Goal: Task Accomplishment & Management: Manage account settings

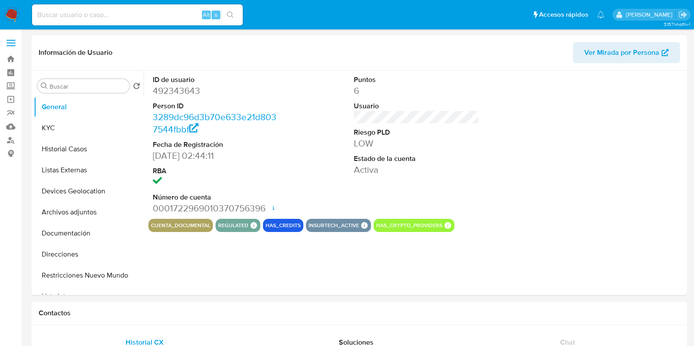
select select "10"
click at [9, 88] on label "Screening" at bounding box center [52, 86] width 105 height 14
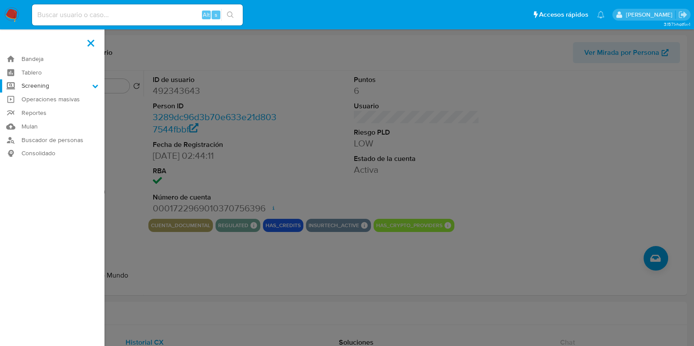
click at [0, 0] on input "Screening" at bounding box center [0, 0] width 0 height 0
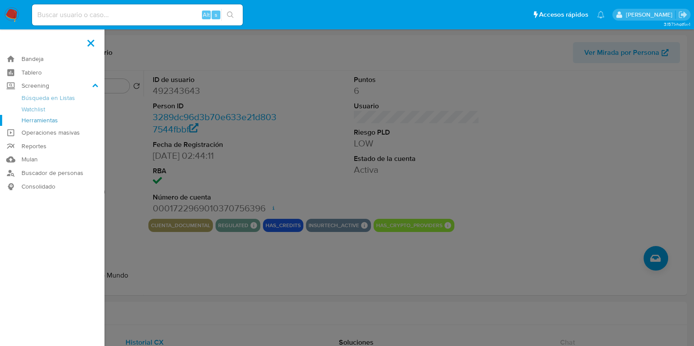
click at [46, 123] on link "Herramientas" at bounding box center [52, 120] width 105 height 11
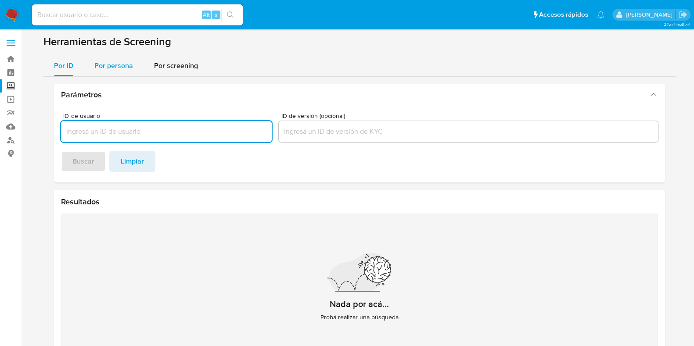
click at [130, 68] on span "Por persona" at bounding box center [113, 66] width 39 height 10
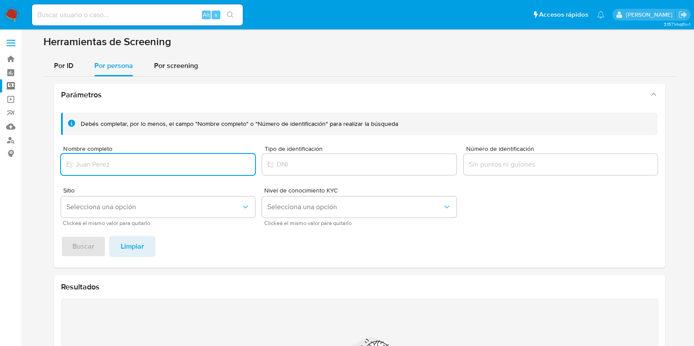
click at [129, 168] on input "Nombre completo" at bounding box center [158, 164] width 195 height 11
type input "OLIVIA JIVERD MEDRANO"
click at [99, 250] on button "Buscar" at bounding box center [83, 246] width 45 height 21
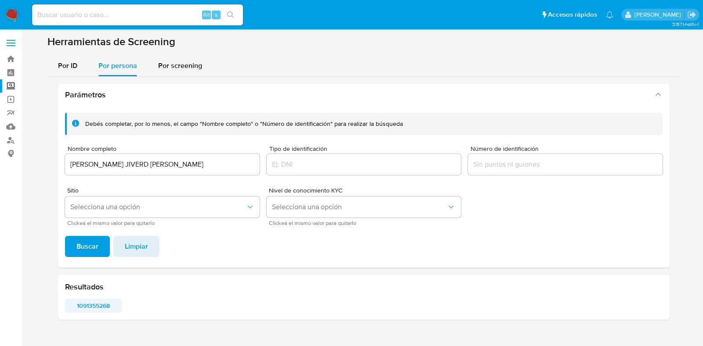
click at [103, 306] on span "1091355268" at bounding box center [93, 306] width 44 height 12
click at [153, 5] on div "Alt s" at bounding box center [137, 14] width 211 height 21
click at [153, 16] on input at bounding box center [137, 14] width 211 height 11
type input "492343643"
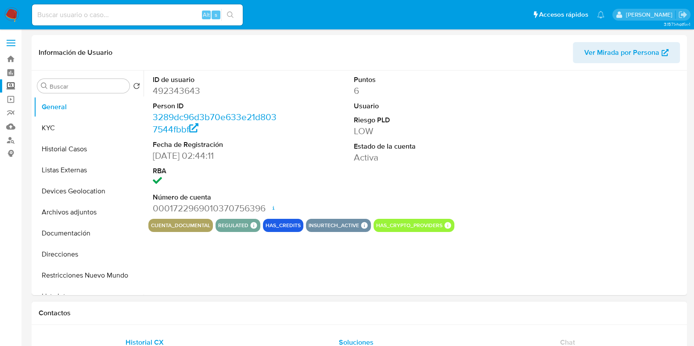
select select "10"
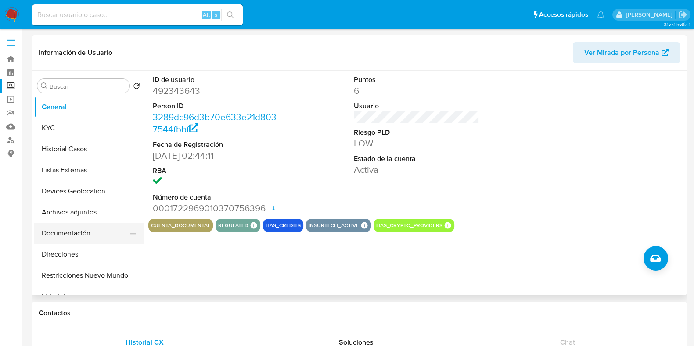
click at [78, 233] on button "Documentación" at bounding box center [85, 233] width 103 height 21
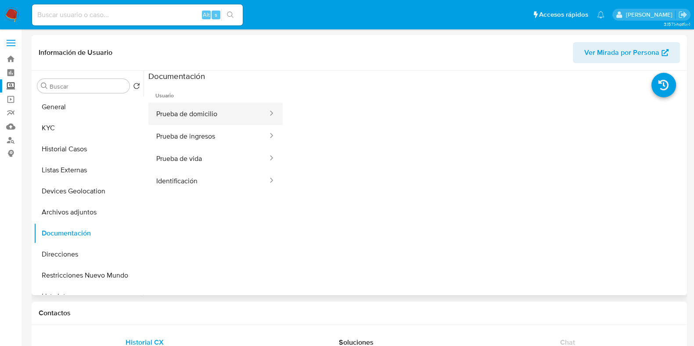
click at [237, 104] on button "Prueba de domicilio" at bounding box center [208, 114] width 120 height 22
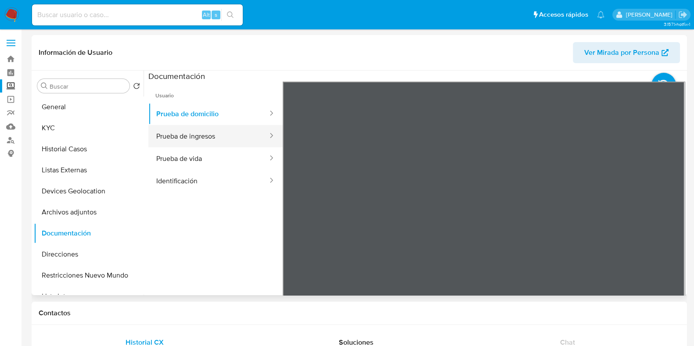
click at [234, 126] on button "Prueba de ingresos" at bounding box center [208, 136] width 120 height 22
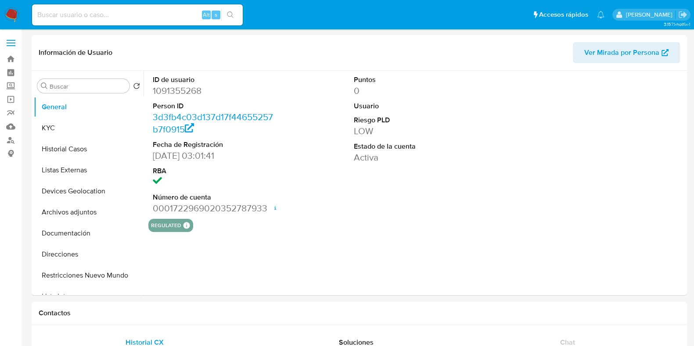
select select "10"
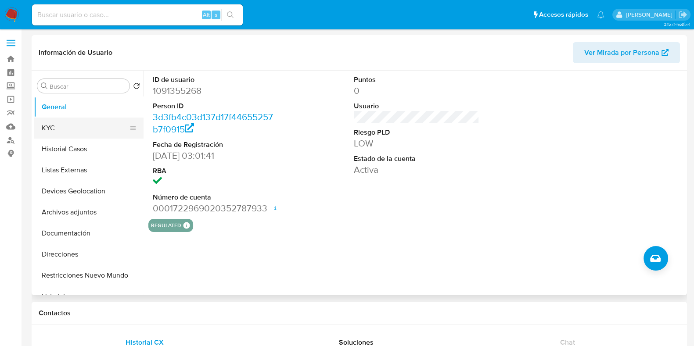
click at [71, 136] on button "KYC" at bounding box center [85, 128] width 103 height 21
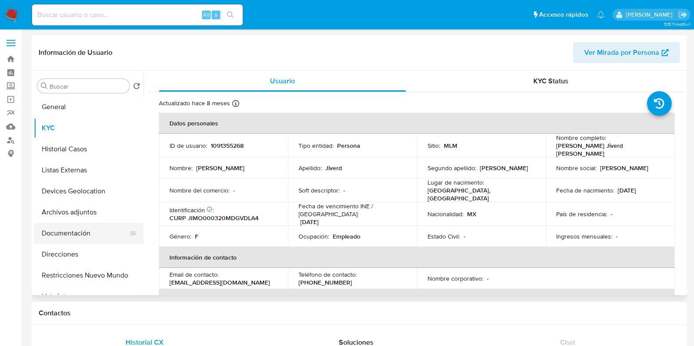
click at [60, 239] on button "Documentación" at bounding box center [85, 233] width 103 height 21
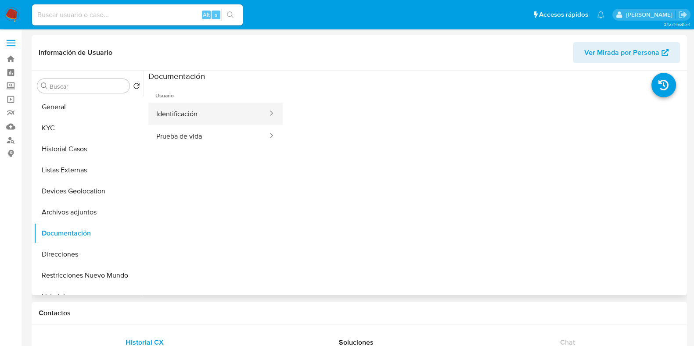
click at [205, 108] on button "Identificación" at bounding box center [208, 114] width 120 height 22
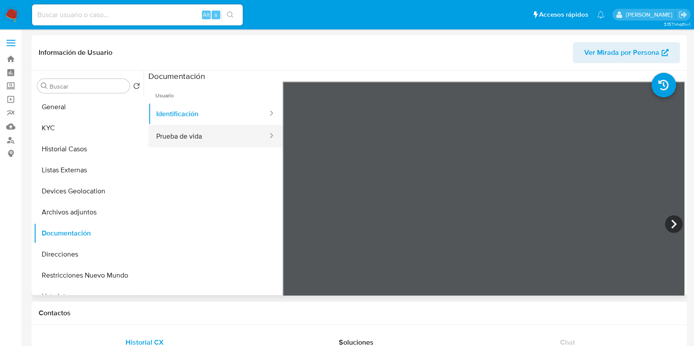
click at [206, 133] on button "Prueba de vida" at bounding box center [208, 136] width 120 height 22
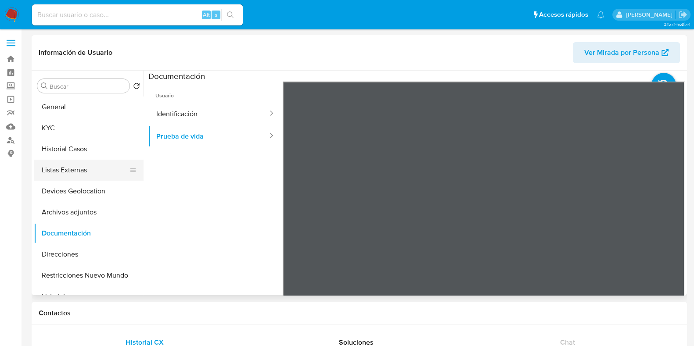
click at [69, 162] on button "Listas Externas" at bounding box center [85, 170] width 103 height 21
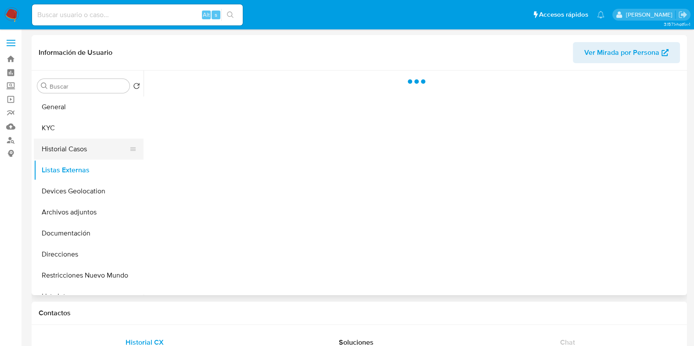
click at [69, 155] on button "Historial Casos" at bounding box center [85, 149] width 103 height 21
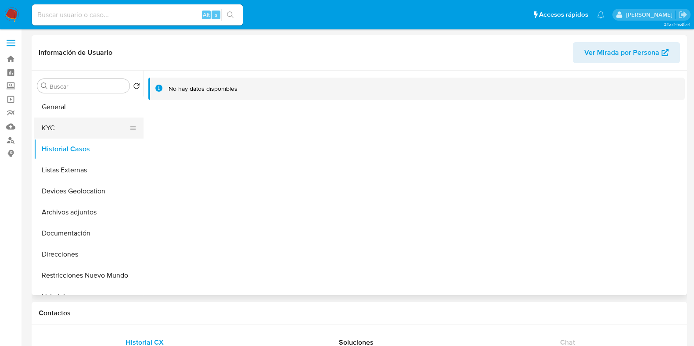
click at [71, 123] on button "KYC" at bounding box center [85, 128] width 103 height 21
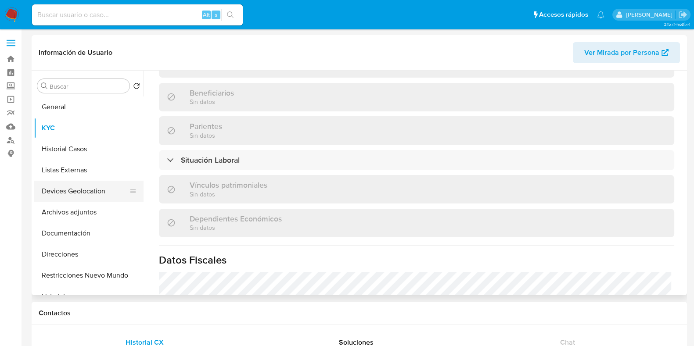
scroll to position [332, 0]
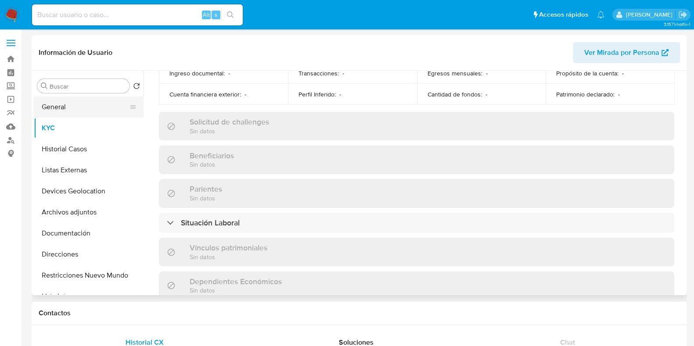
click at [67, 109] on button "General" at bounding box center [85, 107] width 103 height 21
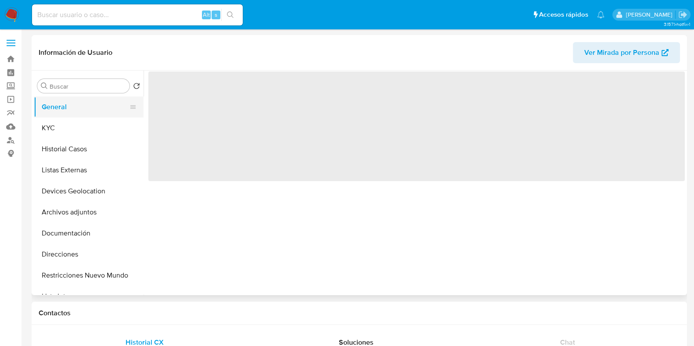
scroll to position [0, 0]
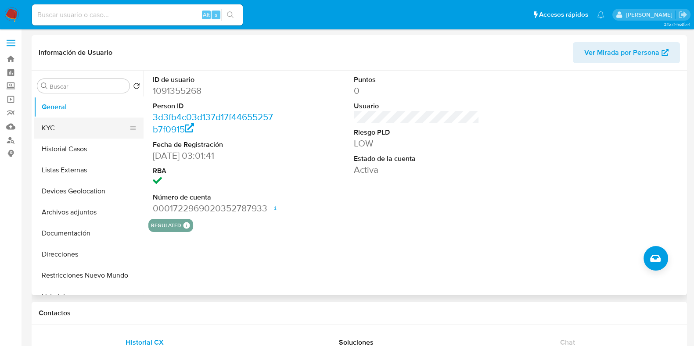
click at [82, 130] on button "KYC" at bounding box center [85, 128] width 103 height 21
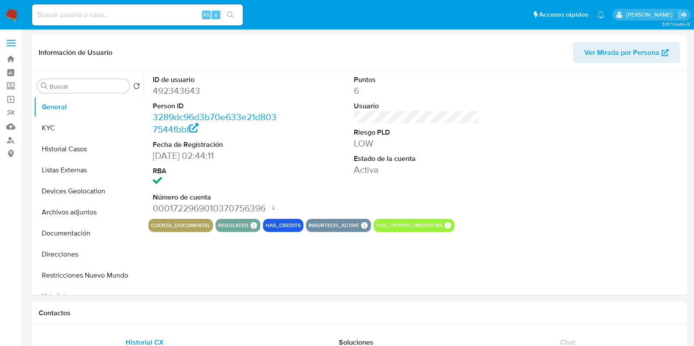
select select "10"
click at [12, 14] on img at bounding box center [11, 14] width 15 height 15
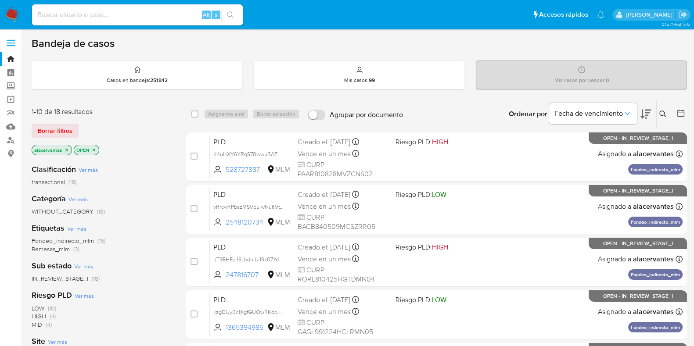
click at [665, 113] on icon at bounding box center [663, 114] width 7 height 7
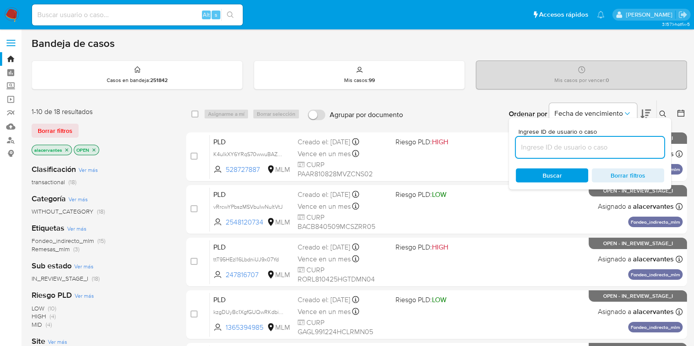
click at [566, 148] on input at bounding box center [590, 147] width 148 height 11
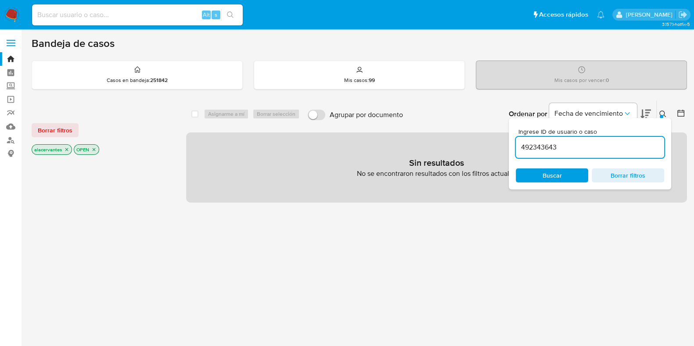
click at [566, 152] on input "492343643" at bounding box center [590, 147] width 148 height 11
type input "492343643"
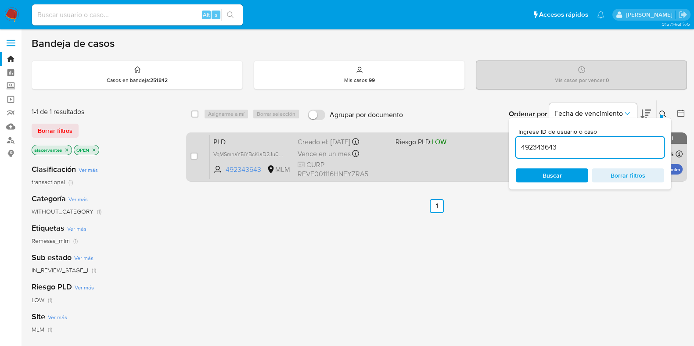
click at [461, 156] on div "PLD VqMSmnaY5iYBcKiaD2Ju0Cta 492343643 MLM Riesgo PLD: LOW Creado el: 12/08/202…" at bounding box center [446, 157] width 473 height 44
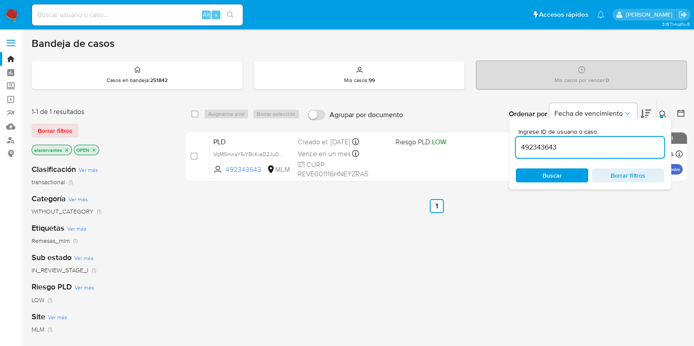
click at [15, 14] on img at bounding box center [11, 14] width 15 height 15
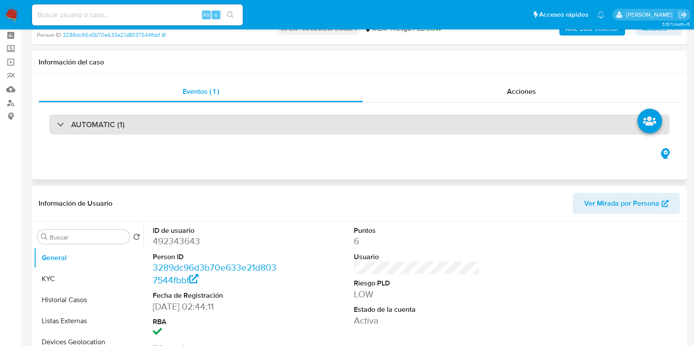
select select "10"
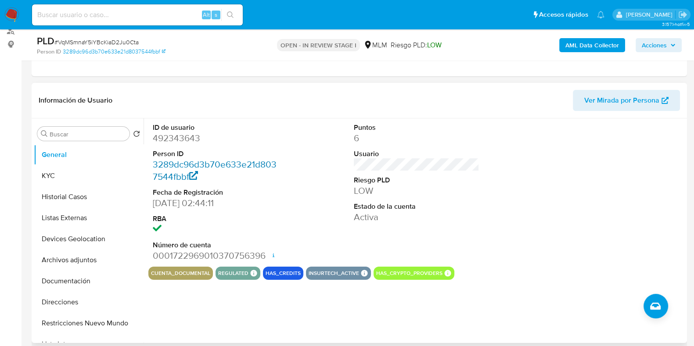
scroll to position [219, 0]
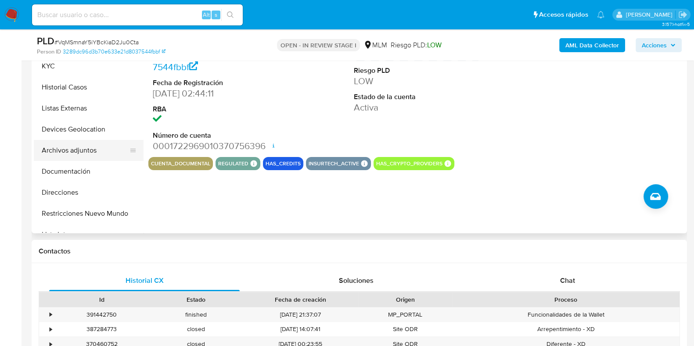
click at [86, 144] on button "Archivos adjuntos" at bounding box center [85, 150] width 103 height 21
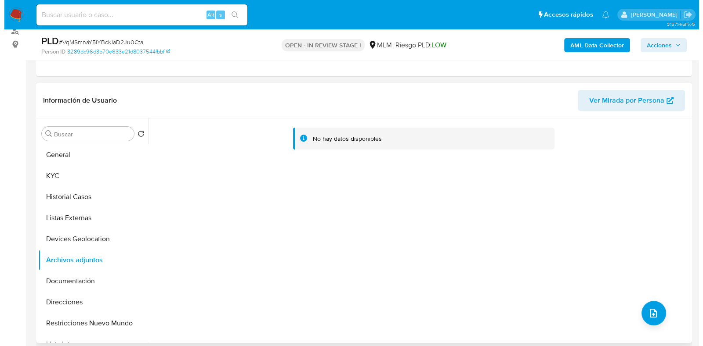
scroll to position [165, 0]
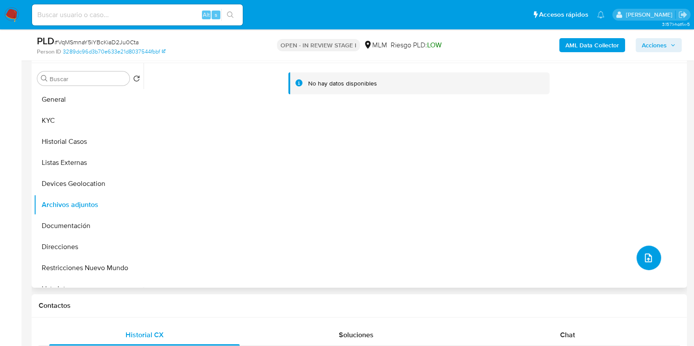
click at [645, 258] on icon "upload-file" at bounding box center [648, 258] width 7 height 9
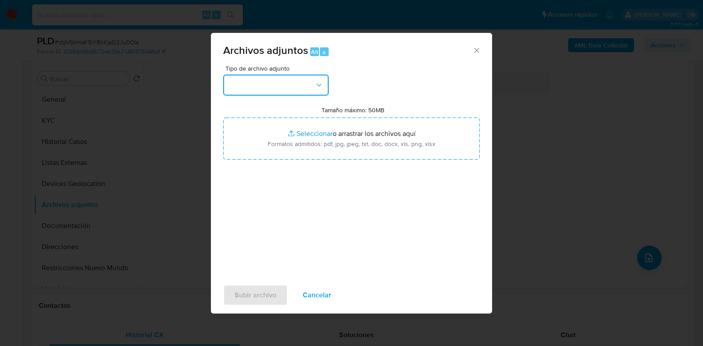
click at [318, 91] on button "button" at bounding box center [275, 85] width 105 height 21
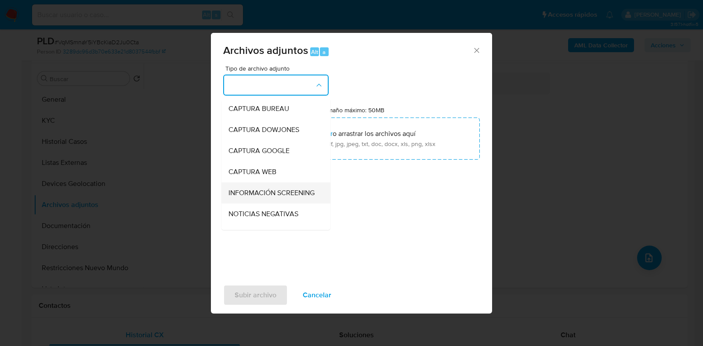
scroll to position [54, 0]
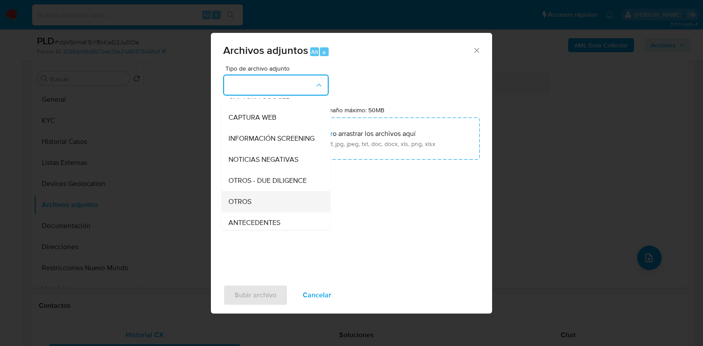
click at [259, 206] on div "OTROS" at bounding box center [273, 201] width 90 height 21
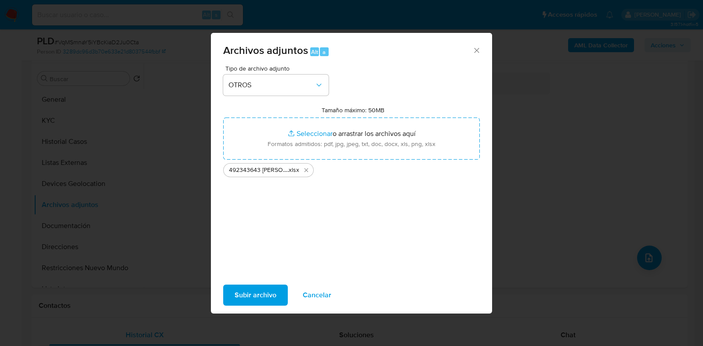
click at [234, 297] on span "Subir archivo" at bounding box center [255, 295] width 42 height 19
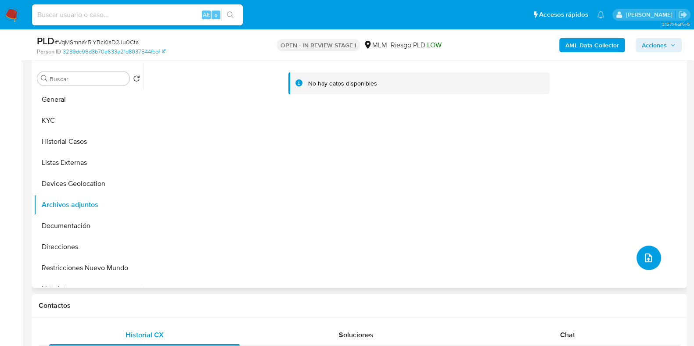
click at [645, 260] on icon "upload-file" at bounding box center [648, 258] width 7 height 9
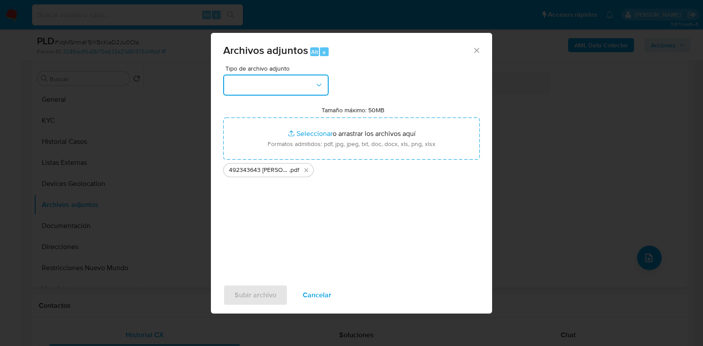
click at [307, 82] on button "button" at bounding box center [275, 85] width 105 height 21
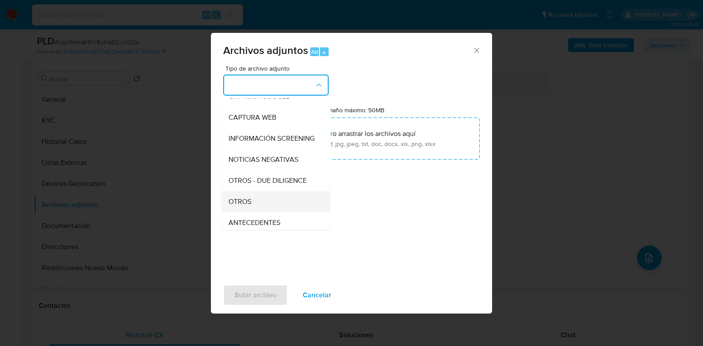
click at [267, 206] on div "OTROS" at bounding box center [273, 201] width 90 height 21
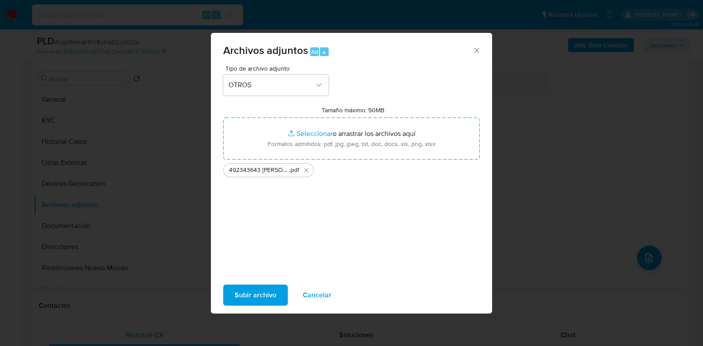
click at [371, 190] on div "Tipo de archivo adjunto OTROS Tamaño máximo: 50MB Seleccionar archivos Seleccio…" at bounding box center [351, 168] width 256 height 207
click at [263, 299] on span "Subir archivo" at bounding box center [255, 295] width 42 height 19
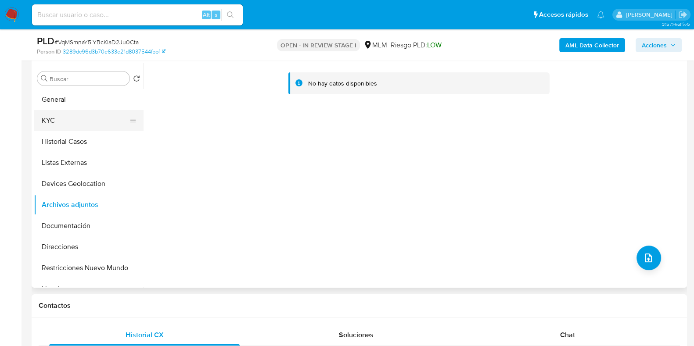
click at [48, 123] on button "KYC" at bounding box center [85, 120] width 103 height 21
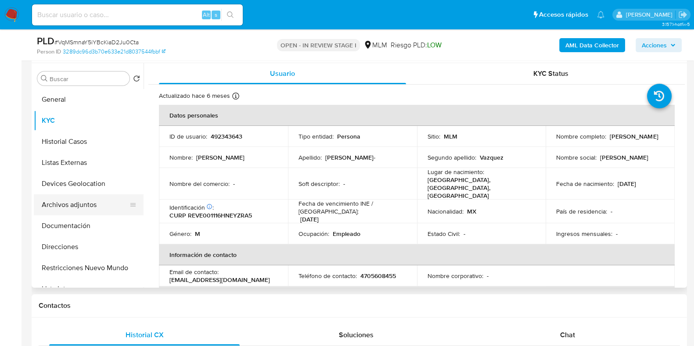
click at [95, 196] on button "Archivos adjuntos" at bounding box center [85, 205] width 103 height 21
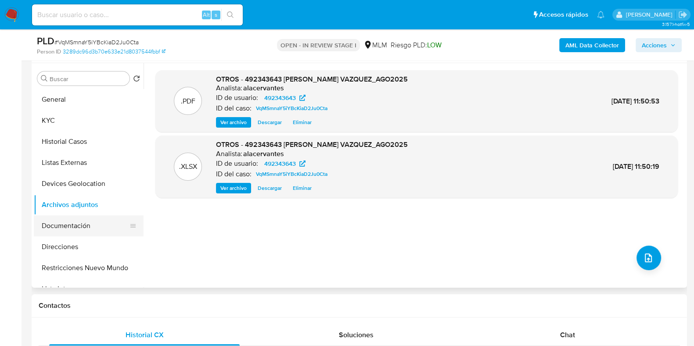
click at [83, 234] on button "Documentación" at bounding box center [85, 226] width 103 height 21
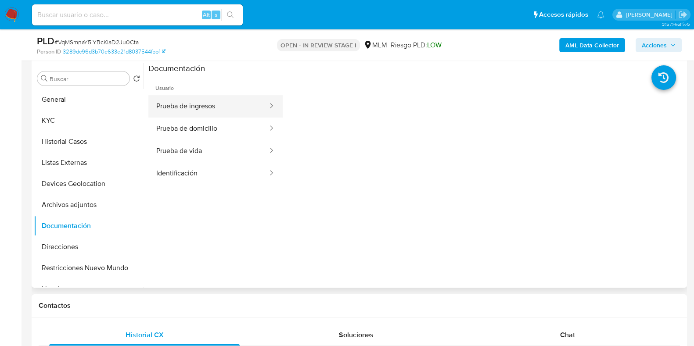
click at [179, 113] on button "Prueba de ingresos" at bounding box center [208, 106] width 120 height 22
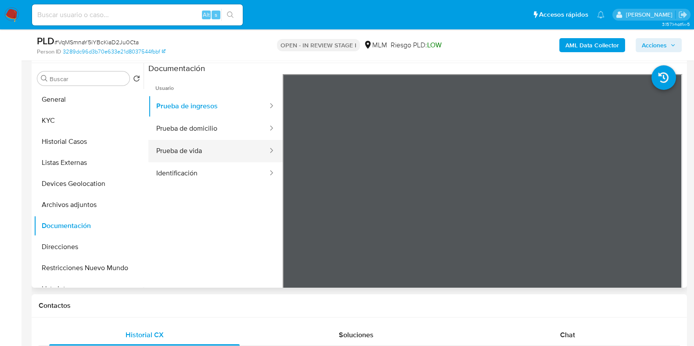
click at [184, 148] on button "Prueba de vida" at bounding box center [208, 151] width 120 height 22
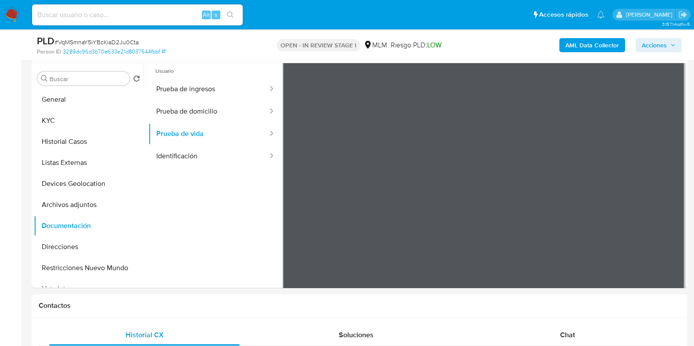
scroll to position [0, 0]
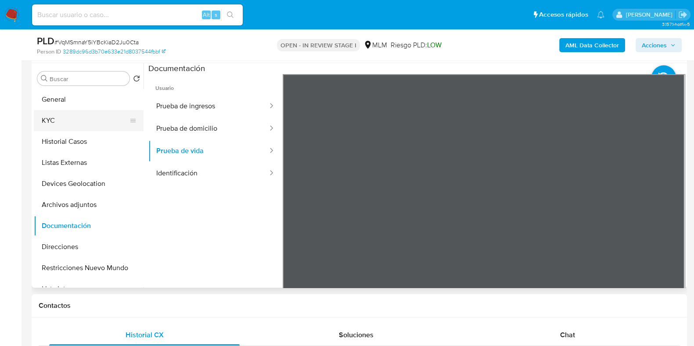
drag, startPoint x: 58, startPoint y: 113, endPoint x: 143, endPoint y: 114, distance: 85.2
click at [58, 113] on button "KYC" at bounding box center [89, 120] width 110 height 21
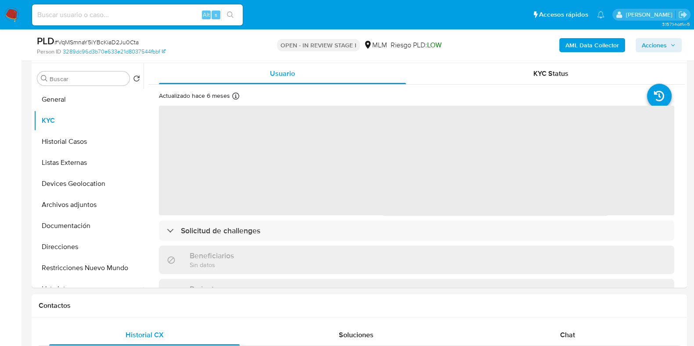
click at [677, 43] on button "Acciones" at bounding box center [659, 45] width 46 height 14
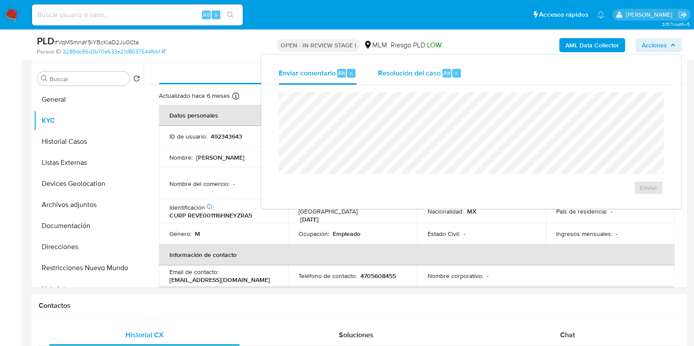
click at [395, 82] on div "Resolución del caso Alt r" at bounding box center [420, 73] width 84 height 23
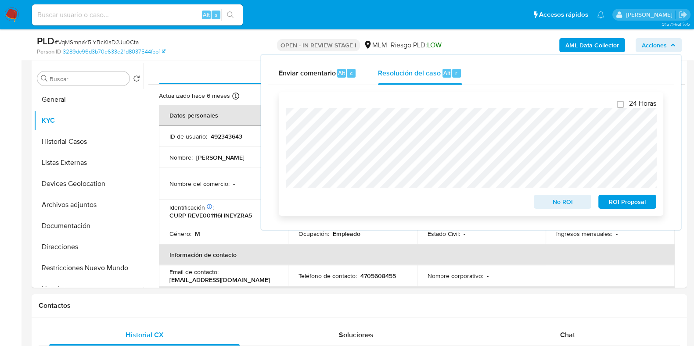
click at [572, 202] on span "No ROI" at bounding box center [563, 202] width 46 height 12
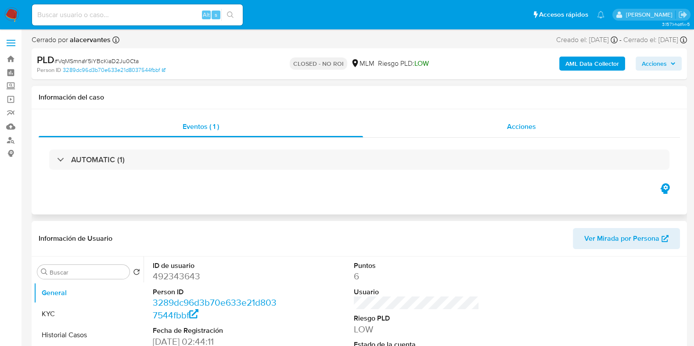
click at [534, 119] on div "Acciones" at bounding box center [521, 126] width 317 height 21
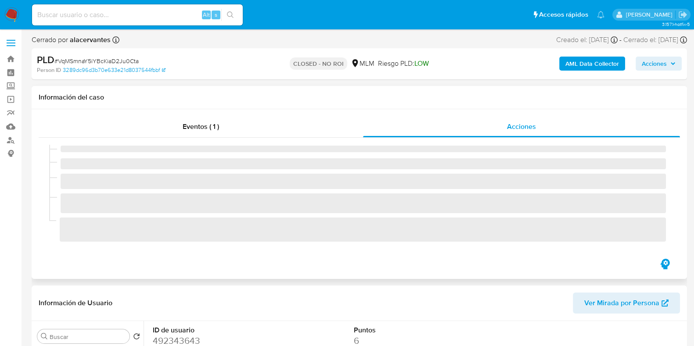
select select "10"
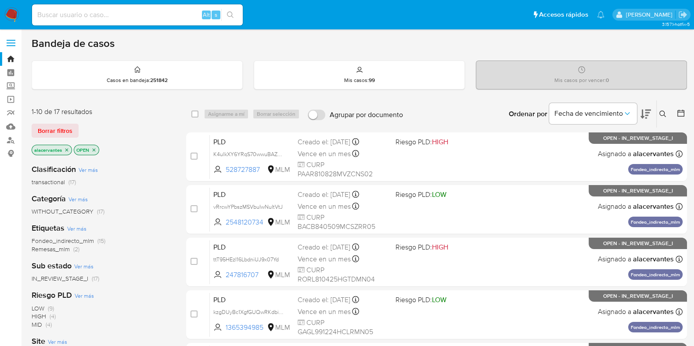
click at [667, 111] on button at bounding box center [664, 114] width 14 height 11
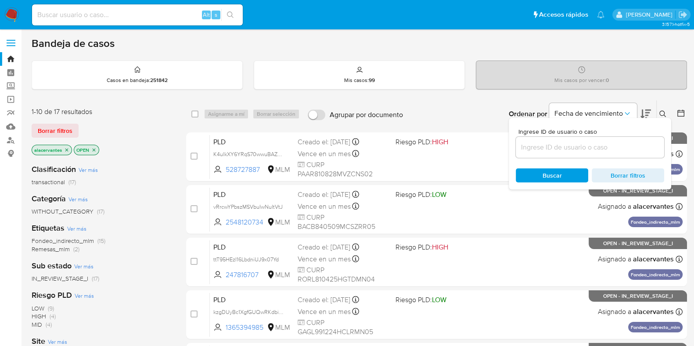
click at [592, 144] on input at bounding box center [590, 147] width 148 height 11
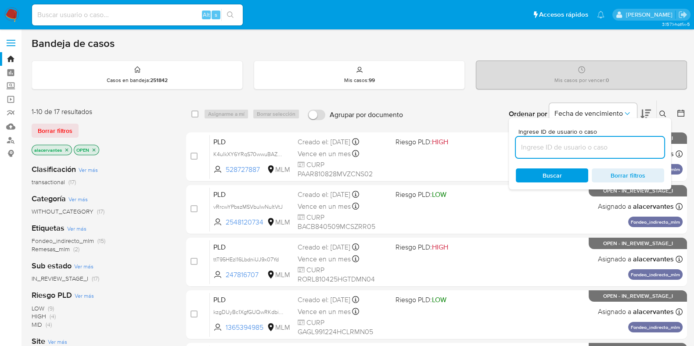
click at [537, 149] on input at bounding box center [590, 147] width 148 height 11
paste input "253464190"
type input "253464190"
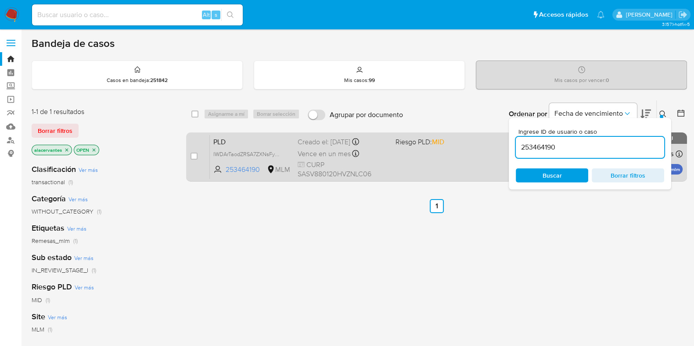
click at [415, 174] on div "PLD IWDArTaodZRSA7ZXNsFyMPn6 253464190 MLM Riesgo PLD: MID Creado el: 12/08/202…" at bounding box center [446, 157] width 473 height 44
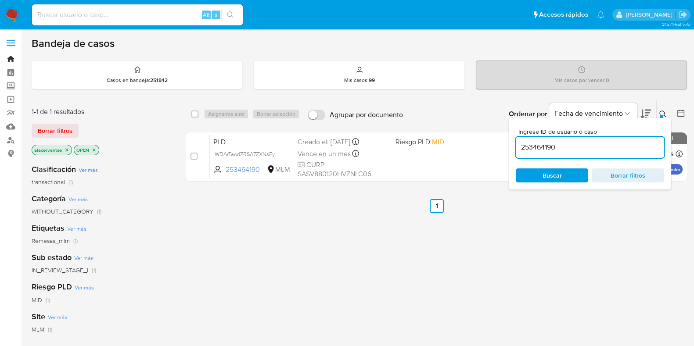
click at [8, 60] on link "Bandeja" at bounding box center [52, 59] width 105 height 14
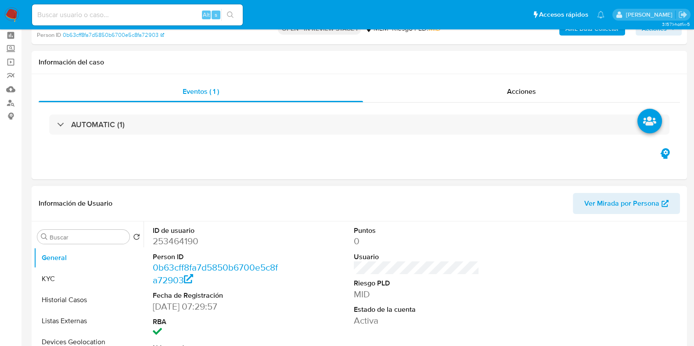
select select "10"
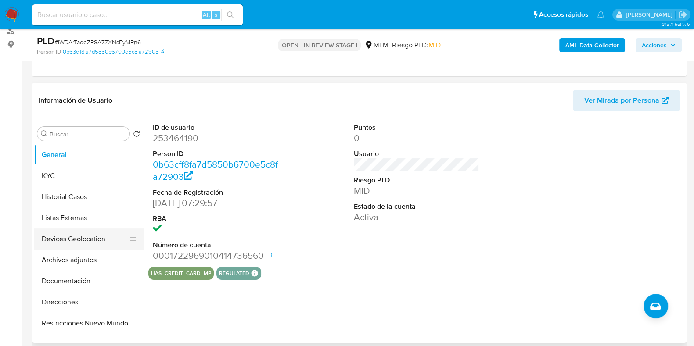
scroll to position [165, 0]
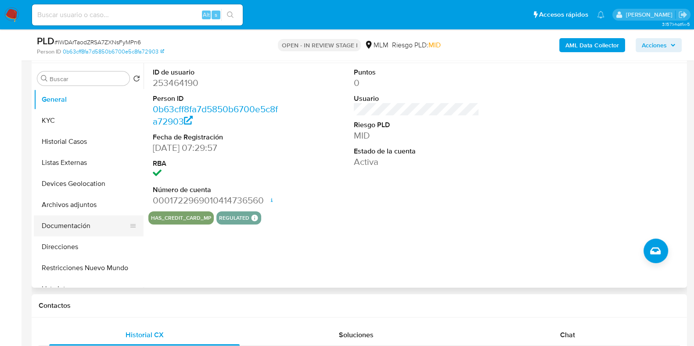
click at [72, 225] on button "Documentación" at bounding box center [85, 226] width 103 height 21
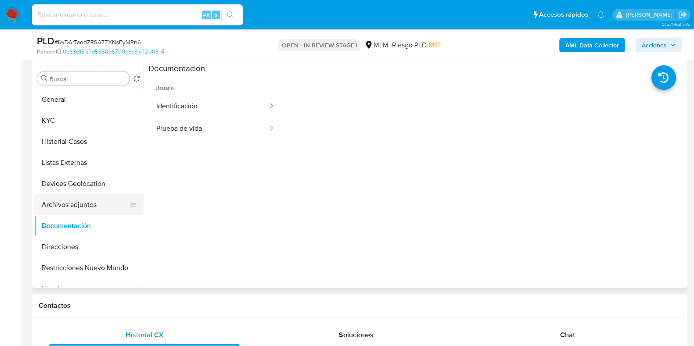
click at [72, 212] on button "Archivos adjuntos" at bounding box center [85, 205] width 103 height 21
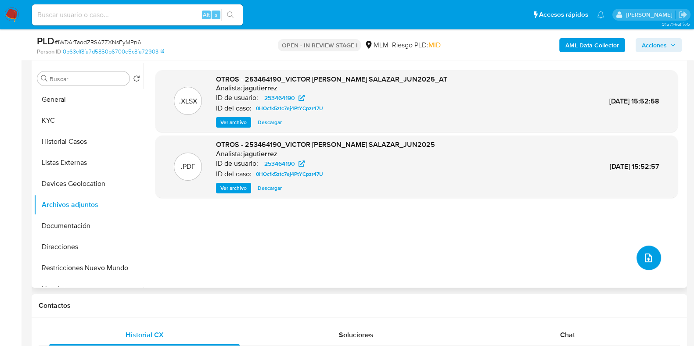
click at [638, 261] on button "upload-file" at bounding box center [649, 258] width 25 height 25
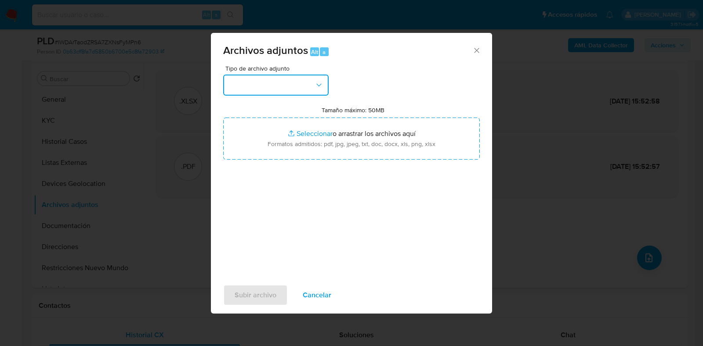
click at [292, 80] on button "button" at bounding box center [275, 85] width 105 height 21
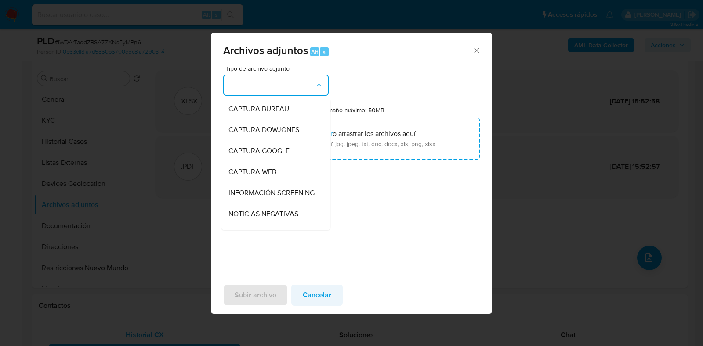
click at [325, 292] on span "Cancelar" at bounding box center [317, 295] width 29 height 19
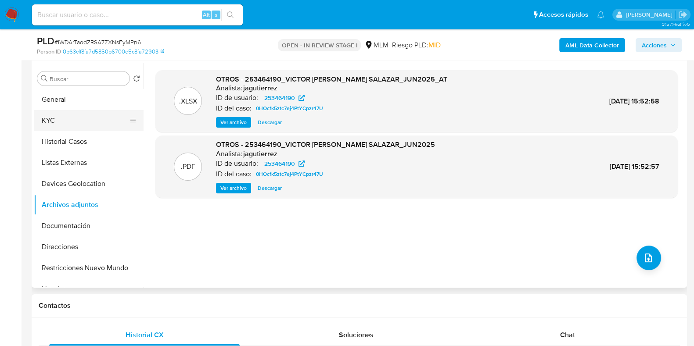
click at [70, 124] on button "KYC" at bounding box center [85, 120] width 103 height 21
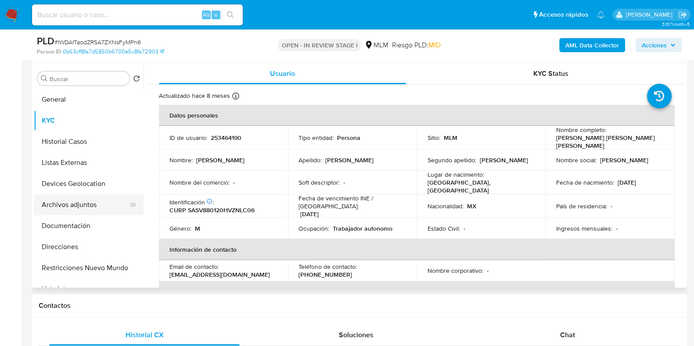
click at [60, 208] on button "Archivos adjuntos" at bounding box center [85, 205] width 103 height 21
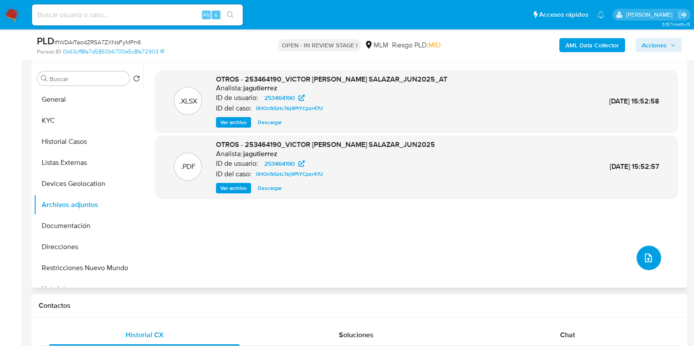
click at [652, 258] on button "upload-file" at bounding box center [649, 258] width 25 height 25
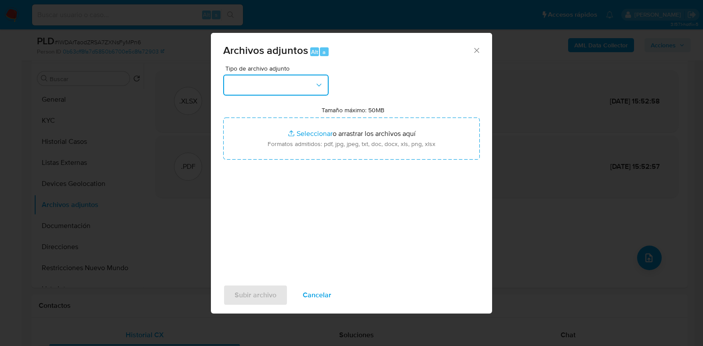
click at [269, 95] on button "button" at bounding box center [275, 85] width 105 height 21
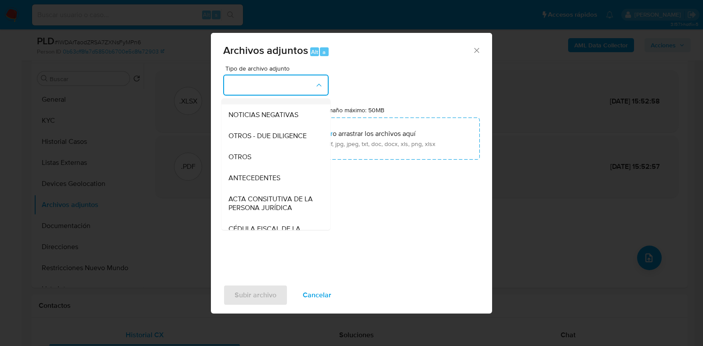
scroll to position [109, 0]
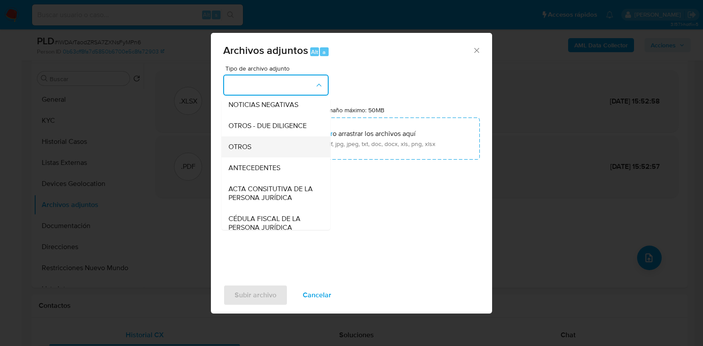
click at [253, 158] on div "OTROS" at bounding box center [273, 147] width 90 height 21
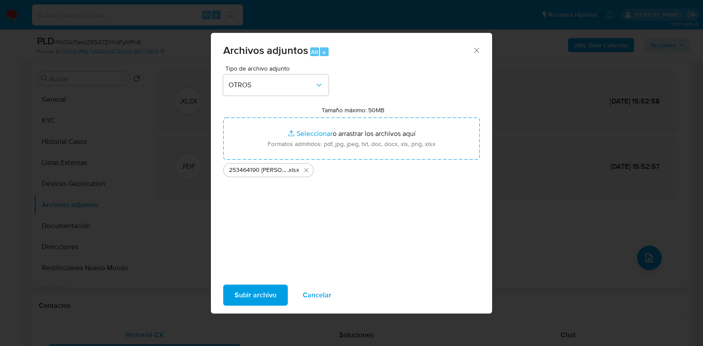
click at [260, 290] on span "Subir archivo" at bounding box center [255, 295] width 42 height 19
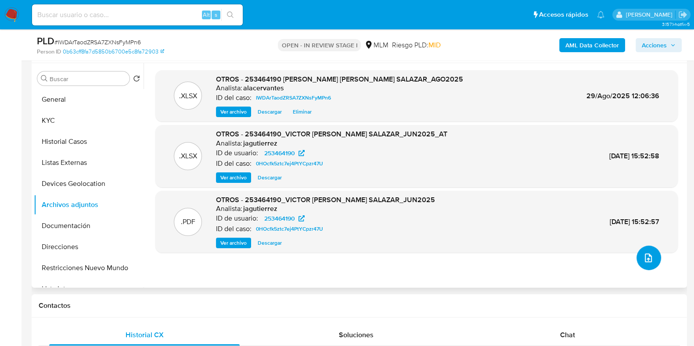
click at [643, 255] on icon "upload-file" at bounding box center [648, 258] width 11 height 11
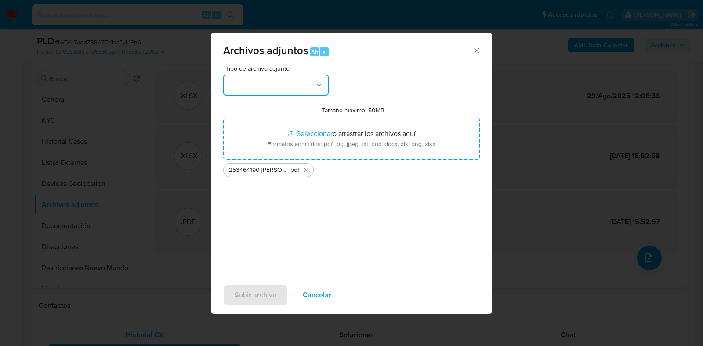
click at [271, 79] on button "button" at bounding box center [275, 85] width 105 height 21
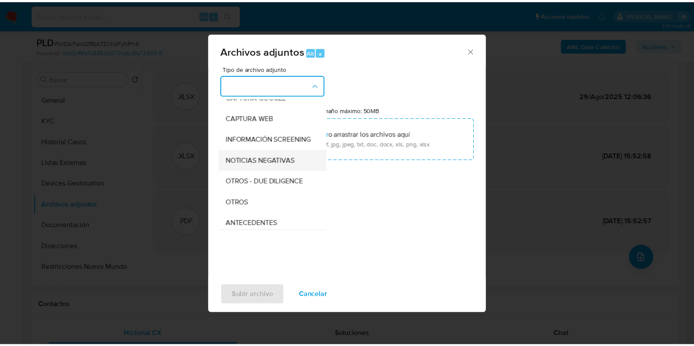
scroll to position [54, 0]
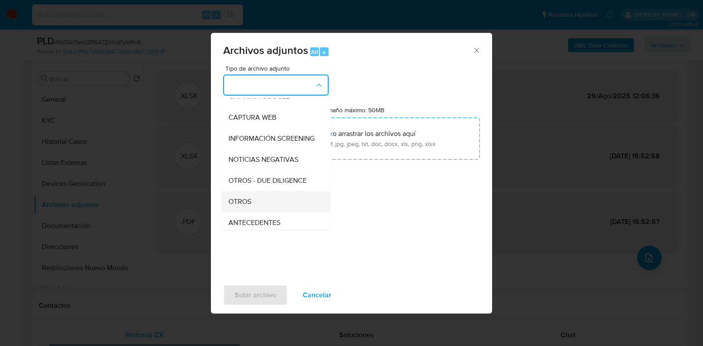
drag, startPoint x: 261, startPoint y: 207, endPoint x: 262, endPoint y: 252, distance: 44.8
click at [261, 209] on div "OTROS" at bounding box center [273, 201] width 90 height 21
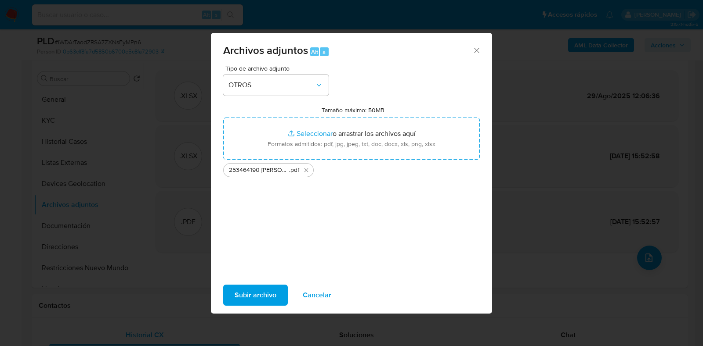
click at [259, 289] on span "Subir archivo" at bounding box center [255, 295] width 42 height 19
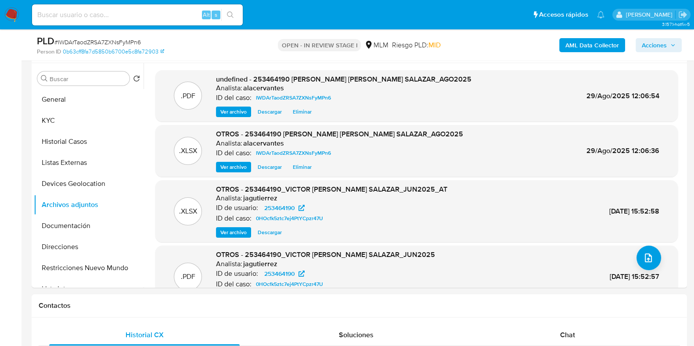
click at [671, 47] on icon "button" at bounding box center [672, 45] width 5 height 5
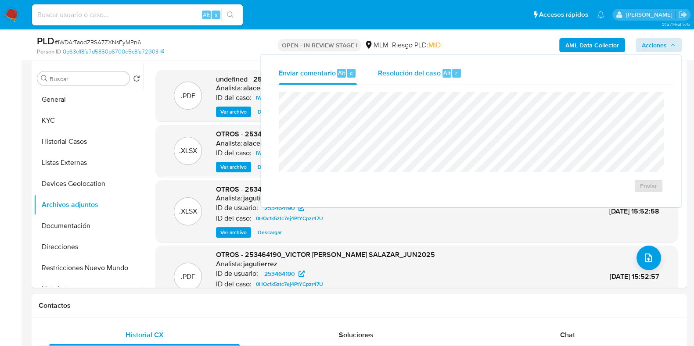
click at [434, 79] on div "Resolución del caso Alt r" at bounding box center [420, 73] width 84 height 23
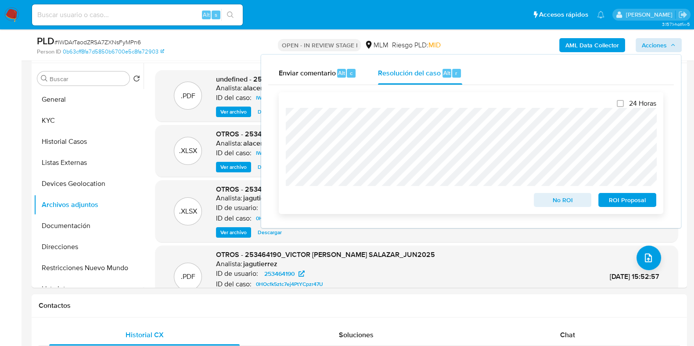
click at [553, 198] on span "No ROI" at bounding box center [563, 200] width 46 height 12
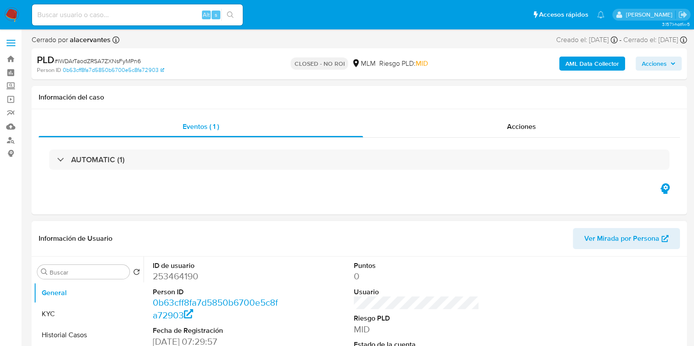
select select "10"
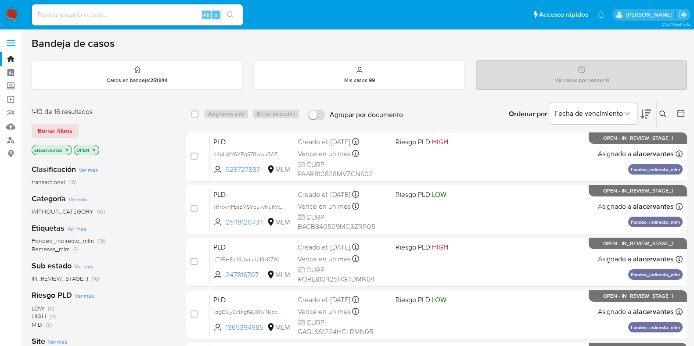
click at [130, 11] on input at bounding box center [137, 14] width 211 height 11
type input "665428610"
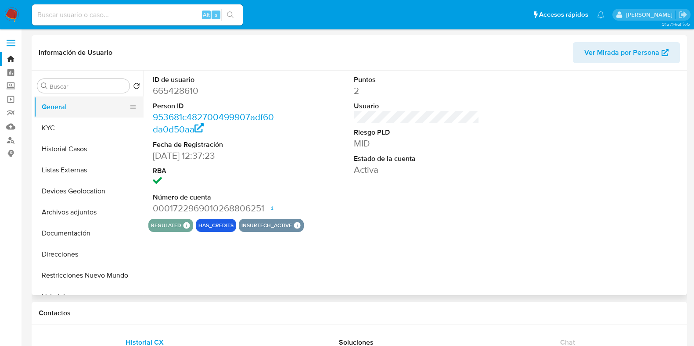
select select "10"
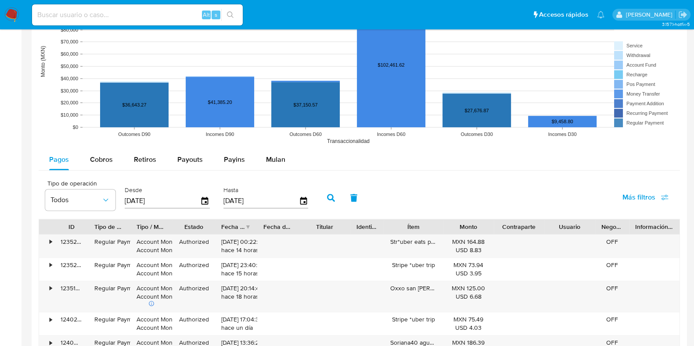
scroll to position [713, 0]
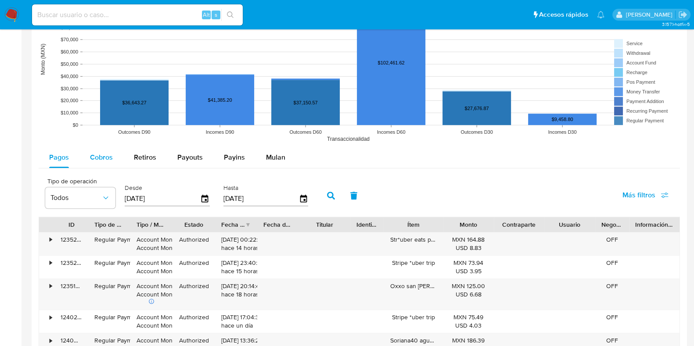
click at [101, 162] on div "Cobros" at bounding box center [101, 157] width 23 height 21
select select "10"
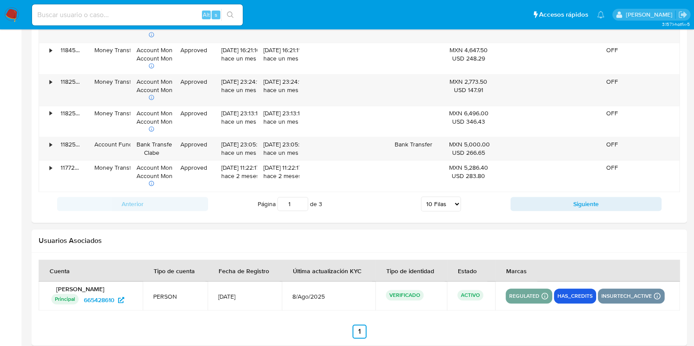
scroll to position [1069, 0]
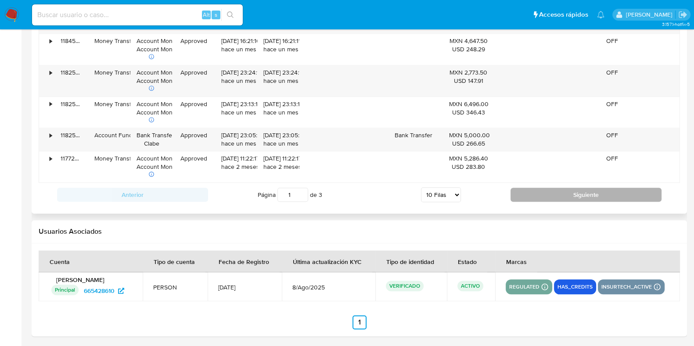
click at [562, 190] on button "Siguiente" at bounding box center [586, 195] width 151 height 14
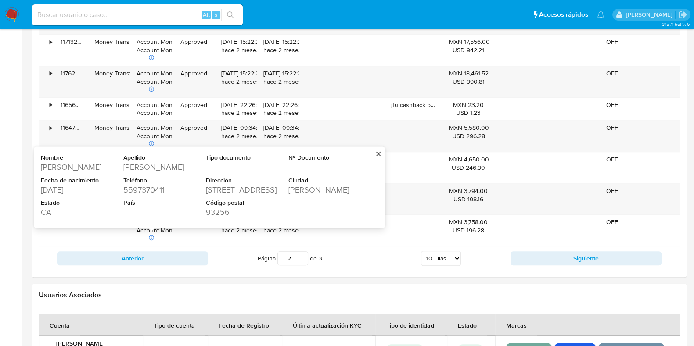
scroll to position [1006, 0]
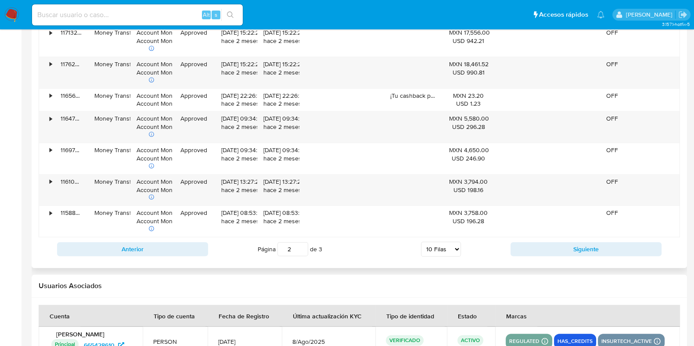
click at [513, 256] on div "Anterior Página 2 de 3 5 Filas 10 Filas 20 Filas 25 Filas 50 Filas 100 Filas Si…" at bounding box center [359, 250] width 641 height 24
click at [527, 250] on button "Siguiente" at bounding box center [586, 249] width 151 height 14
type input "3"
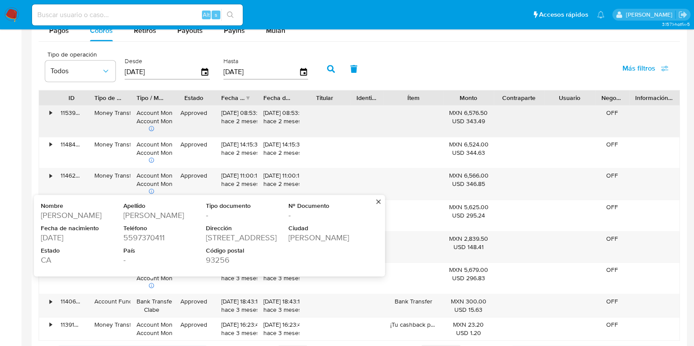
scroll to position [834, 0]
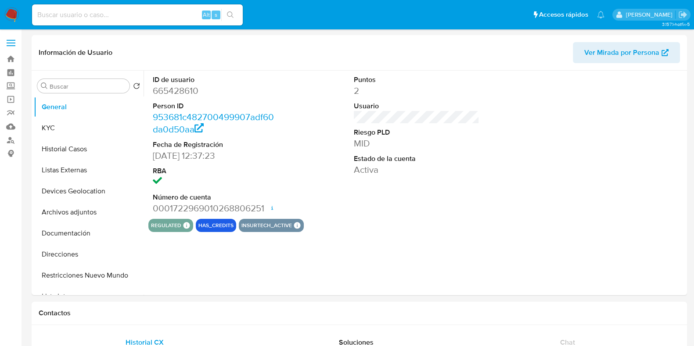
select select "10"
click at [9, 83] on label "Screening" at bounding box center [52, 86] width 105 height 14
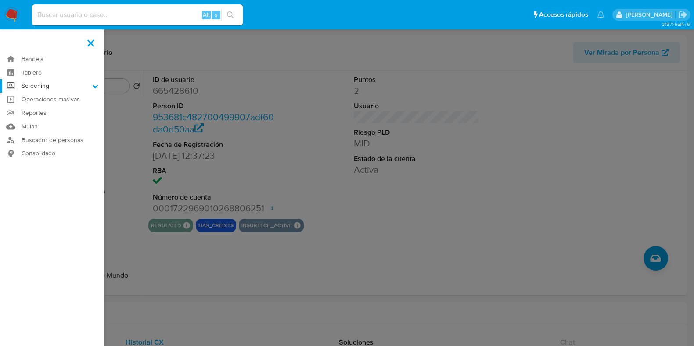
click at [0, 0] on input "Screening" at bounding box center [0, 0] width 0 height 0
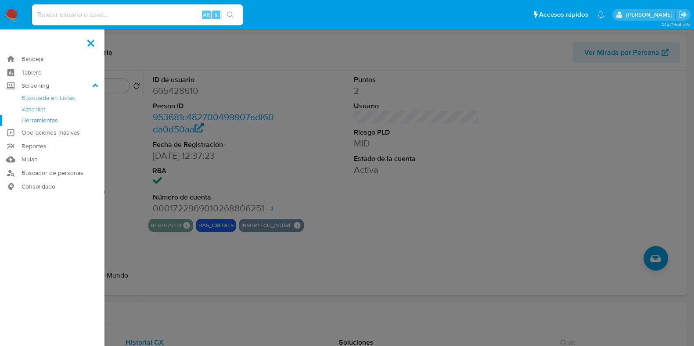
click at [30, 121] on link "Herramientas" at bounding box center [52, 120] width 105 height 11
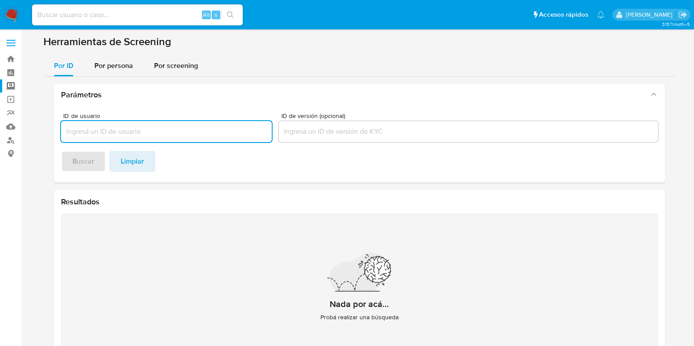
click at [114, 54] on section "Herramientas de Screening Por ID Por persona Por screening Parámetros ID de usu…" at bounding box center [359, 208] width 632 height 346
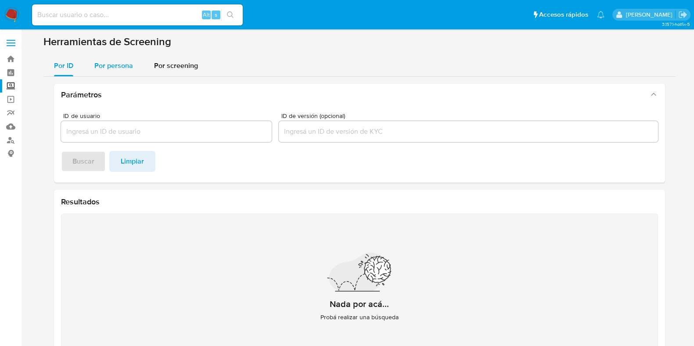
click at [116, 61] on span "Por persona" at bounding box center [113, 66] width 39 height 10
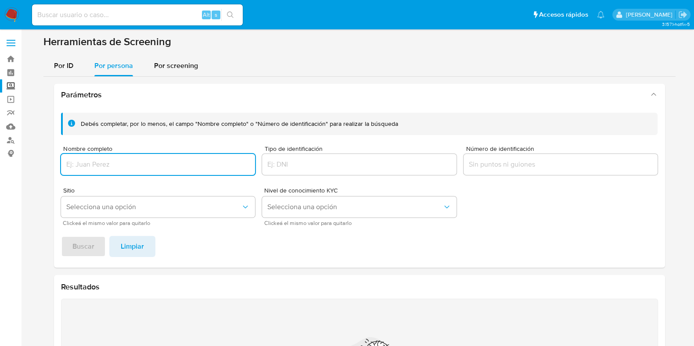
click at [223, 161] on input "Nombre completo" at bounding box center [158, 164] width 195 height 11
click at [189, 169] on input "[PERSON_NAME] [PERSON_NAME]" at bounding box center [158, 164] width 195 height 11
click at [190, 169] on input "[PERSON_NAME] [PERSON_NAME]" at bounding box center [158, 164] width 195 height 11
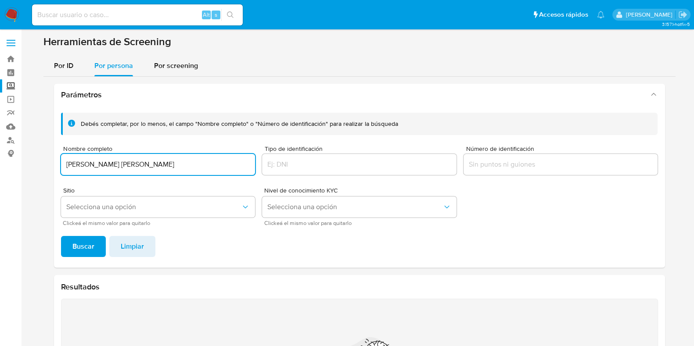
scroll to position [0, 0]
click at [99, 243] on button "Buscar" at bounding box center [83, 246] width 45 height 21
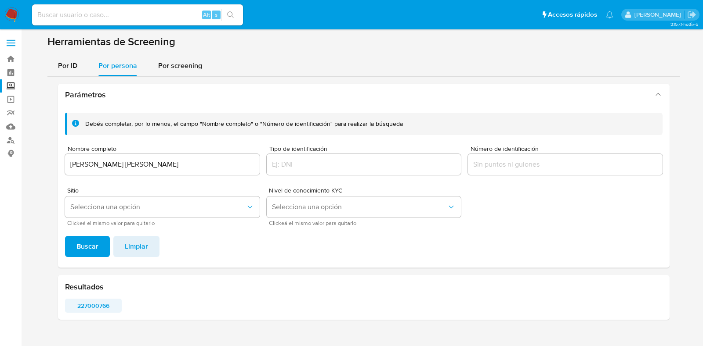
click at [102, 310] on span "227000766" at bounding box center [93, 306] width 44 height 12
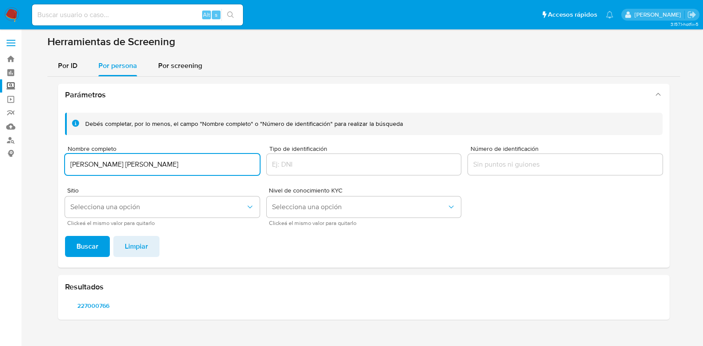
click at [129, 159] on input "[PERSON_NAME] [PERSON_NAME]" at bounding box center [162, 164] width 195 height 11
type input "[PERSON_NAME]"
click at [89, 237] on span "Buscar" at bounding box center [87, 246] width 22 height 19
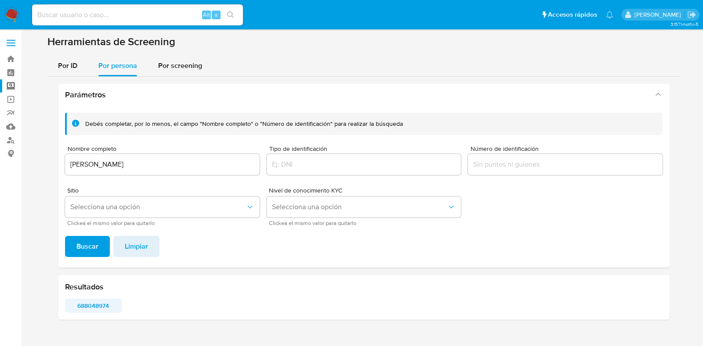
click at [103, 306] on span "688048974" at bounding box center [93, 306] width 44 height 12
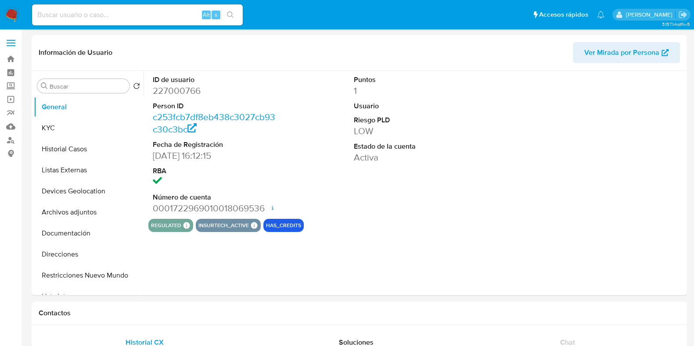
select select "10"
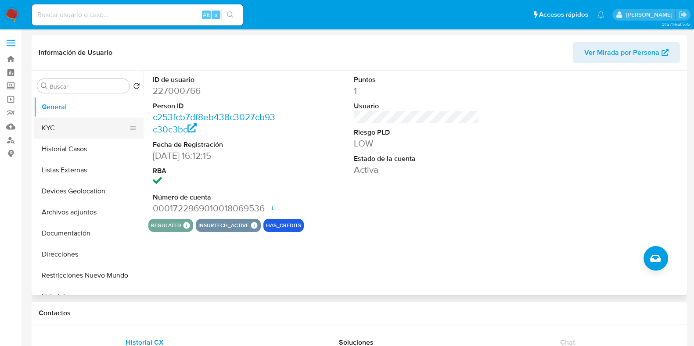
click at [74, 136] on button "KYC" at bounding box center [85, 128] width 103 height 21
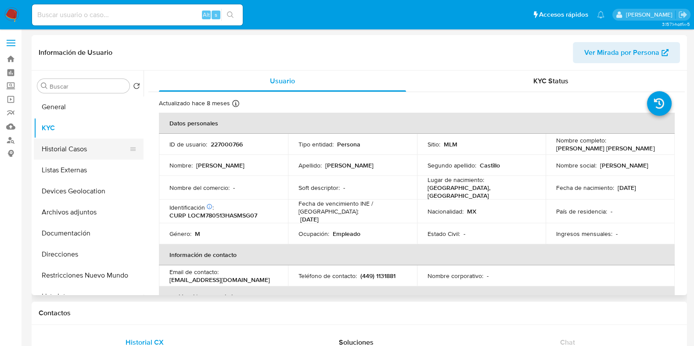
click at [72, 148] on button "Historial Casos" at bounding box center [85, 149] width 103 height 21
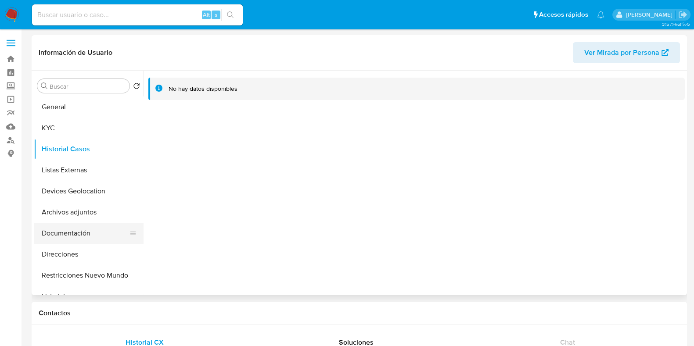
click at [76, 236] on button "Documentación" at bounding box center [85, 233] width 103 height 21
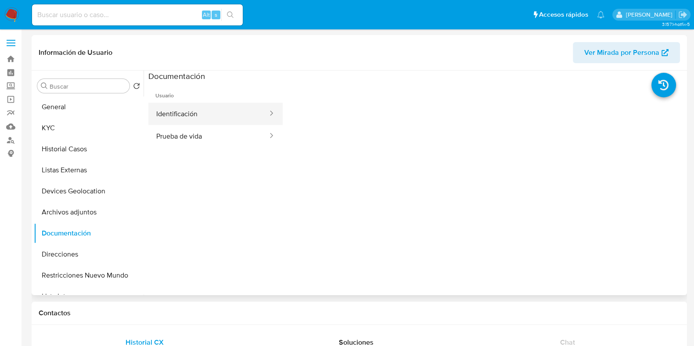
click at [188, 105] on button "Identificación" at bounding box center [208, 114] width 120 height 22
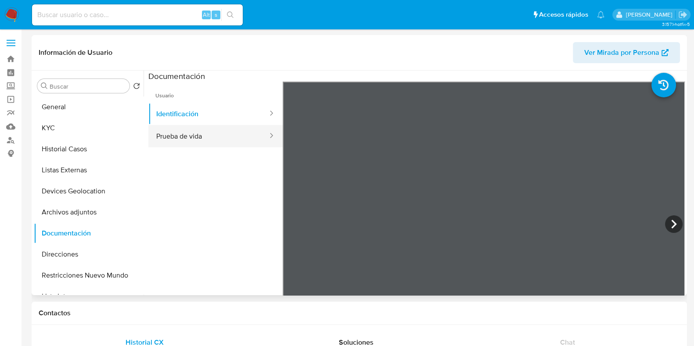
click at [187, 140] on button "Prueba de vida" at bounding box center [208, 136] width 120 height 22
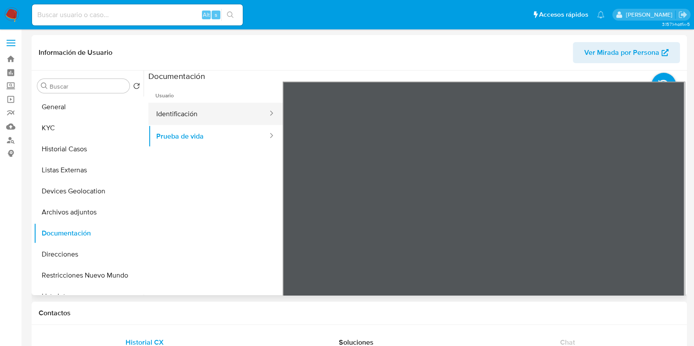
click at [164, 118] on button "Identificación" at bounding box center [208, 114] width 120 height 22
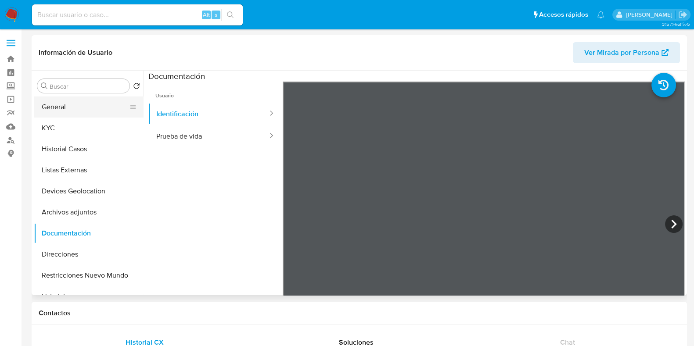
click at [72, 105] on button "General" at bounding box center [85, 107] width 103 height 21
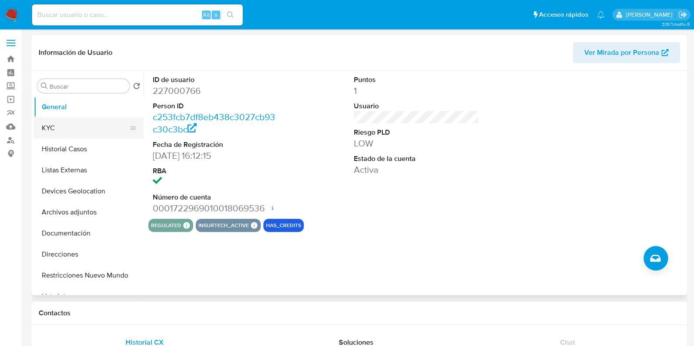
click at [81, 129] on button "KYC" at bounding box center [85, 128] width 103 height 21
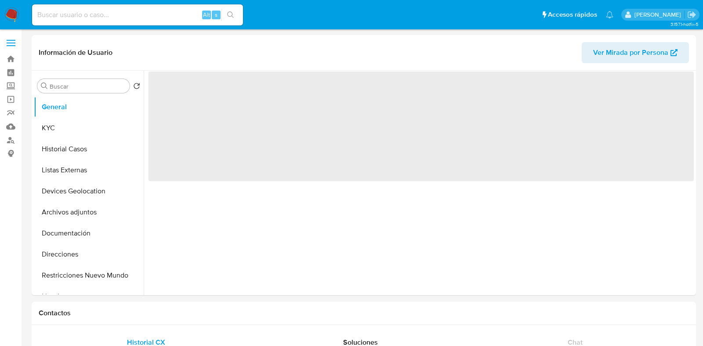
select select "10"
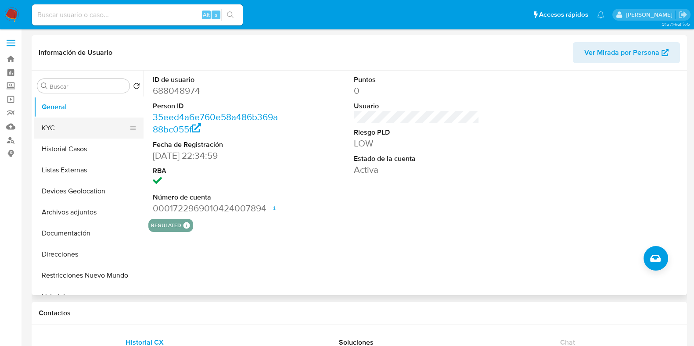
click at [81, 135] on button "KYC" at bounding box center [85, 128] width 103 height 21
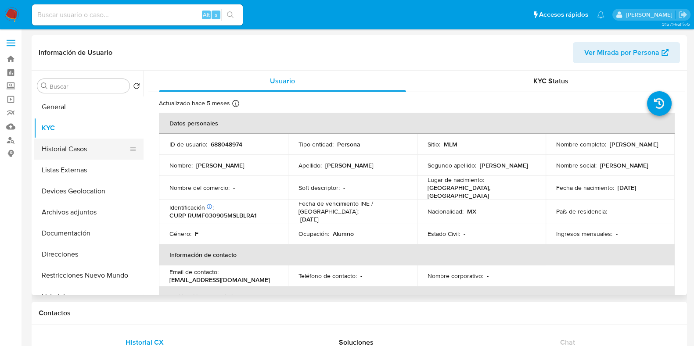
click at [68, 152] on button "Historial Casos" at bounding box center [85, 149] width 103 height 21
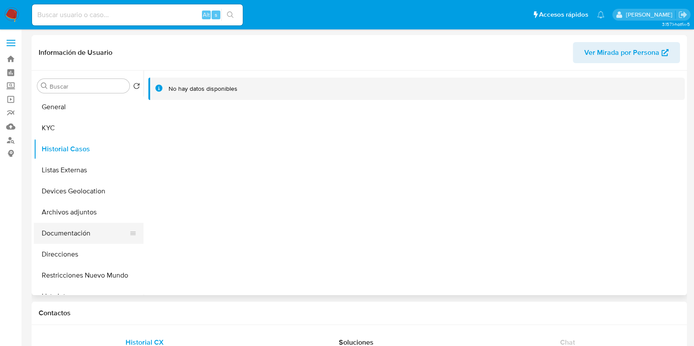
click at [89, 237] on button "Documentación" at bounding box center [85, 233] width 103 height 21
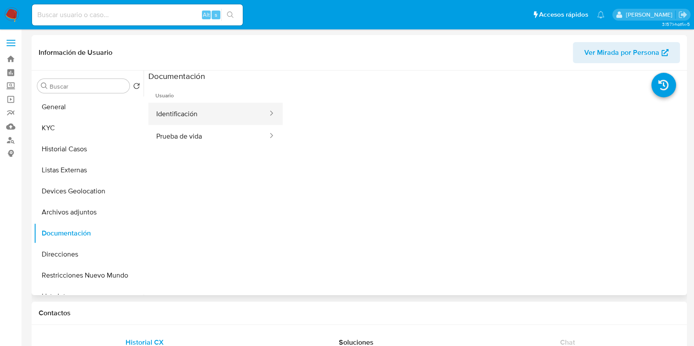
click at [201, 115] on button "Identificación" at bounding box center [208, 114] width 120 height 22
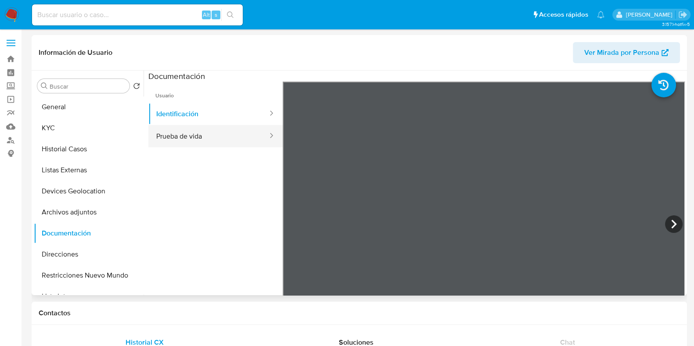
click at [202, 146] on button "Prueba de vida" at bounding box center [208, 136] width 120 height 22
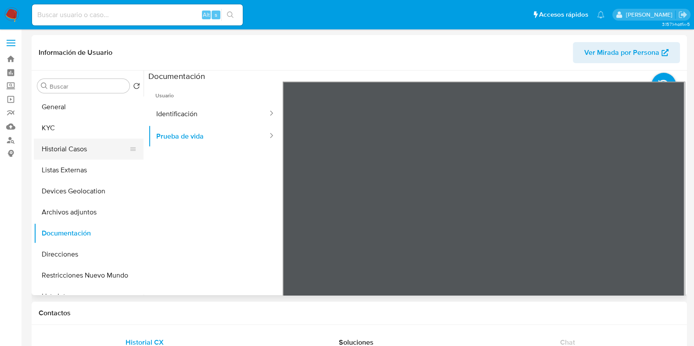
click at [65, 152] on button "Historial Casos" at bounding box center [85, 149] width 103 height 21
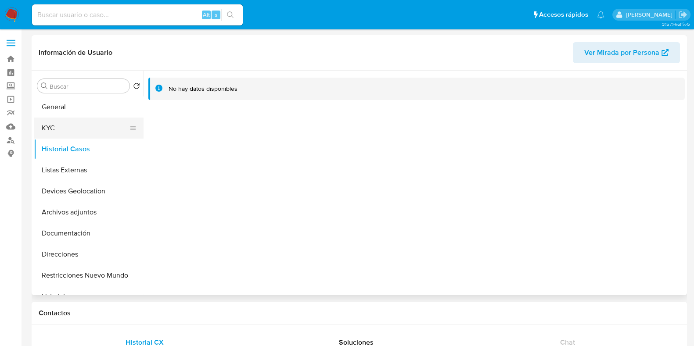
click at [73, 130] on button "KYC" at bounding box center [85, 128] width 103 height 21
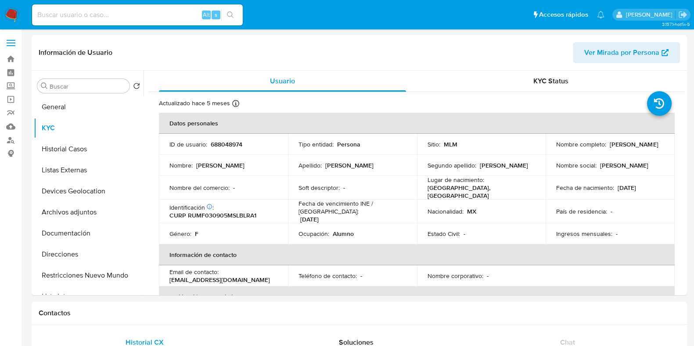
click at [13, 15] on img at bounding box center [11, 14] width 15 height 15
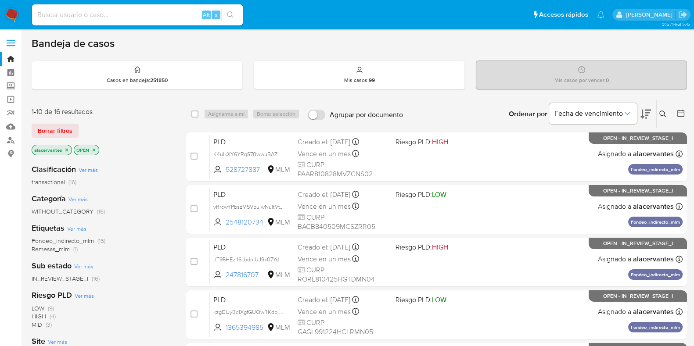
click at [660, 116] on icon at bounding box center [663, 114] width 7 height 7
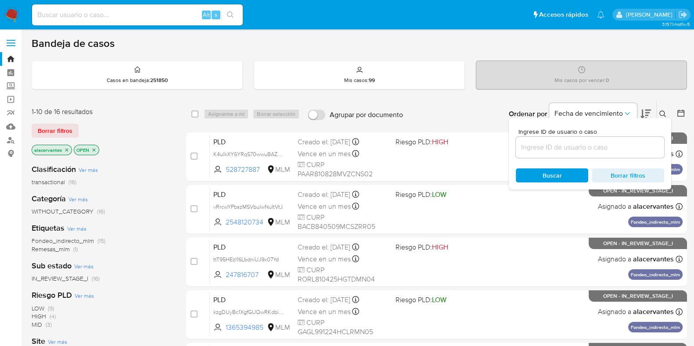
click at [553, 148] on input at bounding box center [590, 147] width 148 height 11
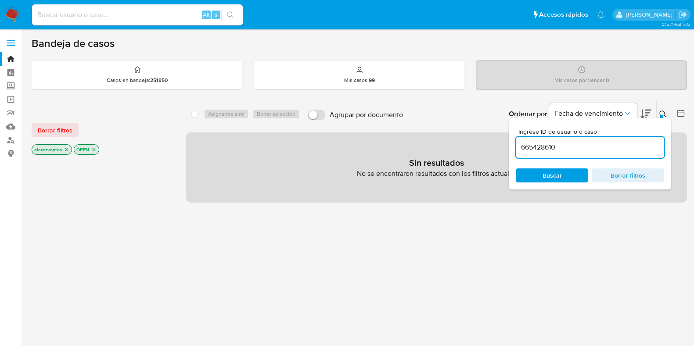
click at [569, 154] on div "665428610" at bounding box center [590, 147] width 148 height 21
click at [571, 148] on input "665428610" at bounding box center [590, 147] width 148 height 11
type input "665428610"
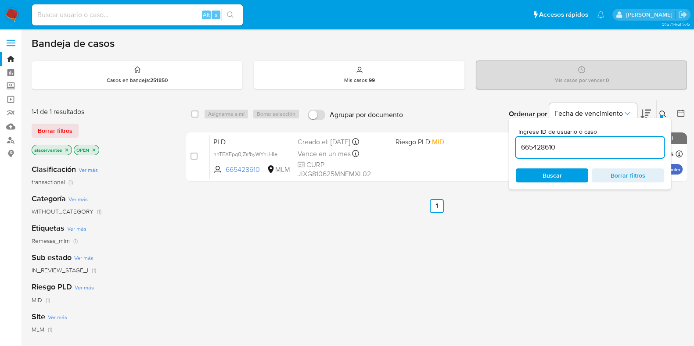
click at [558, 177] on span "Buscar" at bounding box center [552, 176] width 19 height 14
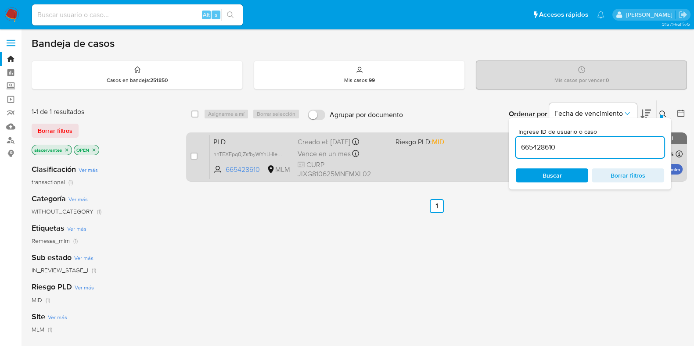
click at [448, 160] on div "PLD hnTEXFpq0jZsfbyWYnLHIe4K 665428610 MLM Riesgo PLD: MID Creado el: [DATE] Cr…" at bounding box center [446, 157] width 473 height 44
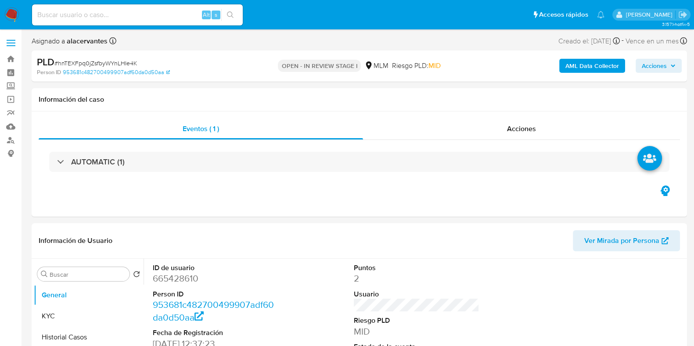
select select "10"
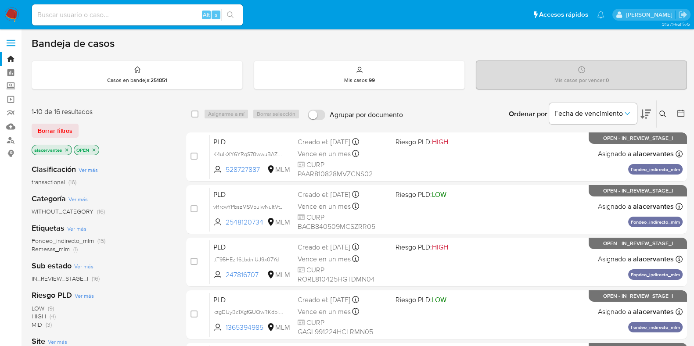
click at [660, 117] on icon at bounding box center [663, 114] width 7 height 7
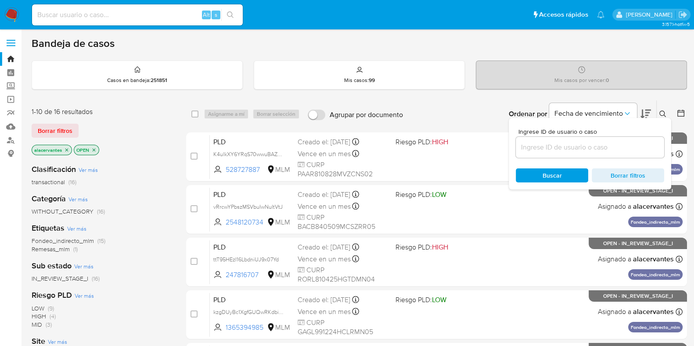
click at [577, 146] on input at bounding box center [590, 147] width 148 height 11
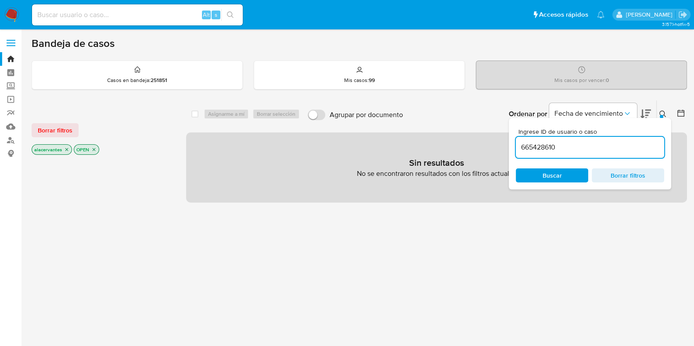
click at [566, 152] on input "665428610" at bounding box center [590, 147] width 148 height 11
type input "665428610"
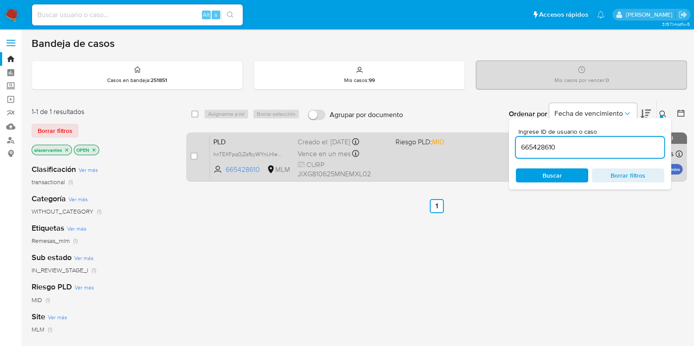
click at [449, 158] on div "PLD hnTEXFpq0jZsfbyWYnLHIe4K 665428610 MLM Riesgo PLD: MID Creado el: 12/08/202…" at bounding box center [446, 157] width 473 height 44
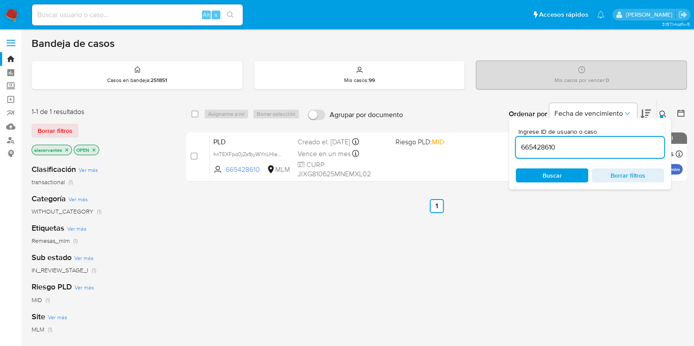
click at [13, 13] on img at bounding box center [11, 14] width 15 height 15
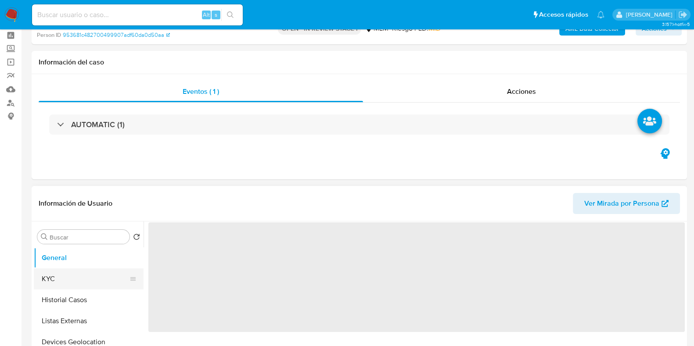
scroll to position [54, 0]
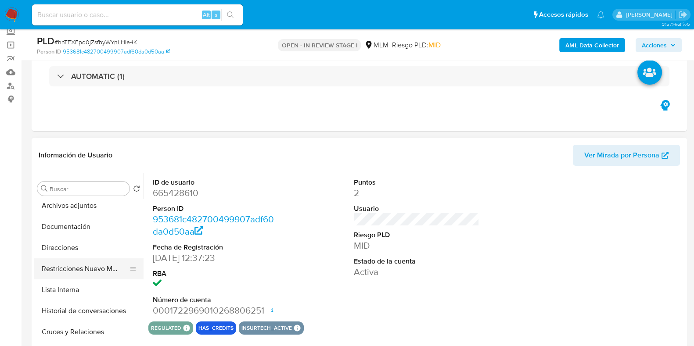
select select "10"
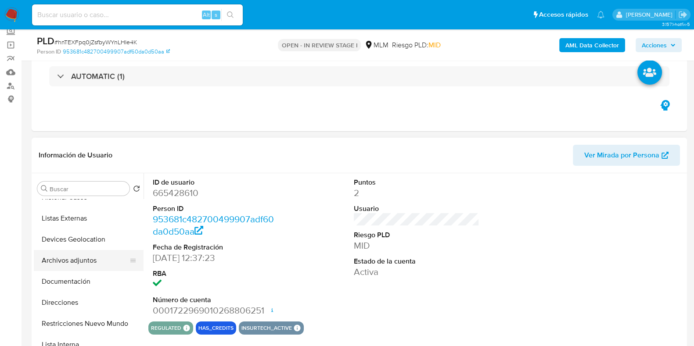
click at [86, 262] on button "Archivos adjuntos" at bounding box center [85, 260] width 103 height 21
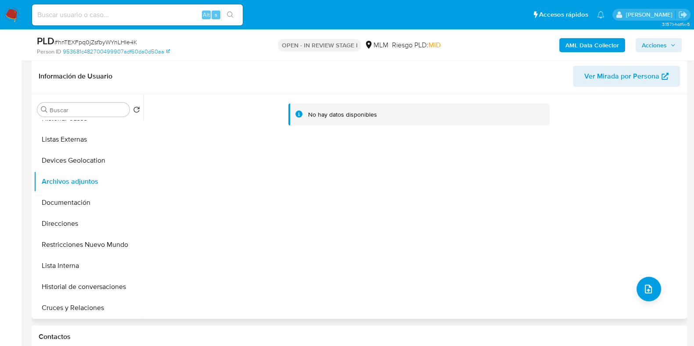
scroll to position [109, 0]
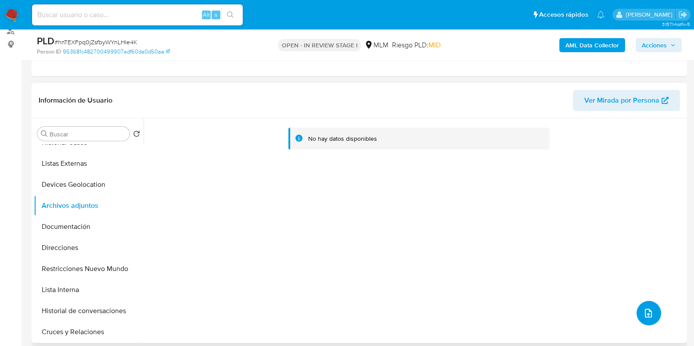
click at [649, 319] on button "upload-file" at bounding box center [649, 313] width 25 height 25
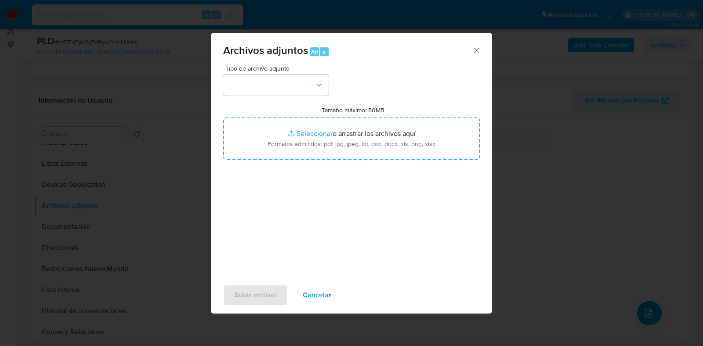
click at [477, 48] on icon "Cerrar" at bounding box center [476, 50] width 9 height 9
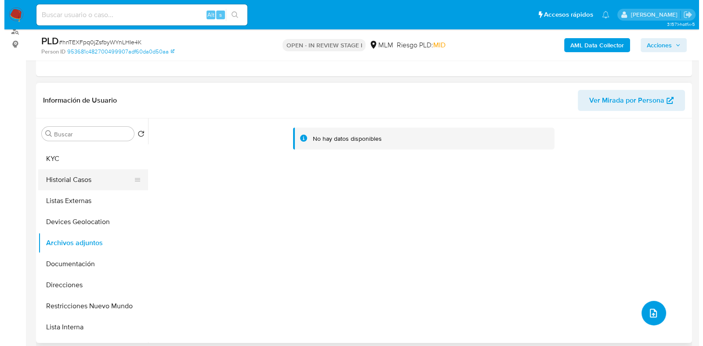
scroll to position [0, 0]
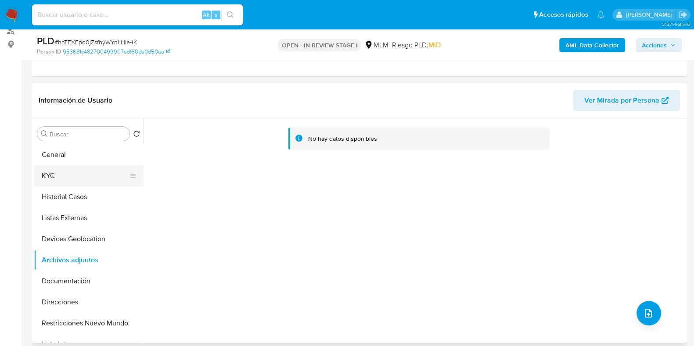
click at [83, 173] on button "KYC" at bounding box center [85, 176] width 103 height 21
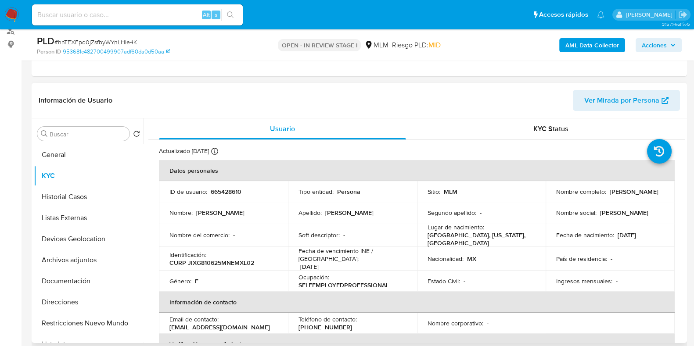
click at [510, 198] on td "Sitio : MLM" at bounding box center [481, 191] width 129 height 21
click at [75, 282] on button "Documentación" at bounding box center [85, 281] width 103 height 21
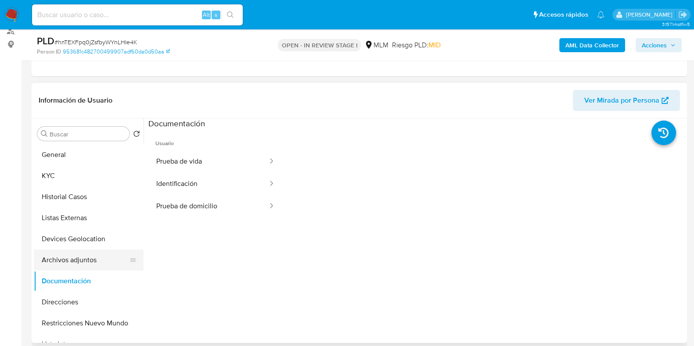
click at [73, 259] on button "Archivos adjuntos" at bounding box center [85, 260] width 103 height 21
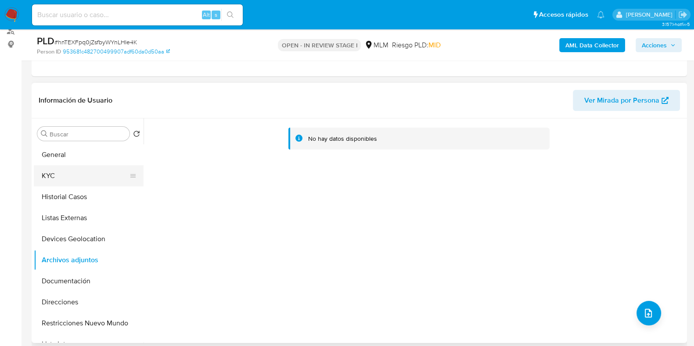
click at [56, 180] on button "KYC" at bounding box center [85, 176] width 103 height 21
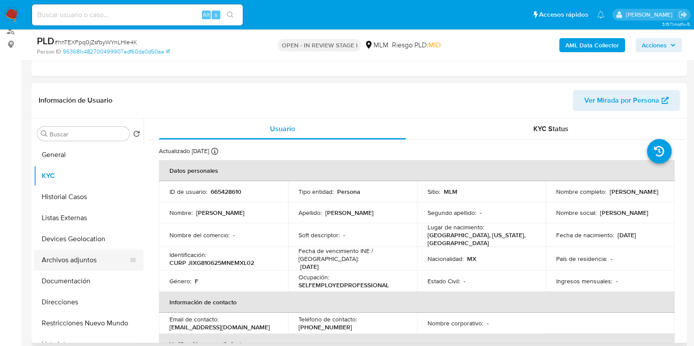
click at [56, 256] on button "Archivos adjuntos" at bounding box center [85, 260] width 103 height 21
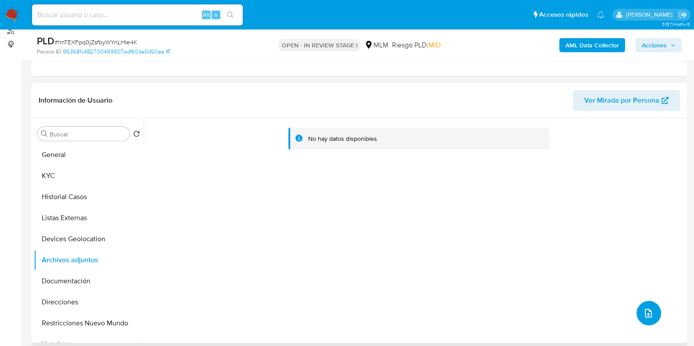
click at [647, 316] on icon "upload-file" at bounding box center [648, 313] width 11 height 11
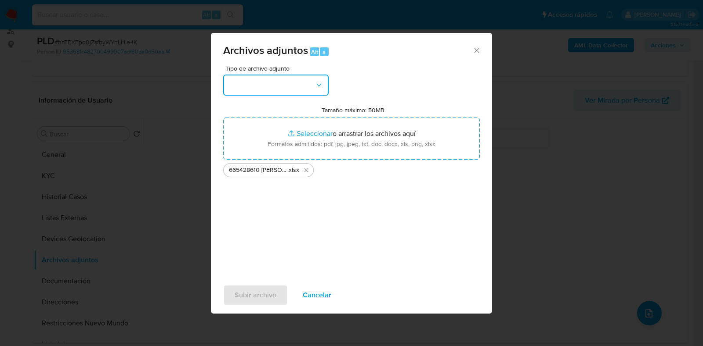
click at [320, 78] on button "button" at bounding box center [275, 85] width 105 height 21
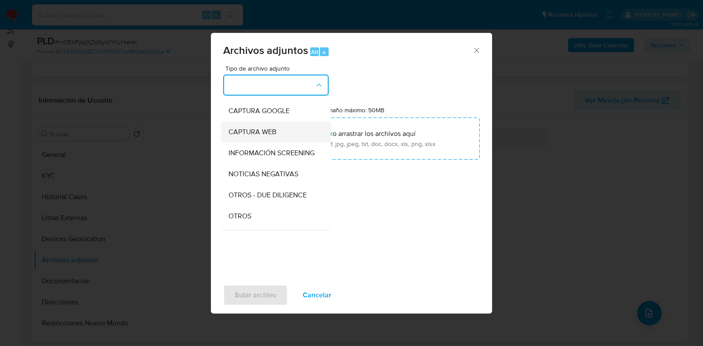
scroll to position [54, 0]
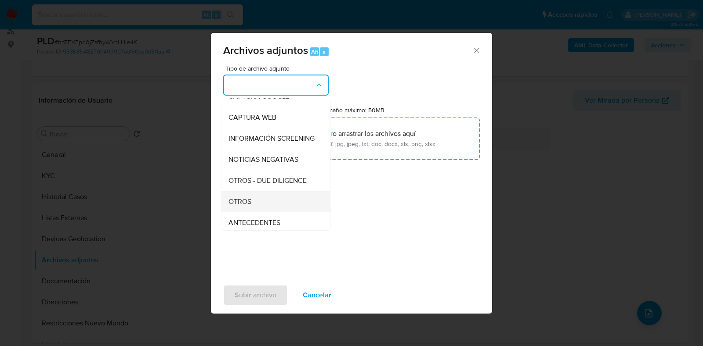
click at [262, 205] on div "OTROS" at bounding box center [273, 201] width 90 height 21
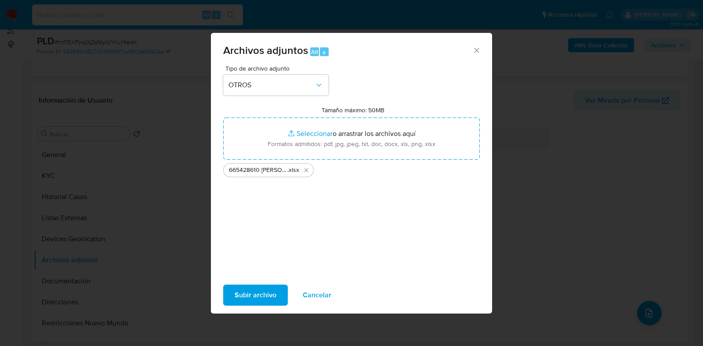
click at [310, 217] on div "Tipo de archivo adjunto OTROS Tamaño máximo: 50MB Seleccionar archivos Seleccio…" at bounding box center [351, 168] width 256 height 207
click at [255, 299] on span "Subir archivo" at bounding box center [255, 295] width 42 height 19
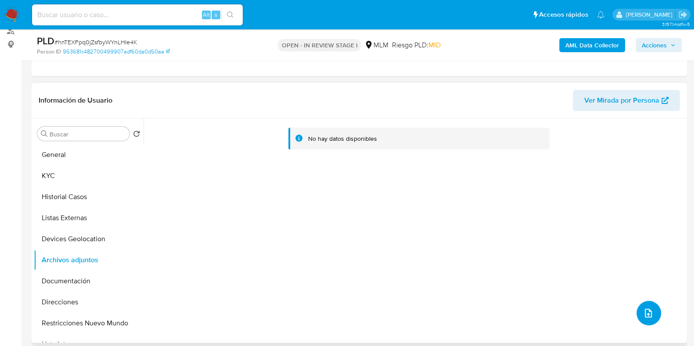
click at [643, 305] on button "upload-file" at bounding box center [649, 313] width 25 height 25
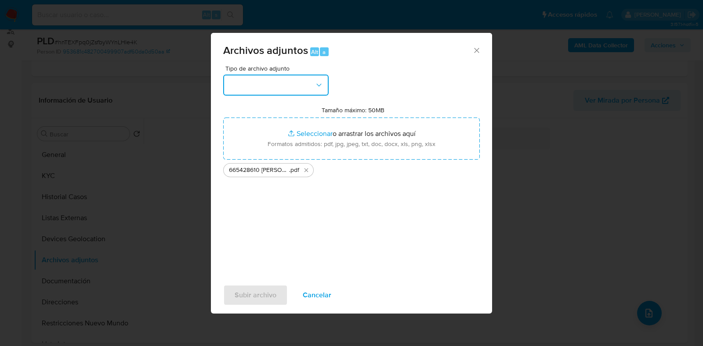
click at [285, 87] on button "button" at bounding box center [275, 85] width 105 height 21
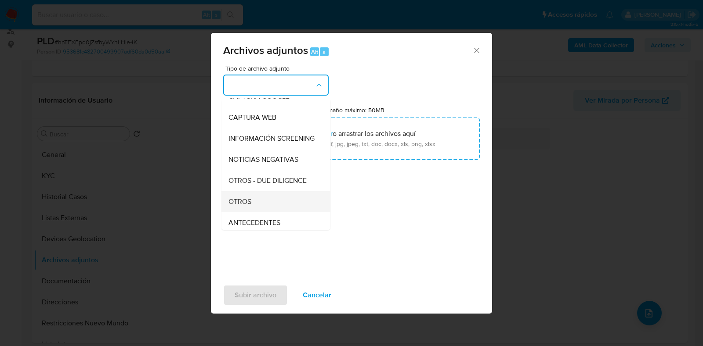
click at [270, 208] on div "OTROS" at bounding box center [273, 201] width 90 height 21
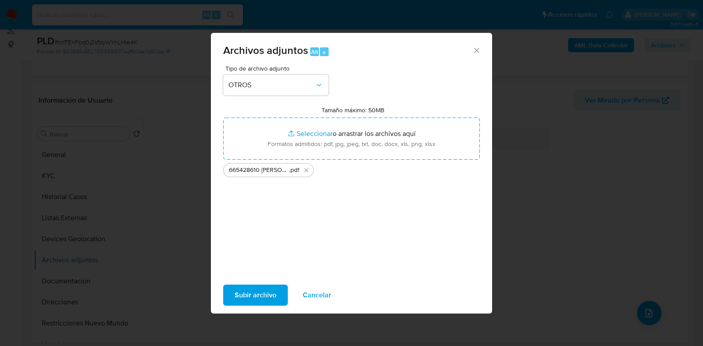
click at [260, 293] on span "Subir archivo" at bounding box center [255, 295] width 42 height 19
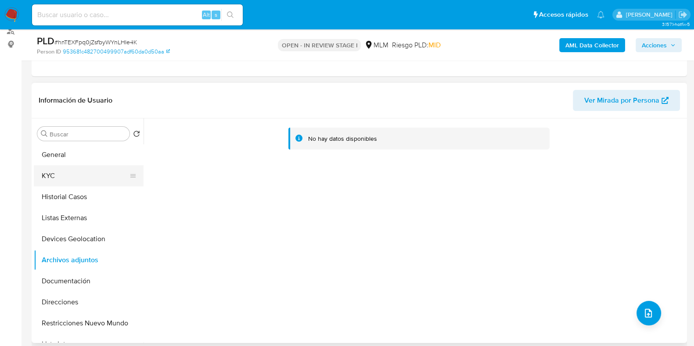
click at [55, 172] on button "KYC" at bounding box center [85, 176] width 103 height 21
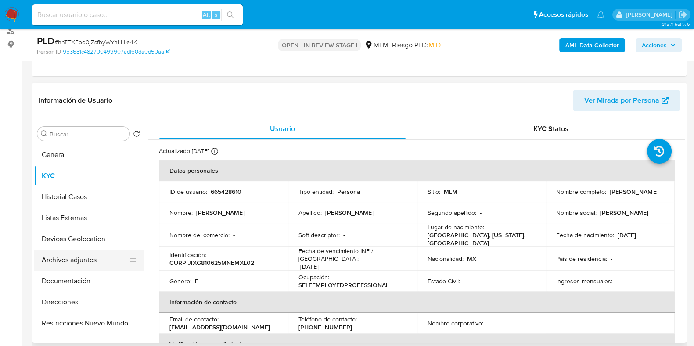
click at [60, 257] on button "Archivos adjuntos" at bounding box center [85, 260] width 103 height 21
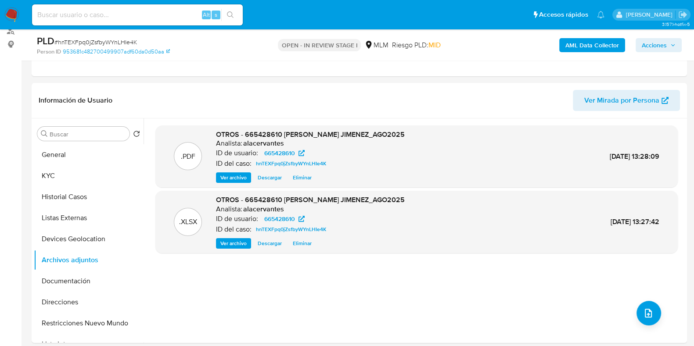
click at [652, 44] on span "Acciones" at bounding box center [654, 45] width 25 height 14
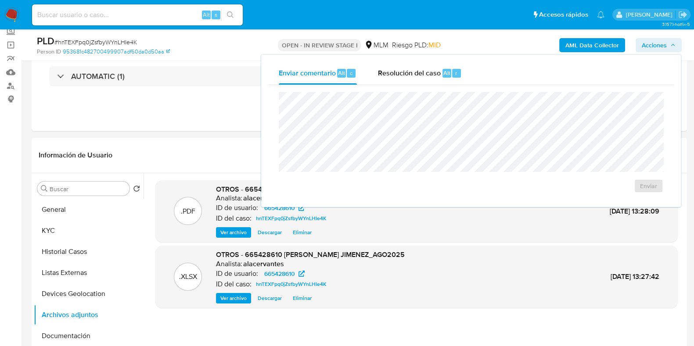
scroll to position [0, 0]
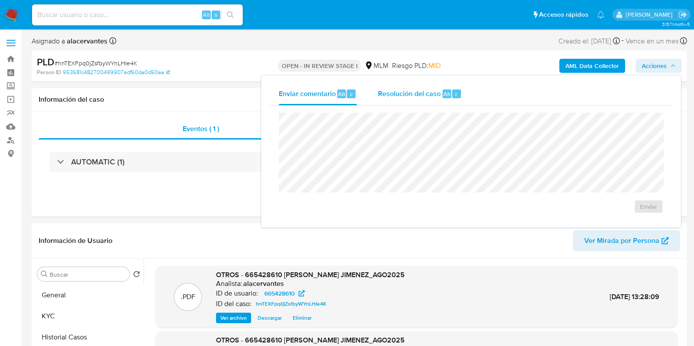
click at [412, 93] on span "Resolución del caso" at bounding box center [409, 94] width 63 height 10
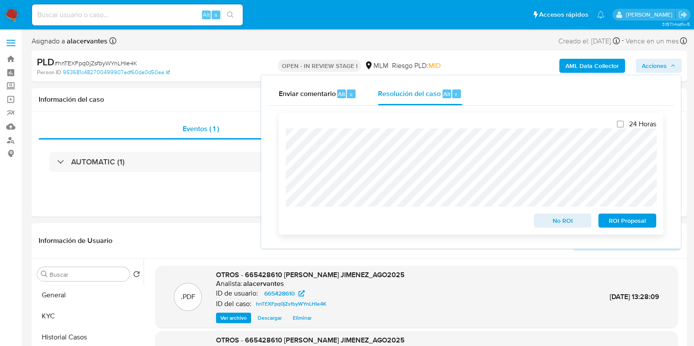
click at [560, 218] on span "No ROI" at bounding box center [563, 221] width 46 height 12
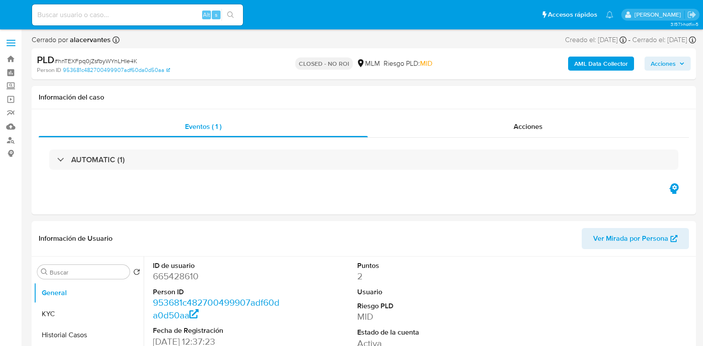
select select "10"
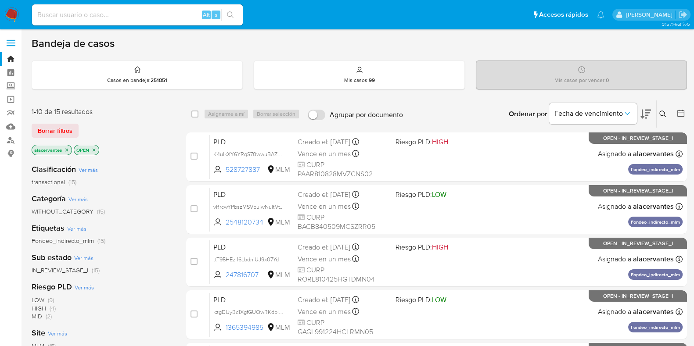
click at [66, 148] on icon "close-filter" at bounding box center [66, 150] width 5 height 5
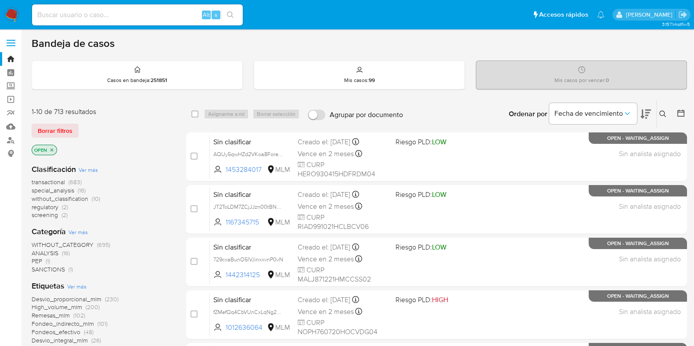
click at [666, 111] on icon at bounding box center [663, 114] width 7 height 7
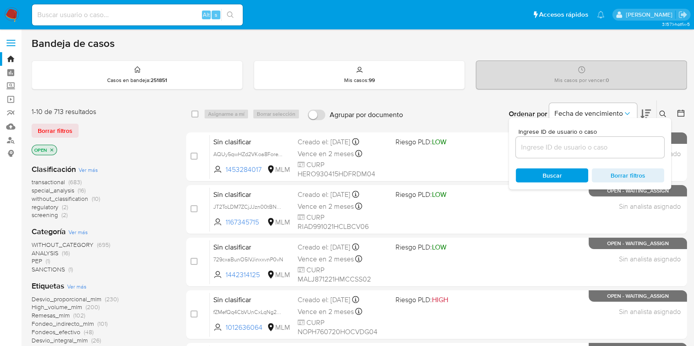
click at [535, 148] on input at bounding box center [590, 147] width 148 height 11
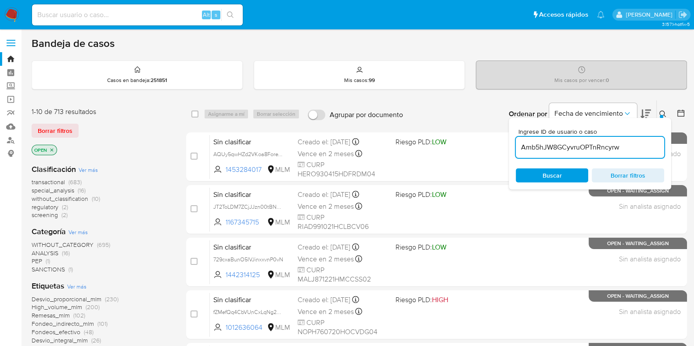
type input "Amb5hJW8GCyvruOPTnRncyrw"
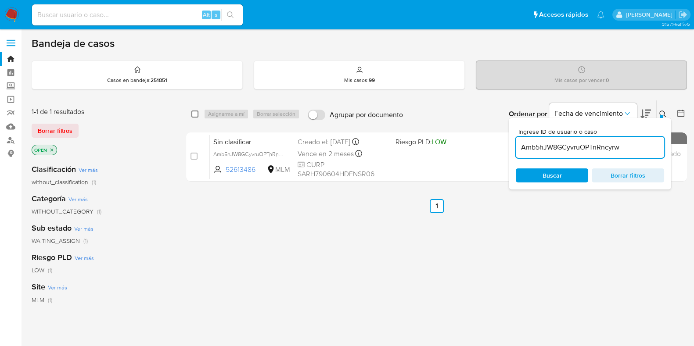
click at [191, 112] on input "checkbox" at bounding box center [194, 114] width 7 height 7
checkbox input "true"
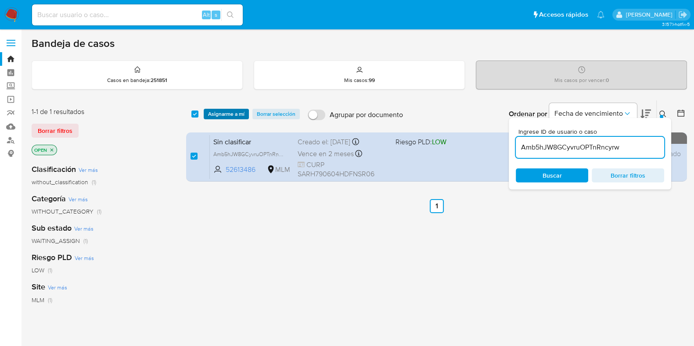
click at [237, 115] on span "Asignarme a mí" at bounding box center [226, 114] width 36 height 9
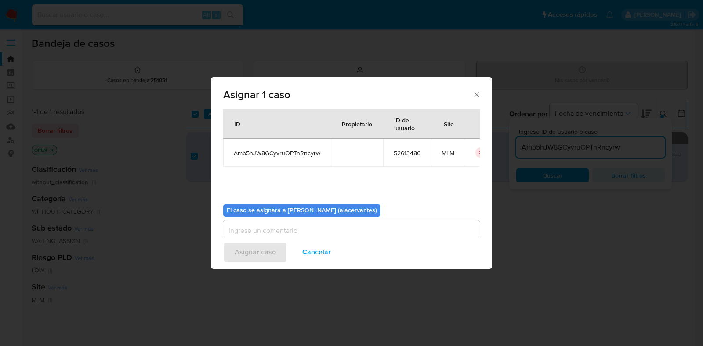
scroll to position [45, 0]
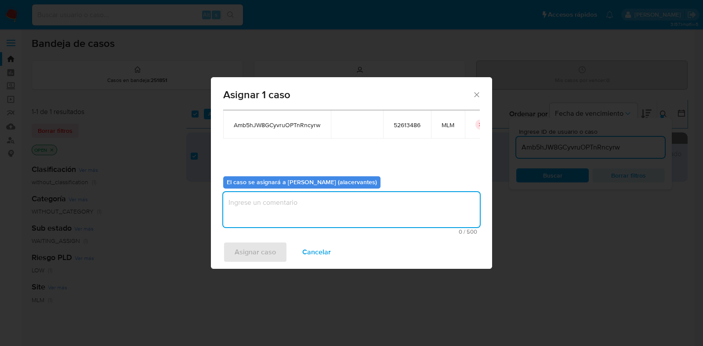
click at [281, 198] on textarea "assign-modal" at bounding box center [351, 209] width 256 height 35
type textarea "AC"
click at [274, 247] on span "Asignar caso" at bounding box center [254, 252] width 41 height 19
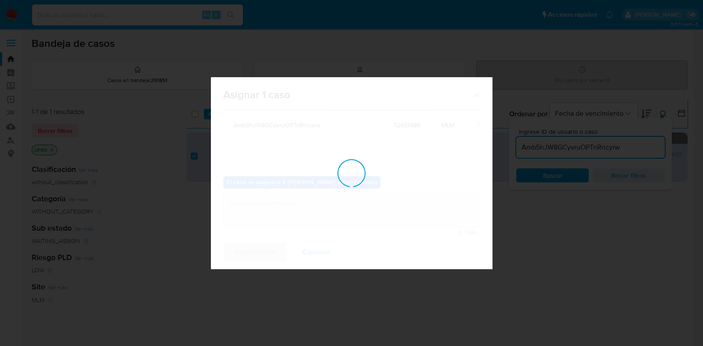
checkbox input "false"
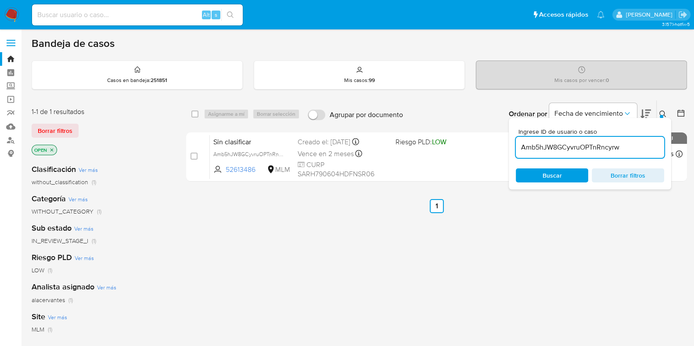
click at [542, 144] on input "Amb5hJW8GCyvruOPTnRncyrw" at bounding box center [590, 147] width 148 height 11
paste input "4ZuZPbaGDy8YoHrfxyjMXcZk"
type input "4ZuZPbaGDy8YoHrfxyjMXcZk"
click at [197, 111] on input "checkbox" at bounding box center [194, 114] width 7 height 7
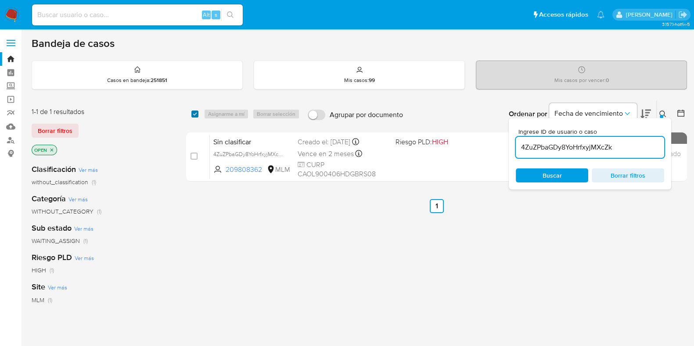
checkbox input "true"
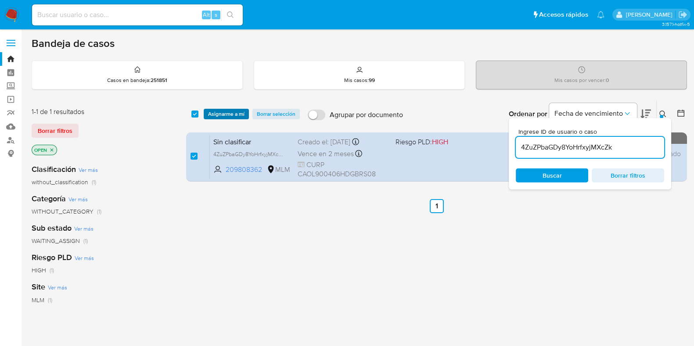
click at [224, 111] on span "Asignarme a mí" at bounding box center [226, 114] width 36 height 9
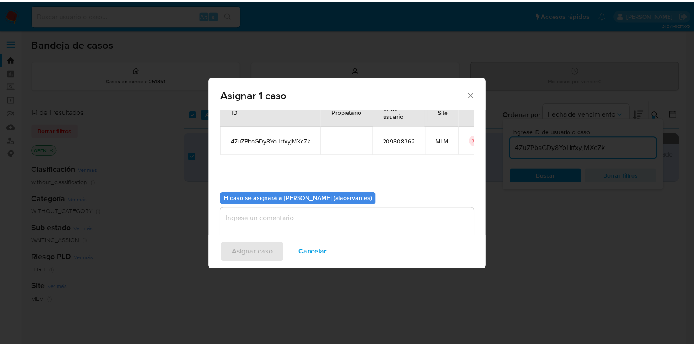
scroll to position [45, 0]
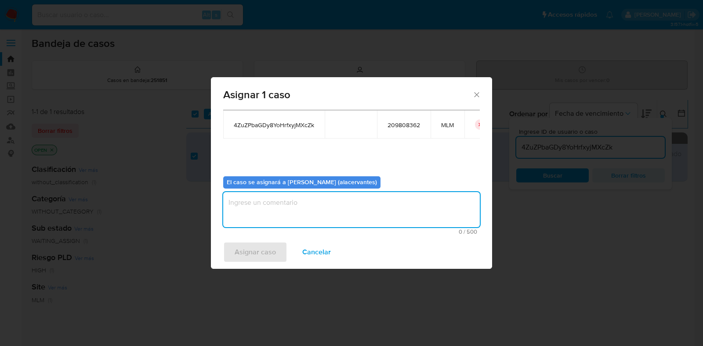
click at [278, 208] on textarea "assign-modal" at bounding box center [351, 209] width 256 height 35
type textarea "AC"
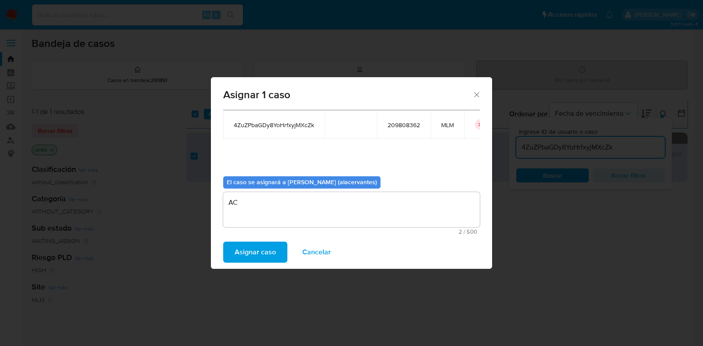
click at [259, 253] on span "Asignar caso" at bounding box center [254, 252] width 41 height 19
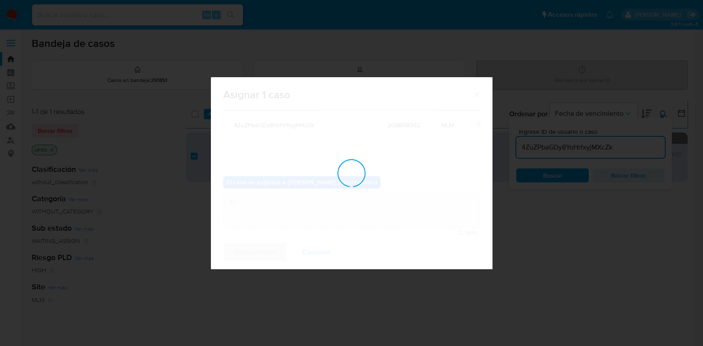
checkbox input "false"
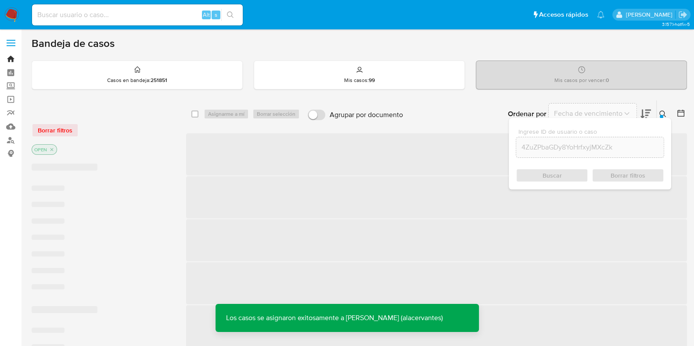
click at [13, 59] on link "Bandeja" at bounding box center [52, 59] width 105 height 14
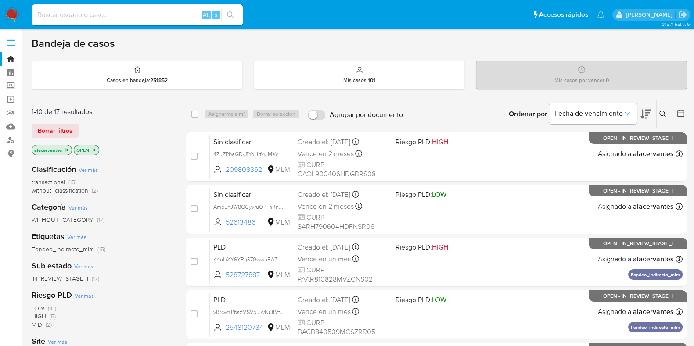
click at [93, 187] on span "(2)" at bounding box center [95, 190] width 6 height 9
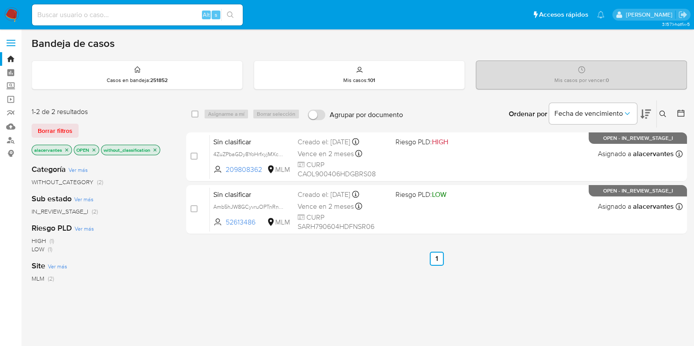
click at [475, 234] on div "select-all-cases-checkbox Asignarme a mí Borrar selección Agrupar por documento…" at bounding box center [436, 169] width 501 height 138
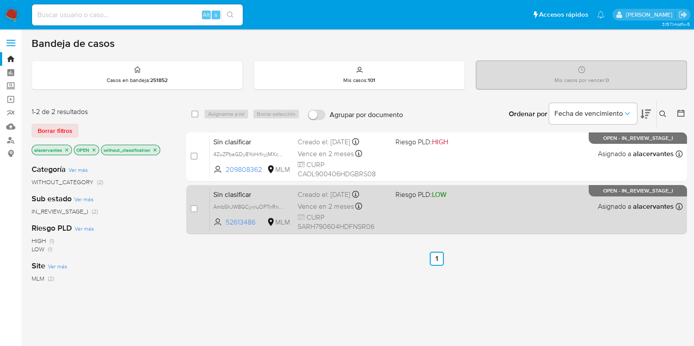
click at [475, 222] on div "Sin clasificar Amb5hJW8GCyvruOPTnRncyrw 52613486 MLM Riesgo PLD: LOW Creado el:…" at bounding box center [446, 209] width 473 height 44
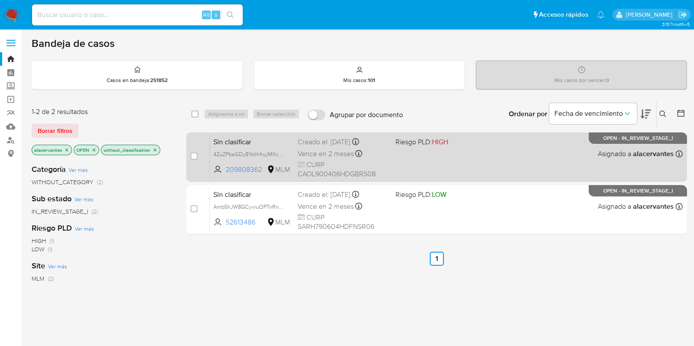
click at [455, 146] on div "Sin clasificar 4ZuZPbaGDy8YoHrfxyjMXcZk 209808362 MLM Riesgo PLD: HIGH Creado e…" at bounding box center [446, 157] width 473 height 44
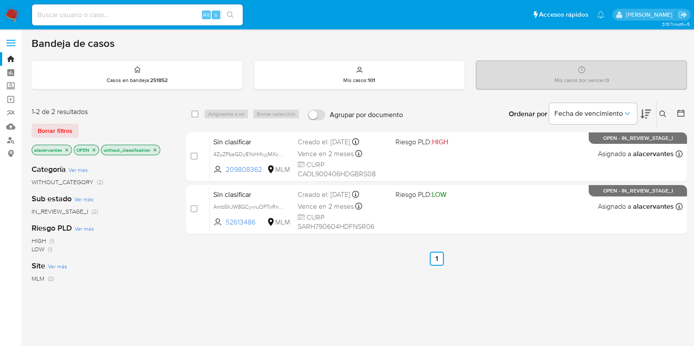
click at [17, 7] on img at bounding box center [11, 14] width 15 height 15
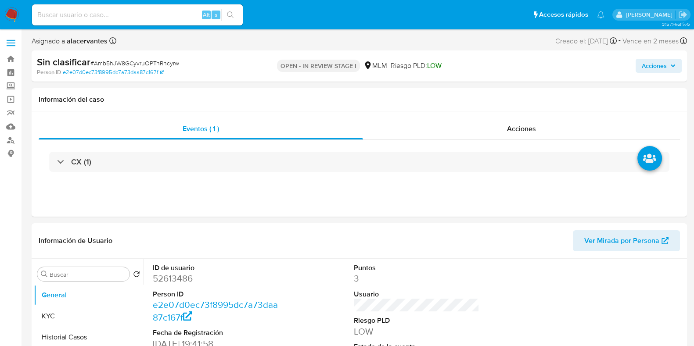
select select "10"
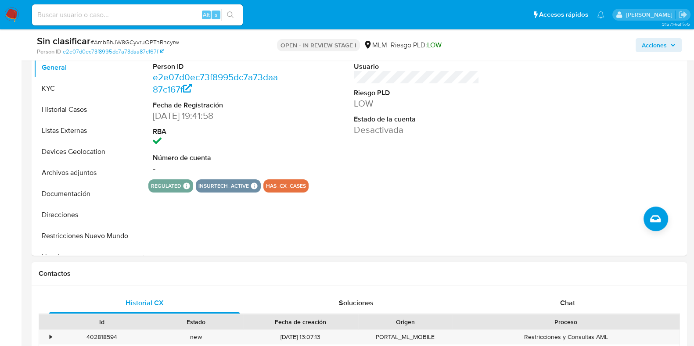
scroll to position [274, 0]
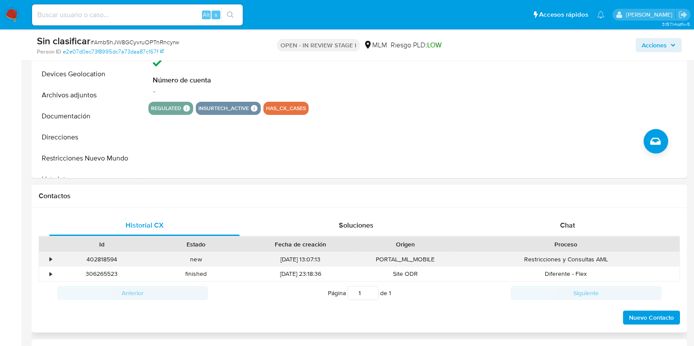
drag, startPoint x: 47, startPoint y: 261, endPoint x: 111, endPoint y: 237, distance: 68.1
click at [47, 261] on div "•" at bounding box center [46, 259] width 15 height 14
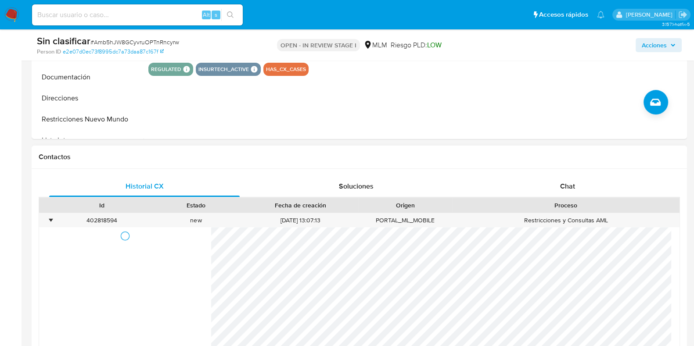
scroll to position [384, 0]
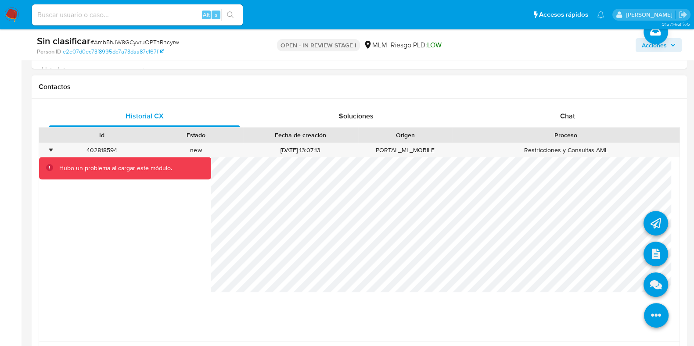
click at [654, 309] on icon at bounding box center [656, 315] width 25 height 25
click at [645, 245] on icon at bounding box center [656, 254] width 25 height 25
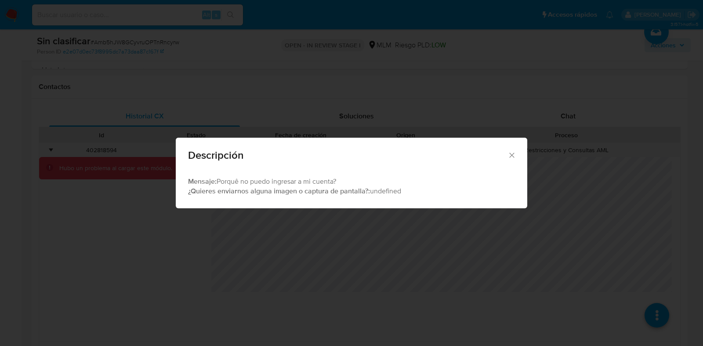
click at [514, 155] on icon "Cerrar" at bounding box center [511, 155] width 9 height 9
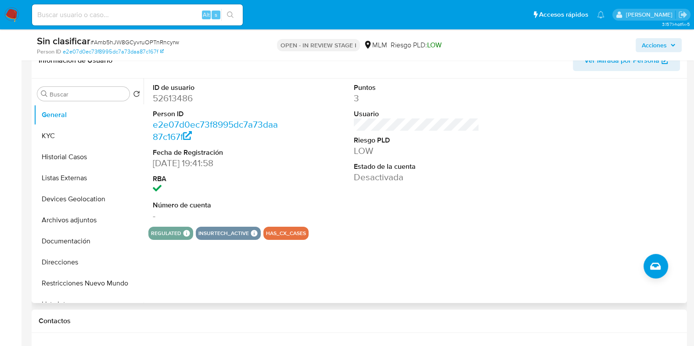
scroll to position [109, 0]
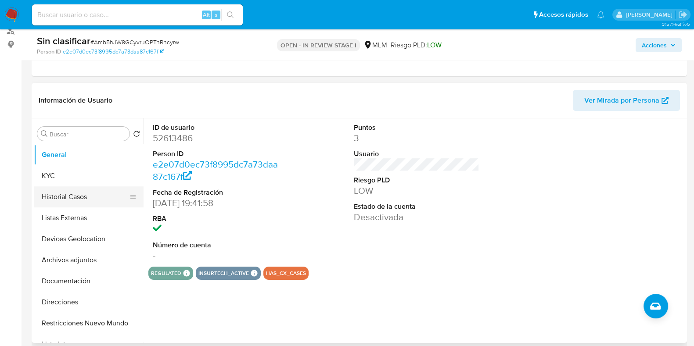
click at [81, 198] on button "Historial Casos" at bounding box center [85, 197] width 103 height 21
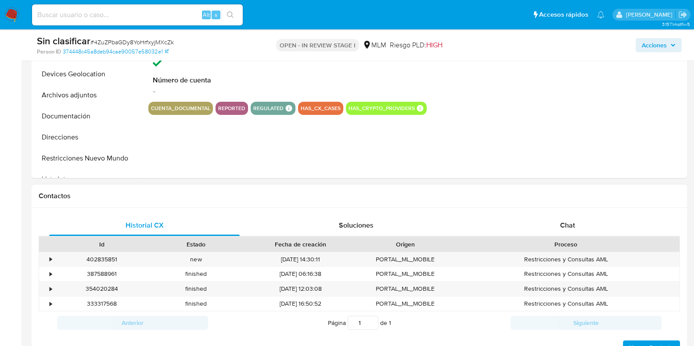
select select "10"
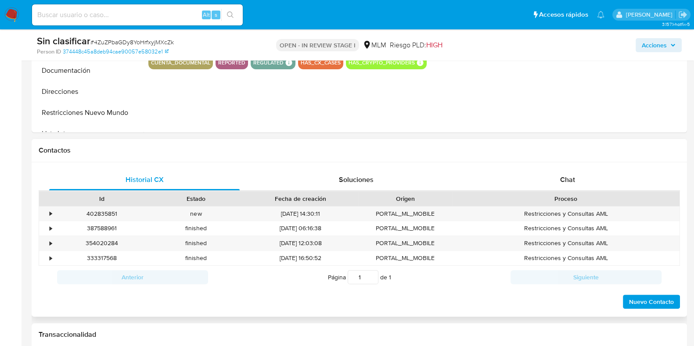
scroll to position [384, 0]
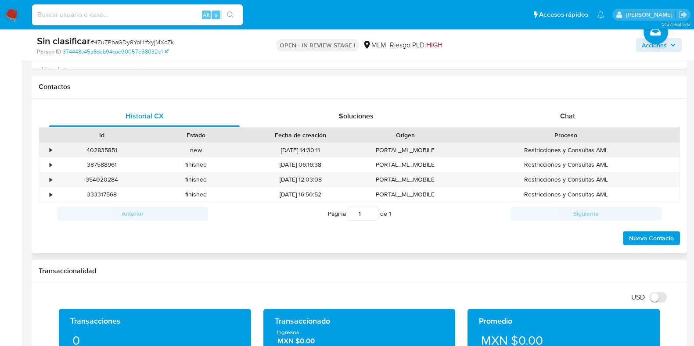
click at [201, 155] on div "new" at bounding box center [196, 150] width 94 height 14
click at [48, 148] on div "•" at bounding box center [46, 150] width 15 height 14
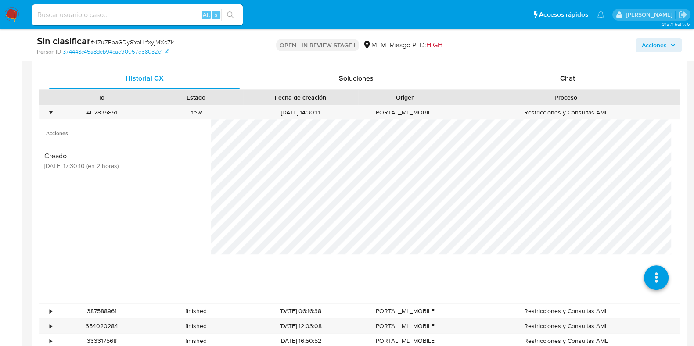
scroll to position [439, 0]
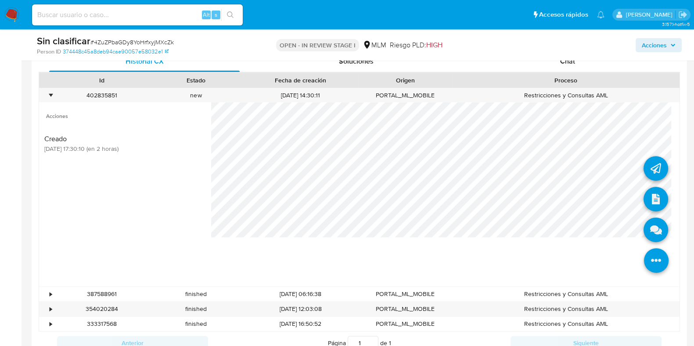
click at [644, 257] on icon at bounding box center [656, 261] width 25 height 25
click at [644, 197] on icon at bounding box center [656, 199] width 25 height 25
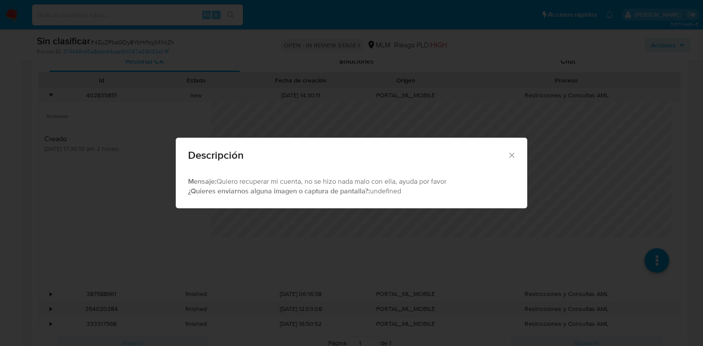
click at [512, 155] on icon "Cerrar" at bounding box center [511, 155] width 9 height 9
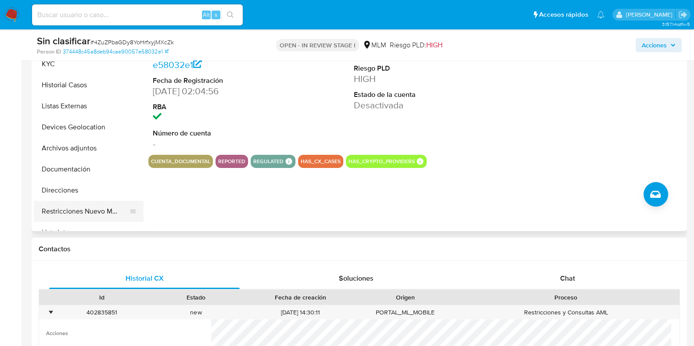
scroll to position [219, 0]
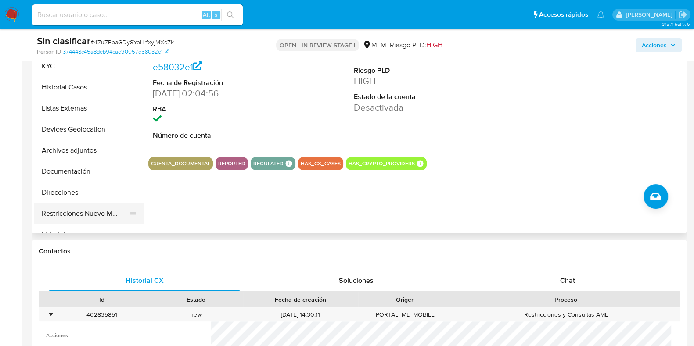
click at [100, 218] on button "Restricciones Nuevo Mundo" at bounding box center [85, 213] width 103 height 21
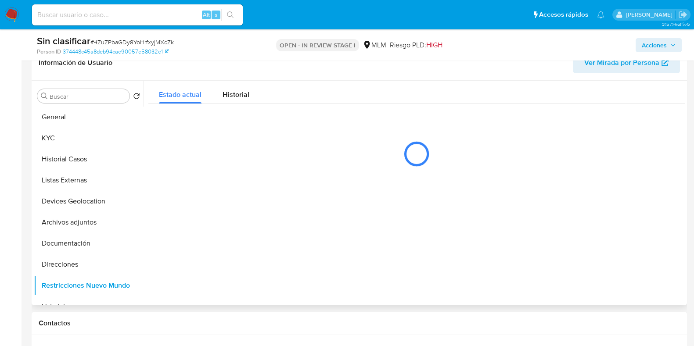
scroll to position [165, 0]
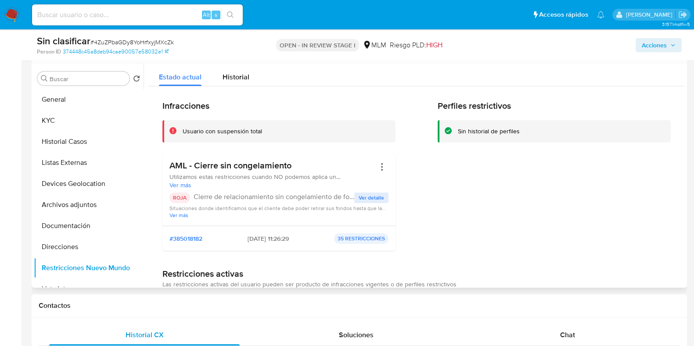
click at [346, 199] on p "Cierre de relacionamiento sin congelamiento de fondos" at bounding box center [274, 197] width 161 height 9
click at [355, 198] on button "Ver detalle" at bounding box center [371, 198] width 34 height 11
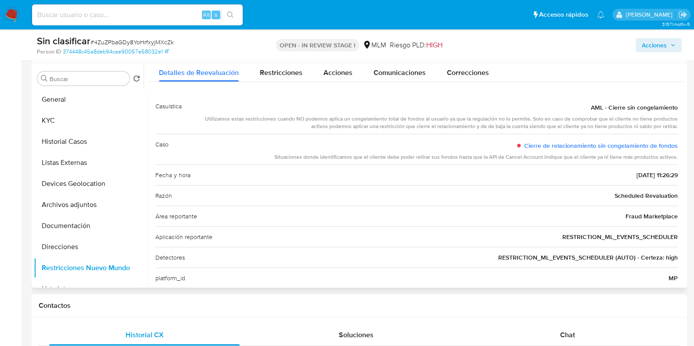
scroll to position [0, 0]
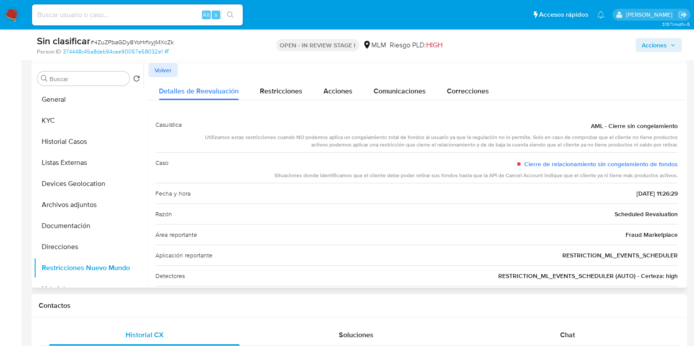
drag, startPoint x: 65, startPoint y: 137, endPoint x: 157, endPoint y: 140, distance: 92.7
click at [65, 137] on button "Historial Casos" at bounding box center [89, 141] width 110 height 21
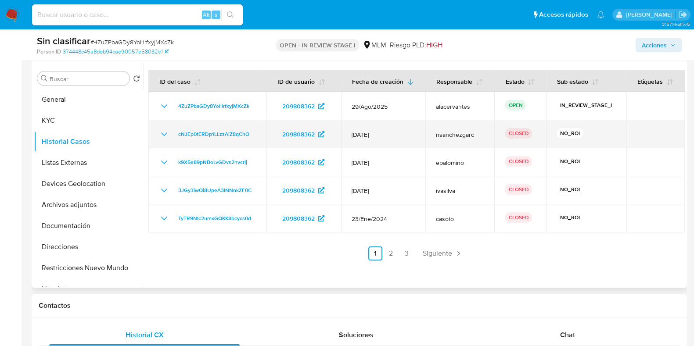
click at [165, 137] on icon "Mostrar/Ocultar" at bounding box center [164, 134] width 11 height 11
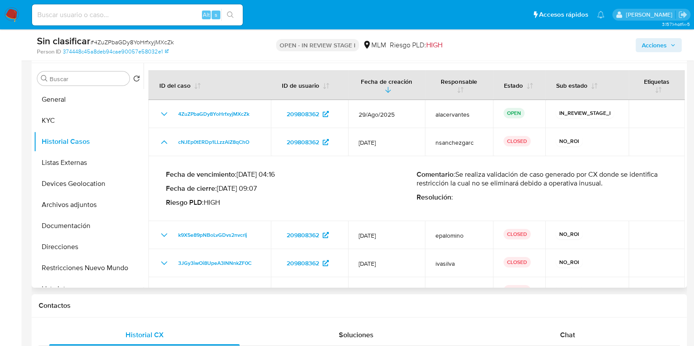
drag, startPoint x: 458, startPoint y: 173, endPoint x: 621, endPoint y: 184, distance: 162.8
click at [621, 184] on p "Comentario : Se realiza validación de caso generado por CX donde se identifica …" at bounding box center [542, 179] width 251 height 18
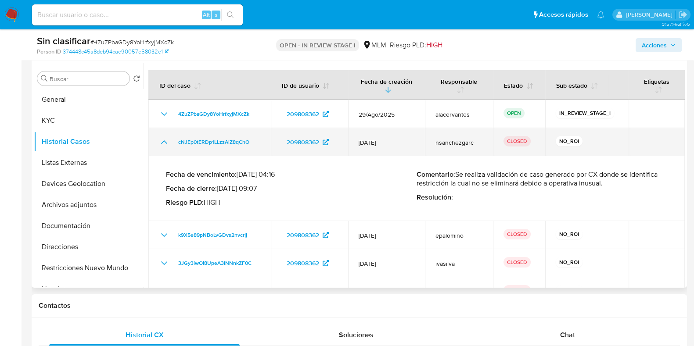
click at [165, 144] on icon "Mostrar/Ocultar" at bounding box center [164, 142] width 11 height 11
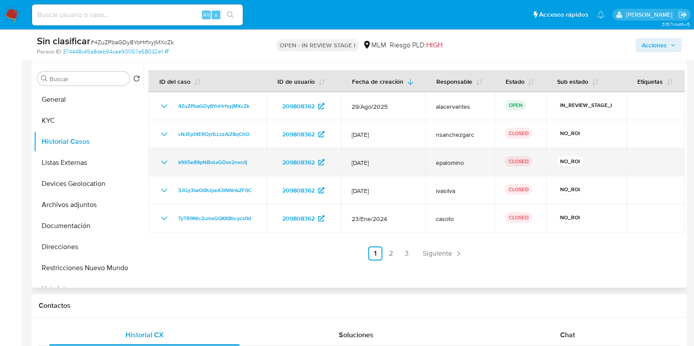
click at [167, 162] on icon "Mostrar/Ocultar" at bounding box center [164, 162] width 11 height 11
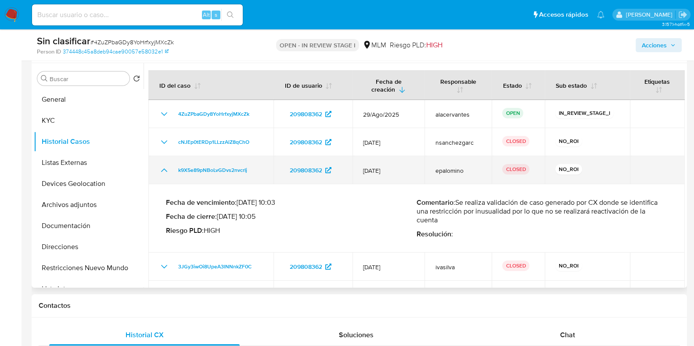
click at [167, 172] on icon "Mostrar/Ocultar" at bounding box center [164, 170] width 11 height 11
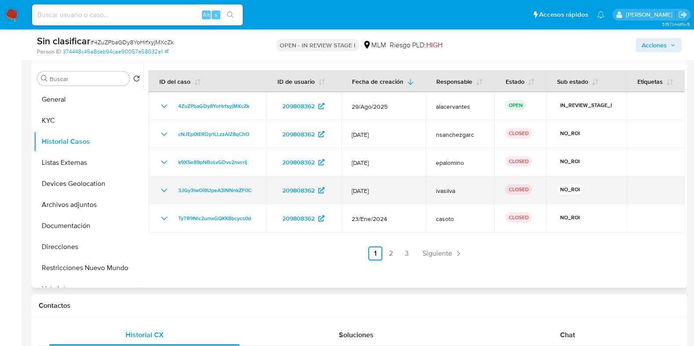
click at [165, 189] on icon "Mostrar/Ocultar" at bounding box center [164, 190] width 11 height 11
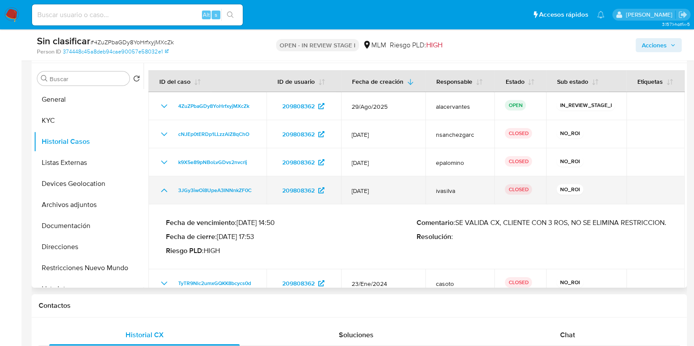
click at [165, 190] on icon "Mostrar/Ocultar" at bounding box center [164, 191] width 6 height 4
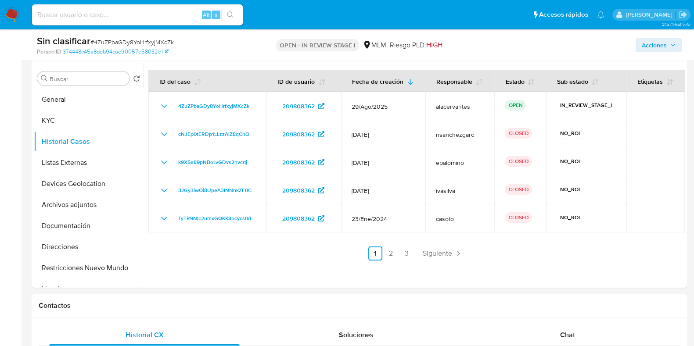
click at [657, 45] on span "Acciones" at bounding box center [654, 45] width 25 height 14
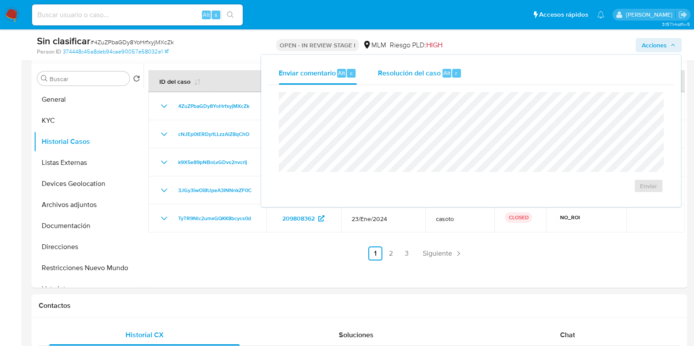
click at [414, 78] on div "Resolución del caso Alt r" at bounding box center [420, 73] width 84 height 23
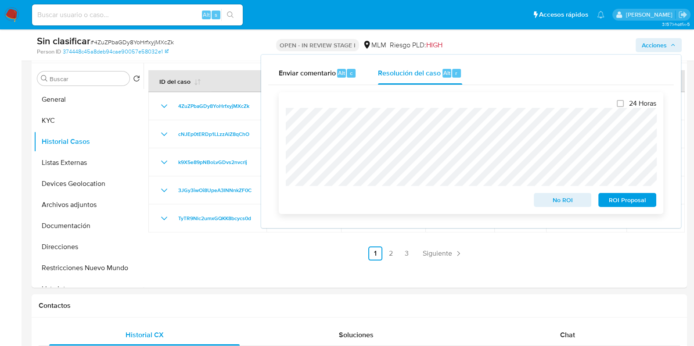
click at [565, 197] on span "No ROI" at bounding box center [563, 200] width 46 height 12
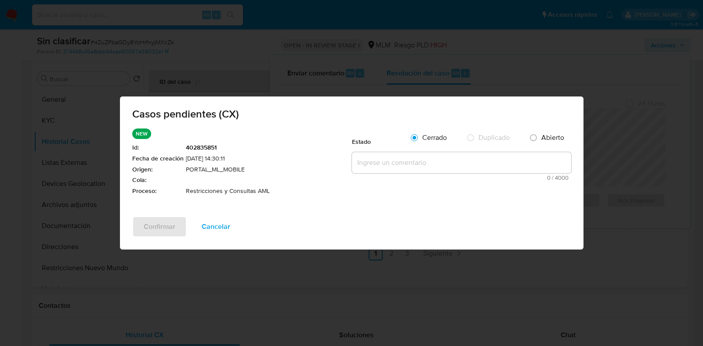
click at [446, 166] on textarea at bounding box center [461, 162] width 219 height 21
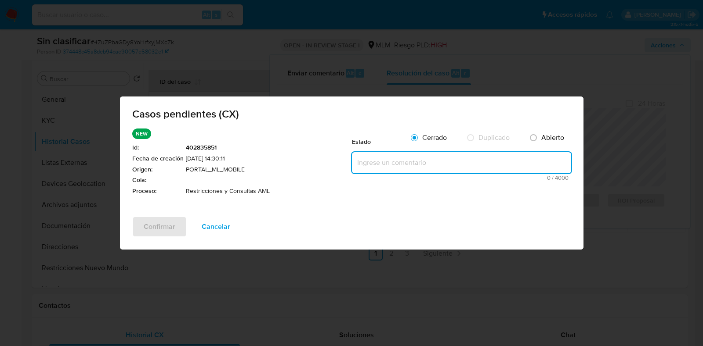
paste textarea "Se realiza validación de caso generado por CX. Se identifica restricción por op…"
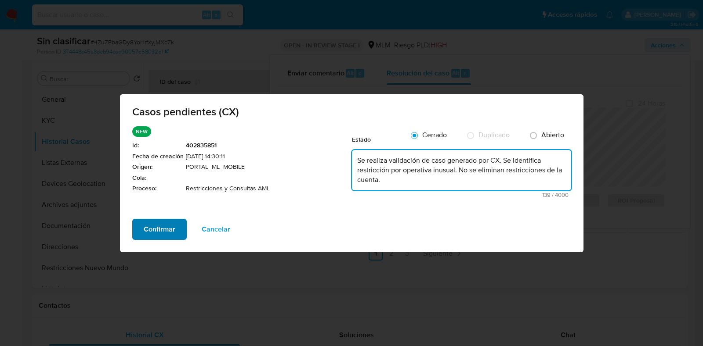
type textarea "Se realiza validación de caso generado por CX. Se identifica restricción por op…"
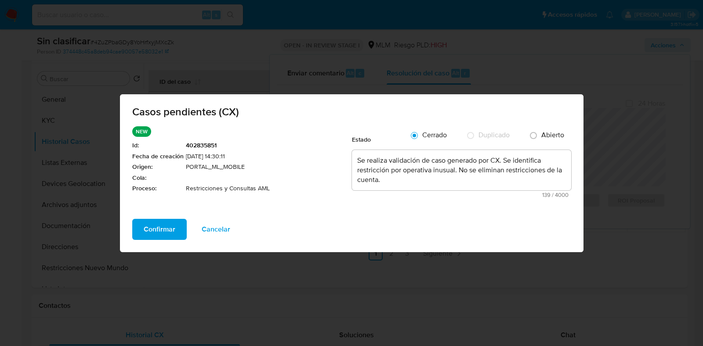
click at [175, 227] on button "Confirmar" at bounding box center [159, 229] width 54 height 21
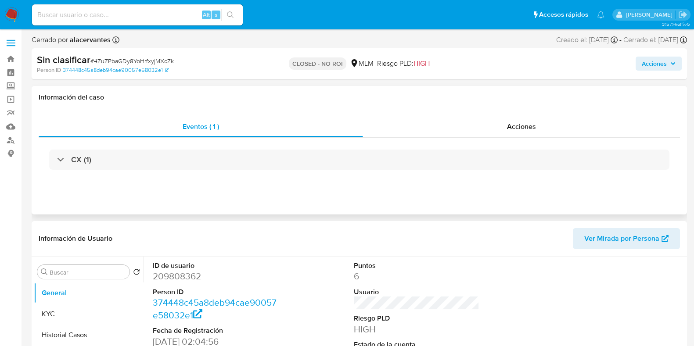
select select "10"
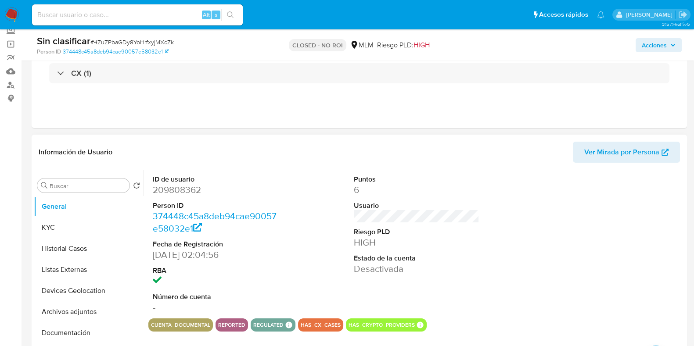
scroll to position [54, 0]
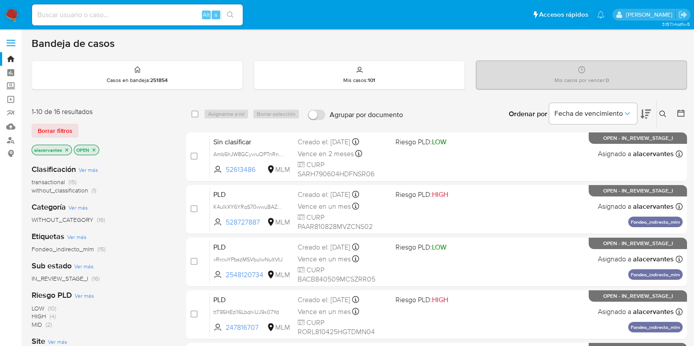
click at [64, 149] on icon "close-filter" at bounding box center [66, 150] width 5 height 5
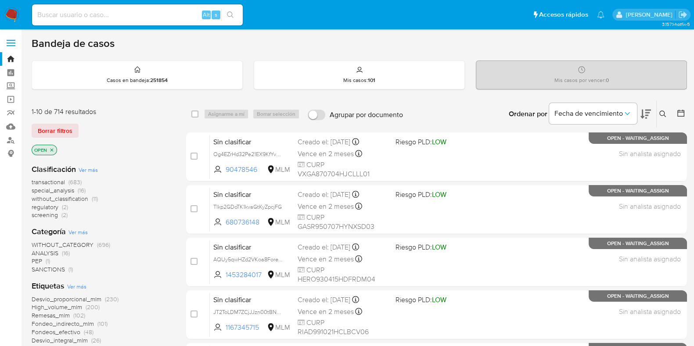
click at [660, 113] on icon at bounding box center [663, 114] width 7 height 7
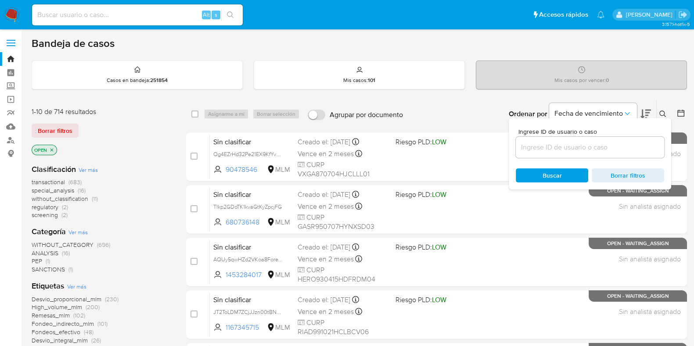
click at [572, 144] on input at bounding box center [590, 147] width 148 height 11
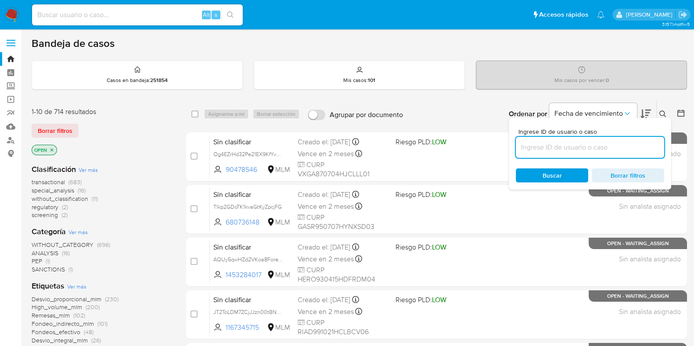
click at [572, 145] on input at bounding box center [590, 147] width 148 height 11
type input "1360762424"
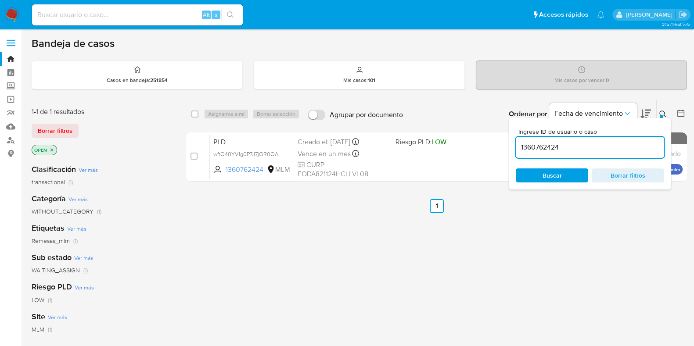
click at [191, 111] on input "checkbox" at bounding box center [194, 114] width 7 height 7
checkbox input "true"
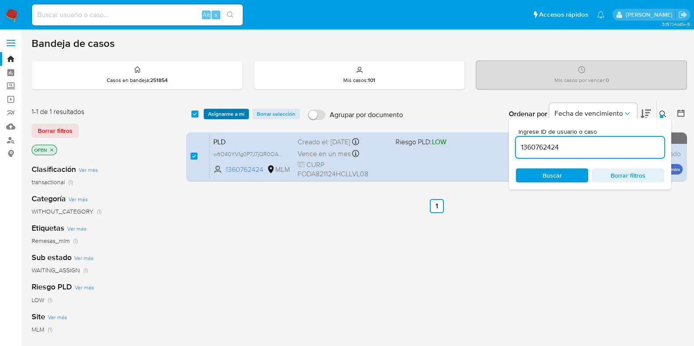
click at [220, 112] on span "Asignarme a mí" at bounding box center [226, 114] width 36 height 9
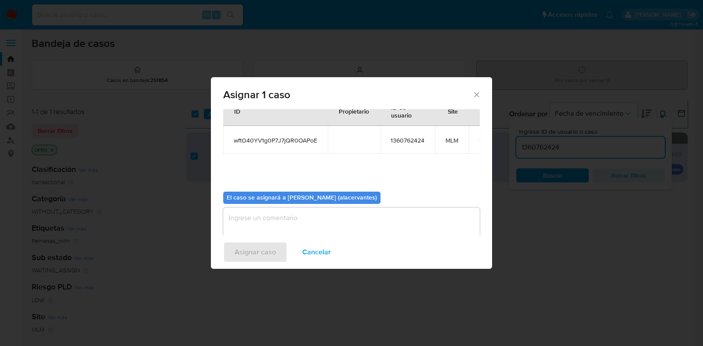
scroll to position [45, 0]
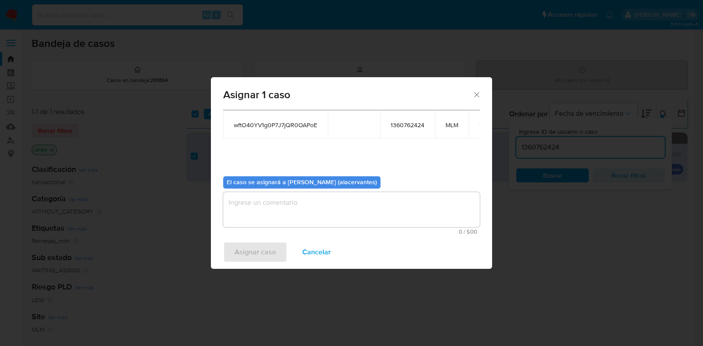
click at [326, 203] on textarea "assign-modal" at bounding box center [351, 209] width 256 height 35
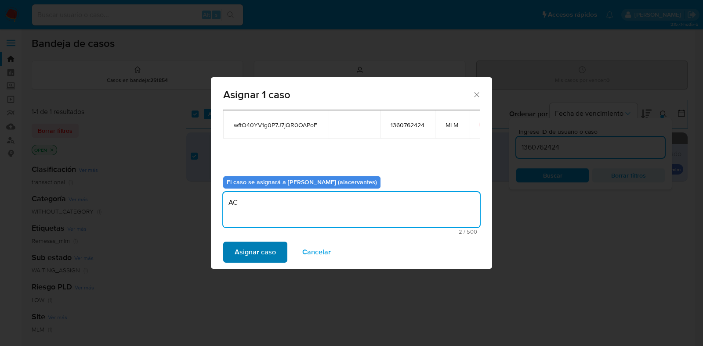
type textarea "AC"
click at [258, 249] on span "Asignar caso" at bounding box center [254, 252] width 41 height 19
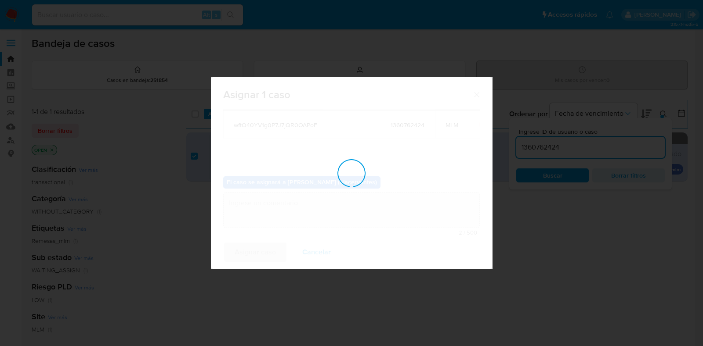
checkbox input "false"
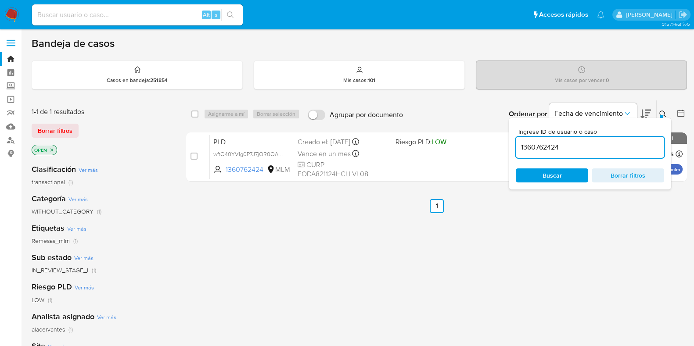
click at [546, 144] on input "1360762424" at bounding box center [590, 147] width 148 height 11
paste input "380725053"
type input "380725053"
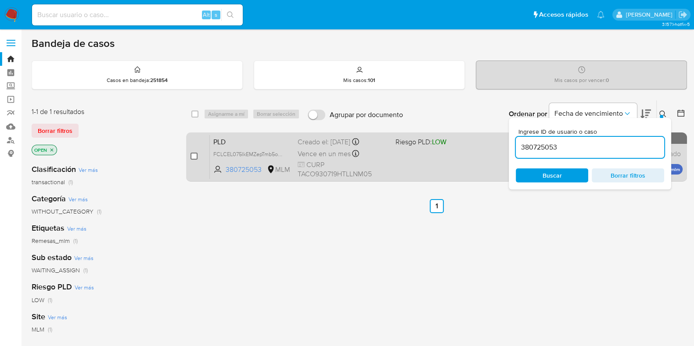
click at [193, 155] on input "checkbox" at bounding box center [194, 156] width 7 height 7
checkbox input "true"
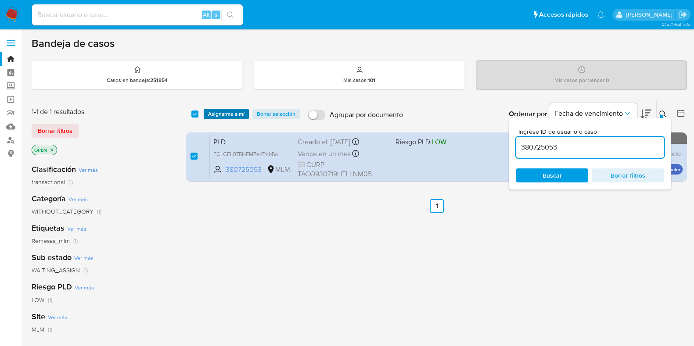
click at [242, 113] on span "Asignarme a mí" at bounding box center [226, 114] width 36 height 9
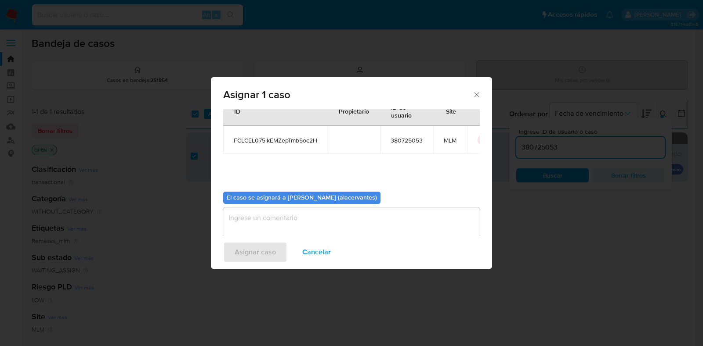
scroll to position [45, 0]
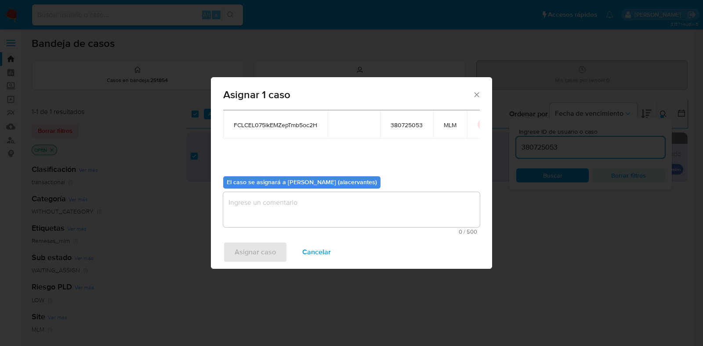
click at [274, 212] on textarea "assign-modal" at bounding box center [351, 209] width 256 height 35
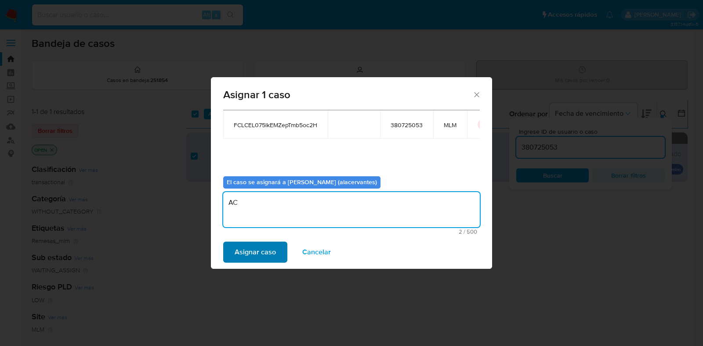
type textarea "AC"
click at [267, 259] on span "Asignar caso" at bounding box center [254, 252] width 41 height 19
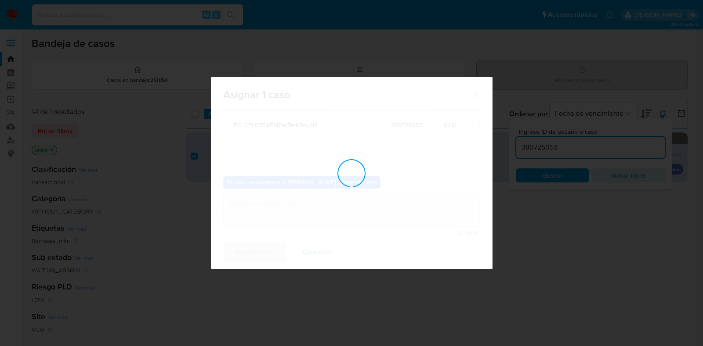
checkbox input "false"
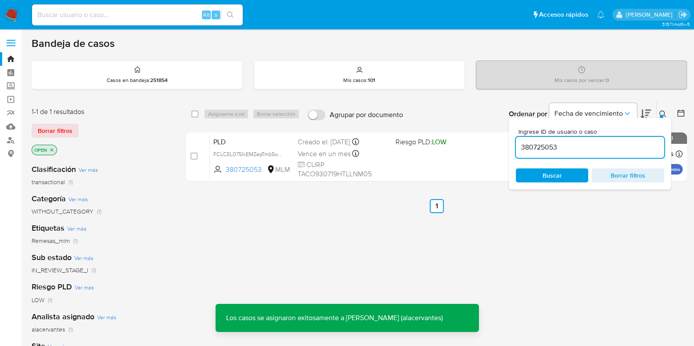
click at [556, 142] on input "380725053" at bounding box center [590, 147] width 148 height 11
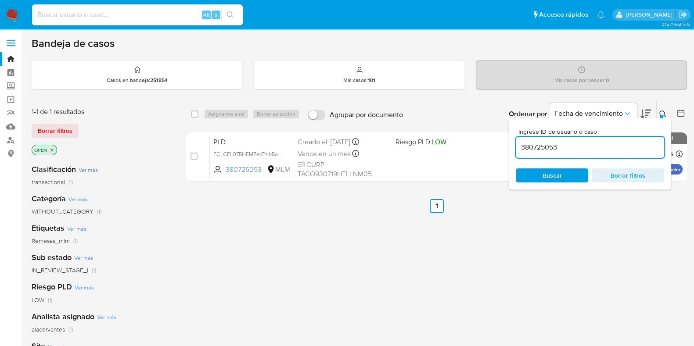
click at [555, 146] on input "380725053" at bounding box center [590, 147] width 148 height 11
paste input "42865498"
type input "42865498"
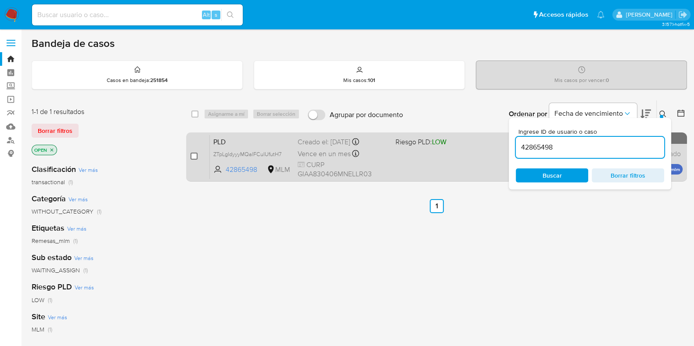
click at [195, 156] on input "checkbox" at bounding box center [194, 156] width 7 height 7
checkbox input "true"
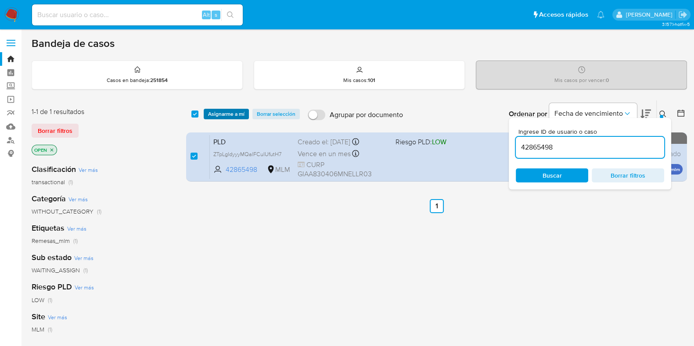
click at [219, 116] on span "Asignarme a mí" at bounding box center [226, 114] width 36 height 9
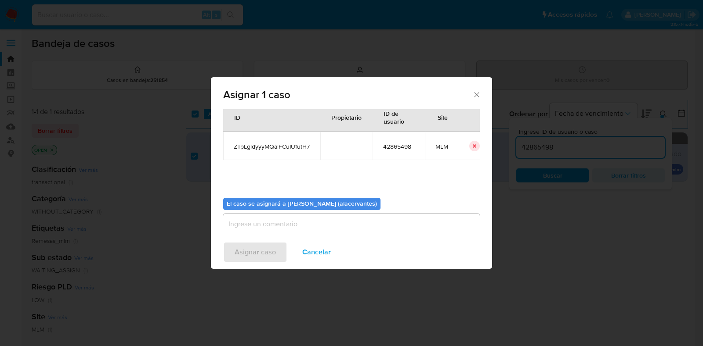
scroll to position [45, 0]
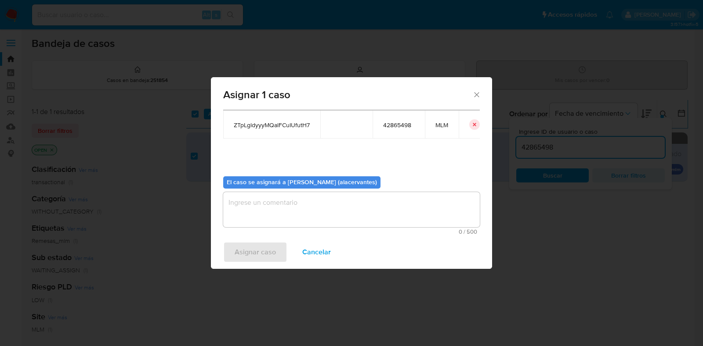
click at [307, 194] on textarea "assign-modal" at bounding box center [351, 209] width 256 height 35
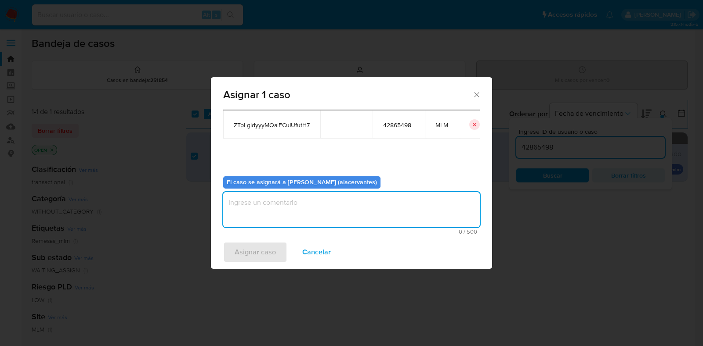
paste textarea "42865498"
type textarea "42865498"
click at [268, 257] on span "Asignar caso" at bounding box center [254, 252] width 41 height 19
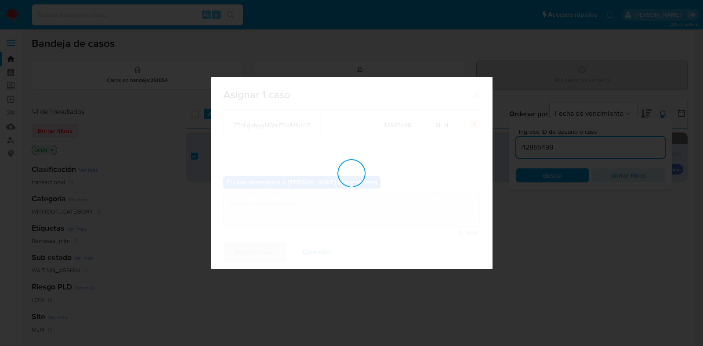
checkbox input "false"
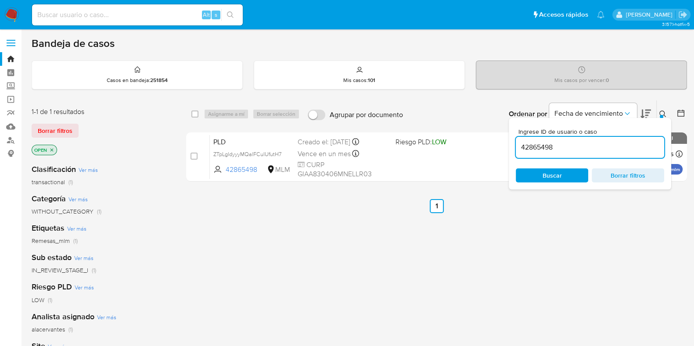
click at [573, 152] on div "42865498" at bounding box center [590, 147] width 148 height 21
click at [573, 152] on input "42865498" at bounding box center [590, 147] width 148 height 11
click at [569, 151] on input "42865498" at bounding box center [590, 147] width 148 height 11
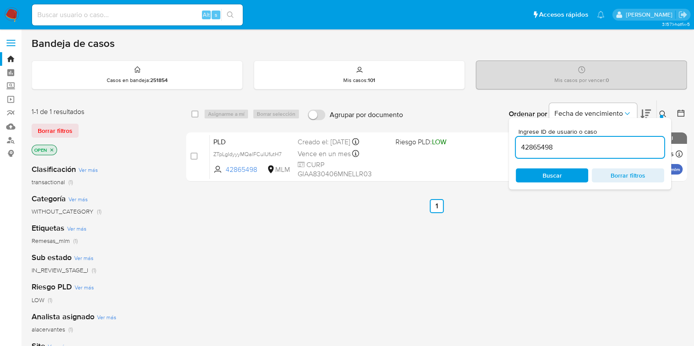
paste input "243300334"
type input "243300334"
click at [223, 116] on div "Asignarme a mí Borrar selección" at bounding box center [254, 114] width 100 height 11
click at [199, 111] on div "select-all-cases-checkbox" at bounding box center [196, 114] width 11 height 11
click at [198, 115] on div "select-all-cases-checkbox" at bounding box center [196, 114] width 11 height 11
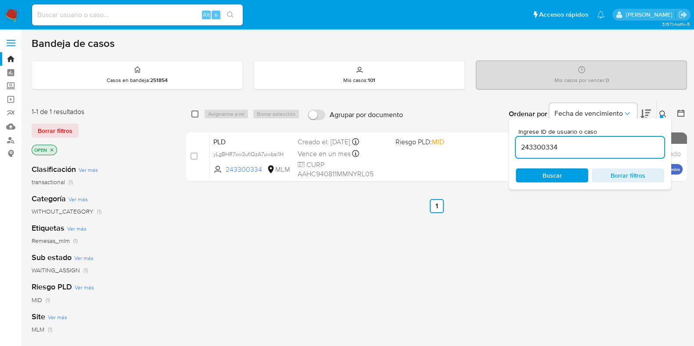
click at [196, 115] on input "checkbox" at bounding box center [194, 114] width 7 height 7
checkbox input "true"
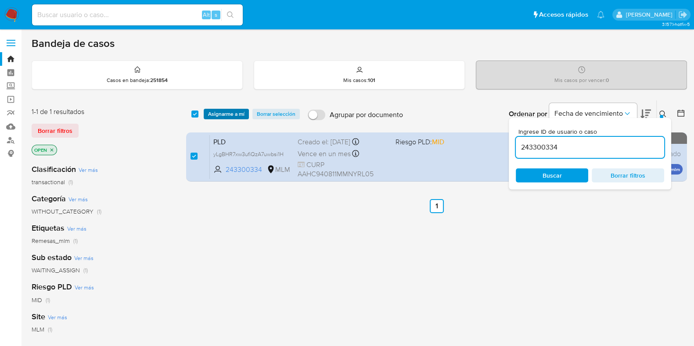
click at [219, 113] on span "Asignarme a mí" at bounding box center [226, 114] width 36 height 9
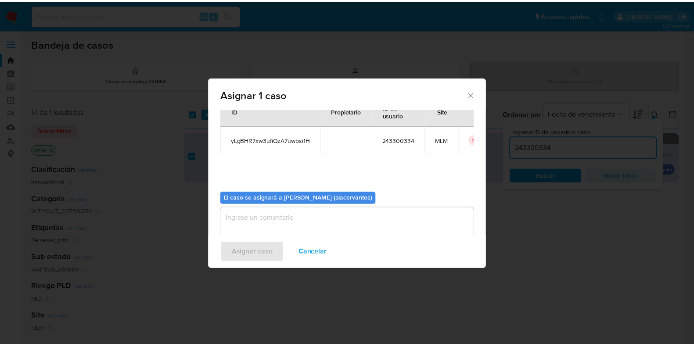
scroll to position [45, 0]
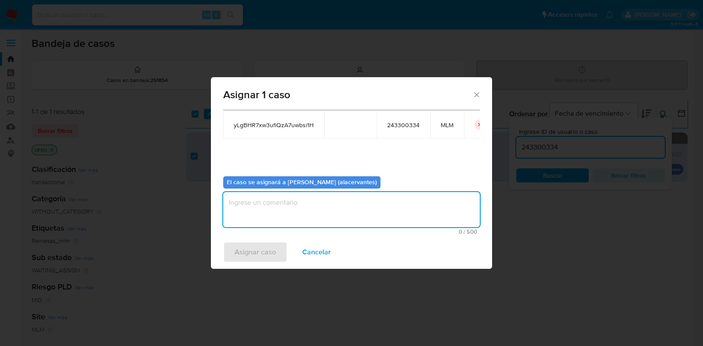
click at [304, 204] on textarea "assign-modal" at bounding box center [351, 209] width 256 height 35
type textarea "AC"
click at [245, 259] on span "Asignar caso" at bounding box center [254, 252] width 41 height 19
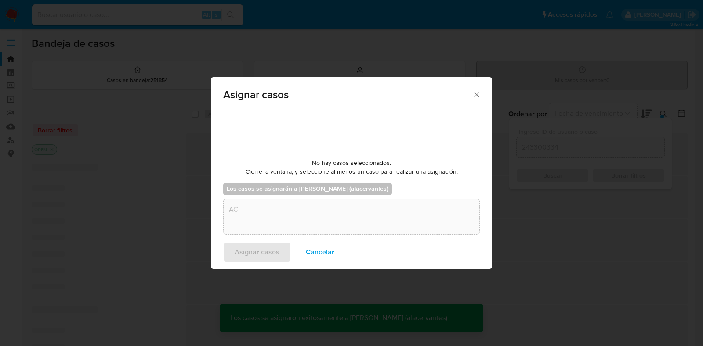
checkbox input "false"
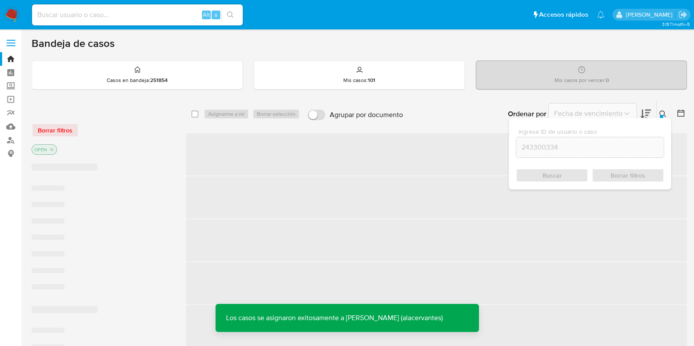
drag, startPoint x: 660, startPoint y: 117, endPoint x: 661, endPoint y: 112, distance: 5.3
click at [660, 116] on div at bounding box center [662, 117] width 4 height 4
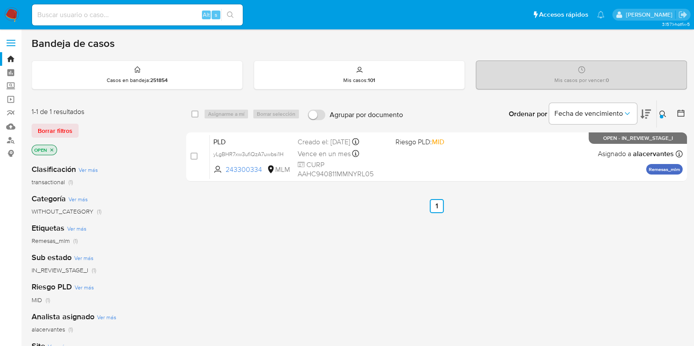
click at [177, 11] on input at bounding box center [137, 14] width 211 height 11
paste input "1360762424"
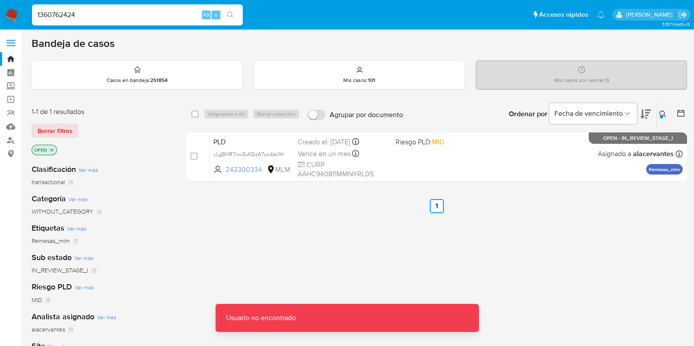
click at [81, 23] on div "1360762424 Alt s" at bounding box center [137, 14] width 211 height 21
click at [90, 18] on input "1360762424" at bounding box center [137, 14] width 211 height 11
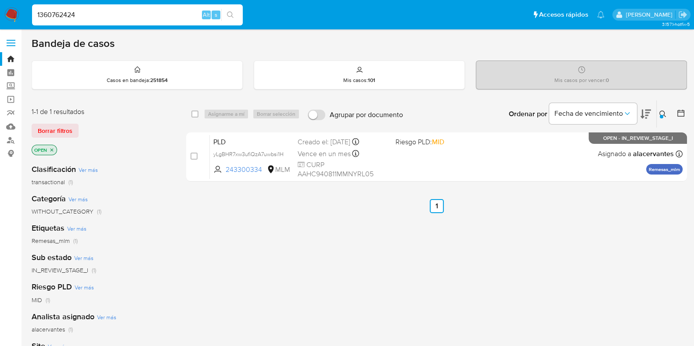
type input "1360762424"
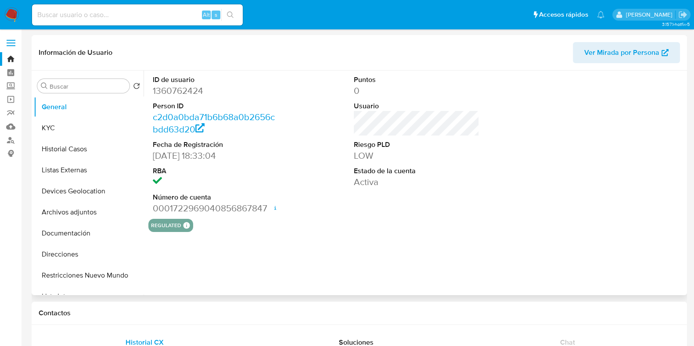
select select "10"
click at [76, 146] on button "Historial Casos" at bounding box center [85, 149] width 103 height 21
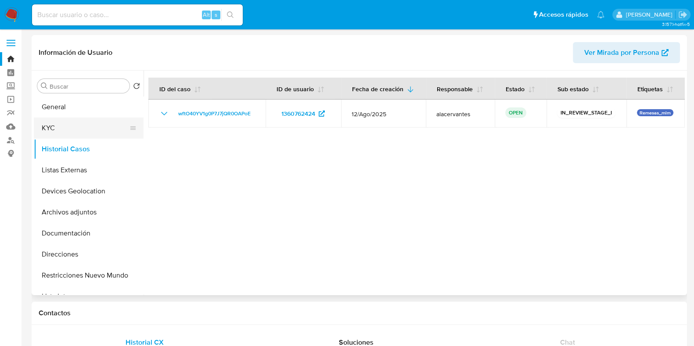
click at [97, 128] on button "KYC" at bounding box center [85, 128] width 103 height 21
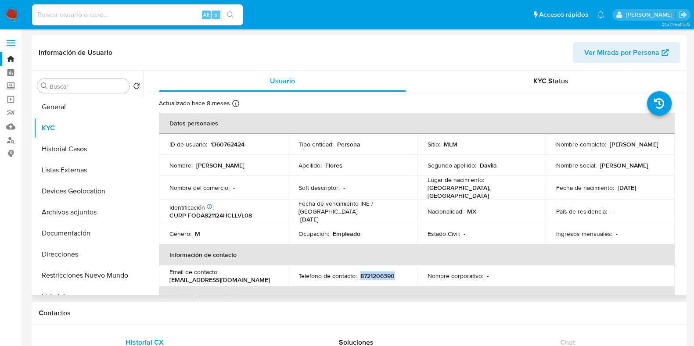
drag, startPoint x: 359, startPoint y: 268, endPoint x: 395, endPoint y: 269, distance: 36.0
click at [395, 272] on div "Teléfono de contacto : 8721206390" at bounding box center [353, 276] width 108 height 8
copy p "8721206390"
drag, startPoint x: 169, startPoint y: 273, endPoint x: 265, endPoint y: 276, distance: 95.8
click at [265, 276] on p "alejandro_flores1982@hotmail.com" at bounding box center [219, 280] width 101 height 8
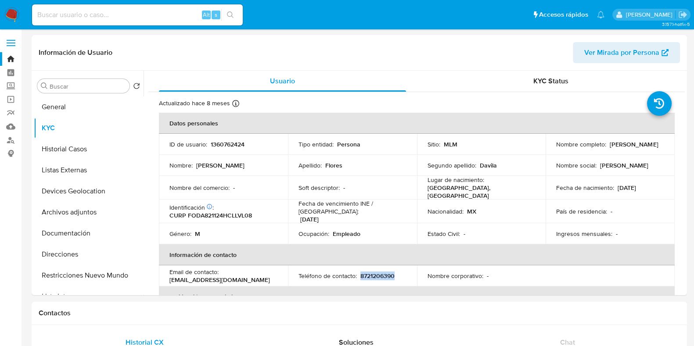
copy p "alejandro_flores1982@hotmail.com"
click at [73, 114] on button "General" at bounding box center [85, 107] width 103 height 21
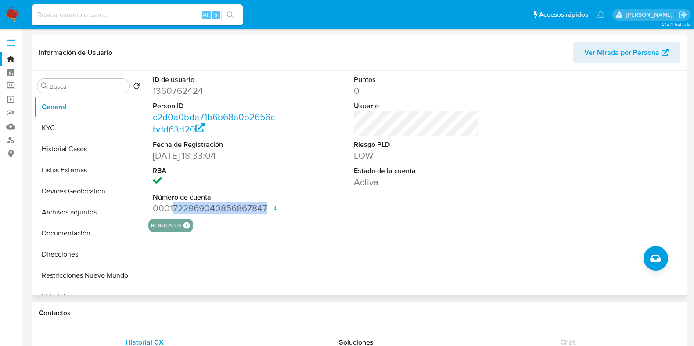
drag, startPoint x: 173, startPoint y: 209, endPoint x: 266, endPoint y: 210, distance: 92.2
click at [266, 210] on dd "0001722969040856867847 Fecha de apertura 16/09/2024 20:11 Estado ACTIVE" at bounding box center [216, 208] width 126 height 12
copy dd "722969040856867847"
click at [95, 220] on button "Archivos adjuntos" at bounding box center [85, 212] width 103 height 21
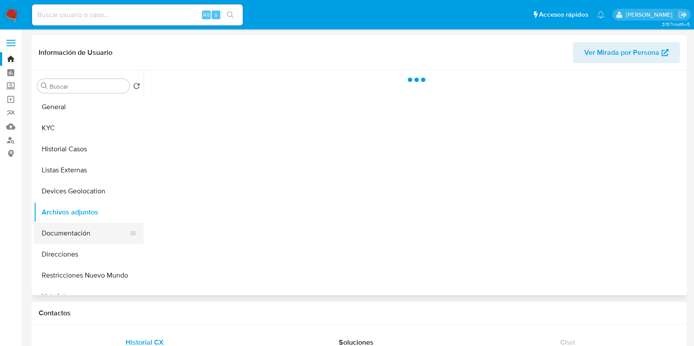
click at [88, 238] on button "Documentación" at bounding box center [85, 233] width 103 height 21
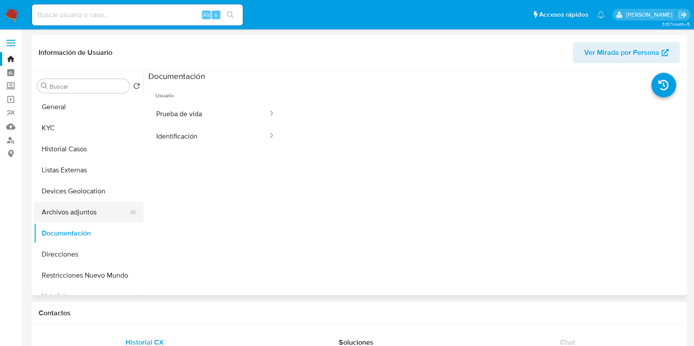
scroll to position [54, 0]
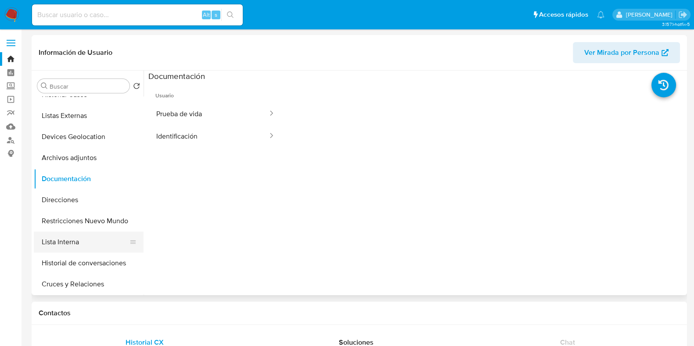
click at [88, 243] on button "Lista Interna" at bounding box center [85, 242] width 103 height 21
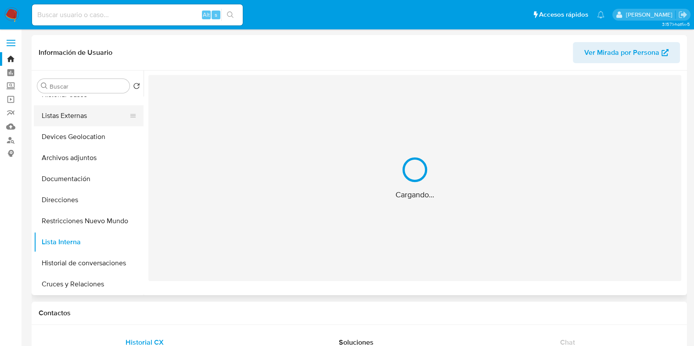
click at [86, 122] on button "Listas Externas" at bounding box center [85, 115] width 103 height 21
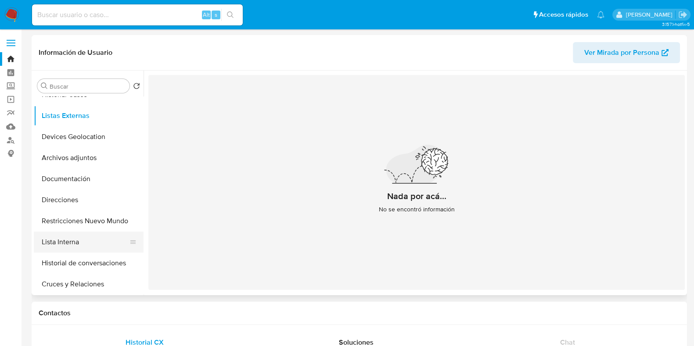
click at [86, 244] on button "Lista Interna" at bounding box center [85, 242] width 103 height 21
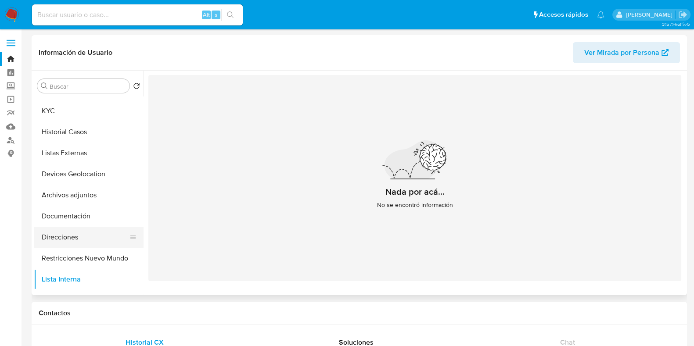
scroll to position [0, 0]
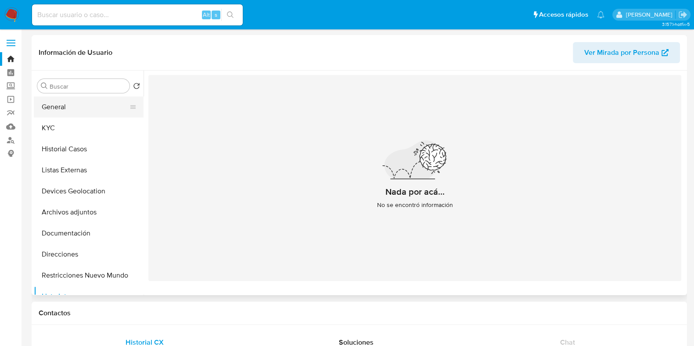
click at [62, 104] on button "General" at bounding box center [85, 107] width 103 height 21
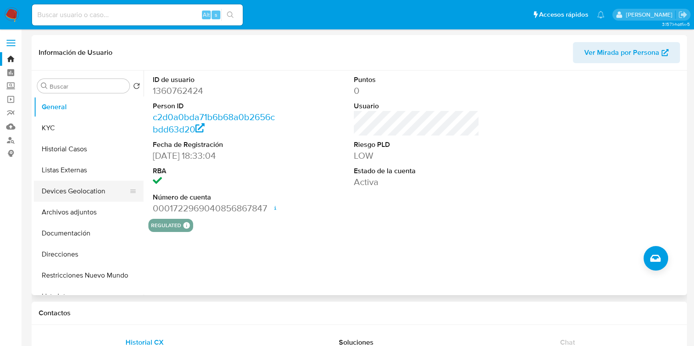
click at [81, 192] on button "Devices Geolocation" at bounding box center [85, 191] width 103 height 21
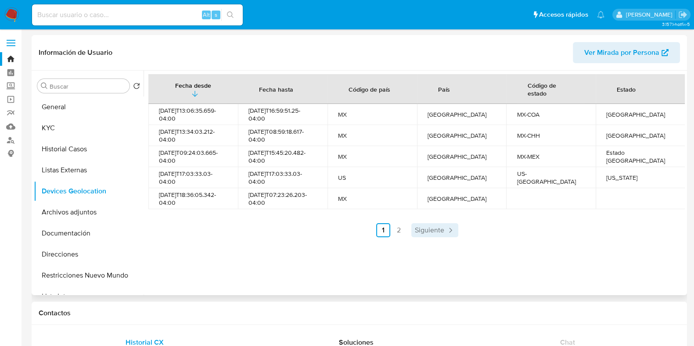
click at [437, 236] on link "Siguiente" at bounding box center [434, 230] width 47 height 14
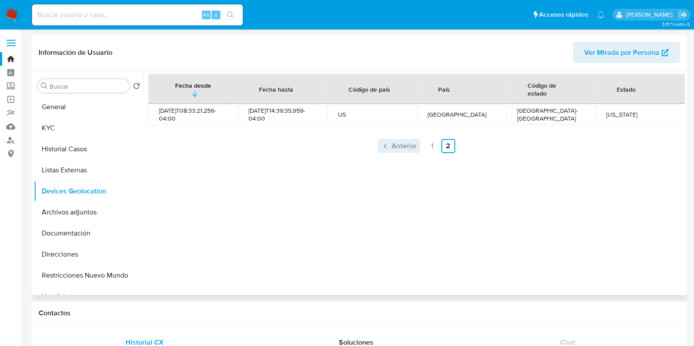
click at [404, 148] on span "Anterior" at bounding box center [404, 146] width 25 height 7
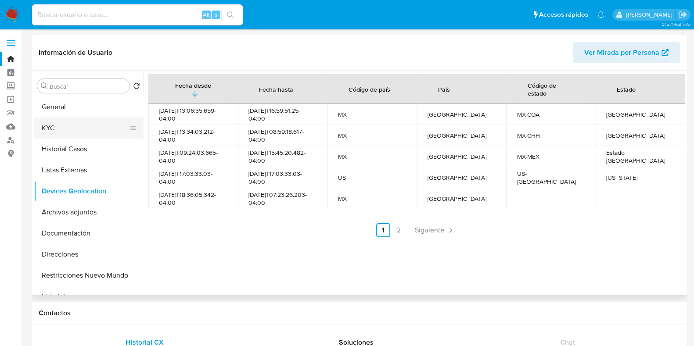
click at [83, 133] on button "KYC" at bounding box center [85, 128] width 103 height 21
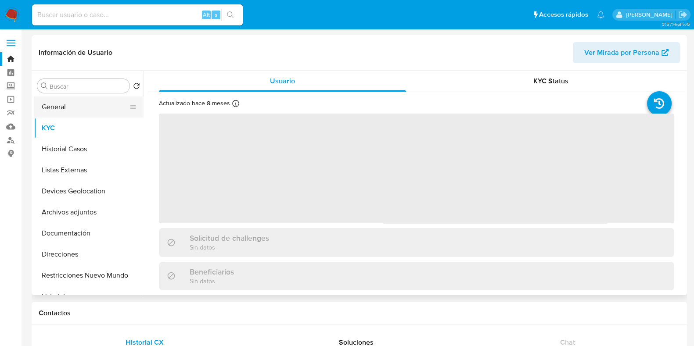
click at [88, 111] on button "General" at bounding box center [85, 107] width 103 height 21
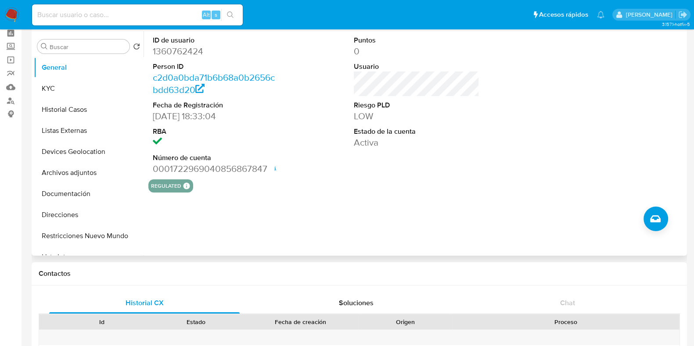
scroll to position [54, 0]
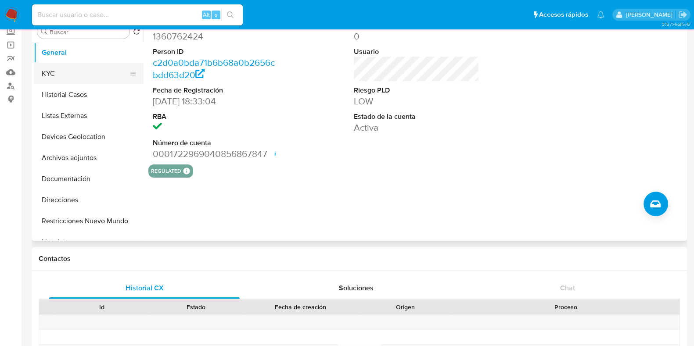
click at [52, 76] on button "KYC" at bounding box center [85, 73] width 103 height 21
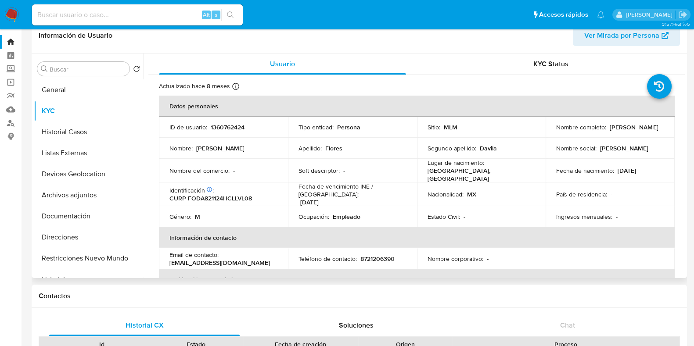
scroll to position [0, 0]
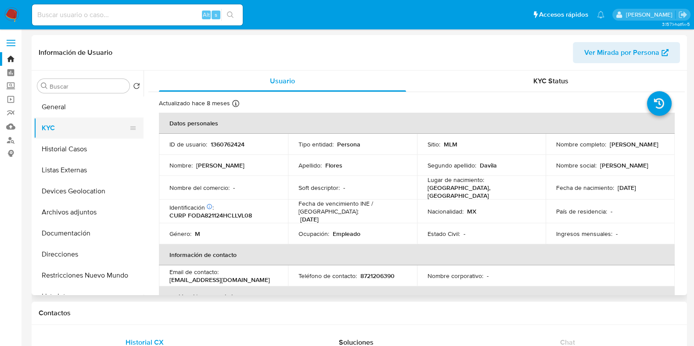
click at [75, 130] on button "KYC" at bounding box center [85, 128] width 103 height 21
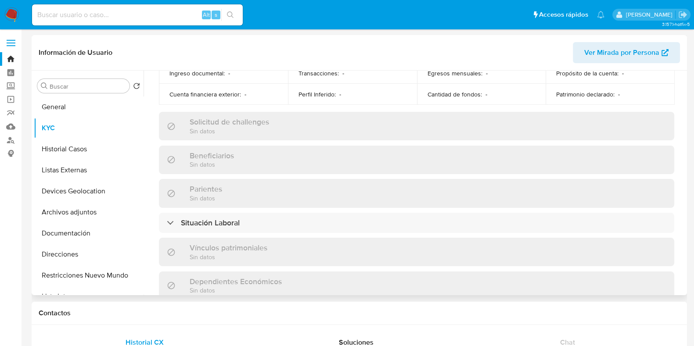
scroll to position [344, 0]
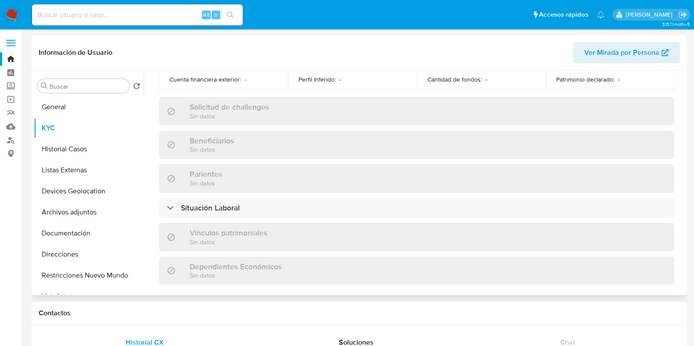
click at [391, 216] on div "Actualizado hace 8 meses Creado: 25/04/2023 17:33:06 Actualizado: 01/01/2025 02…" at bounding box center [416, 128] width 537 height 760
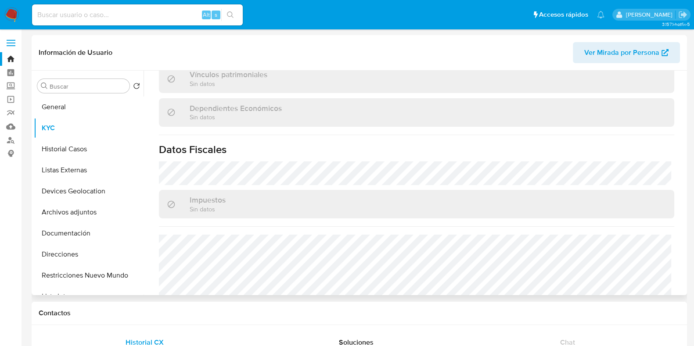
scroll to position [551, 0]
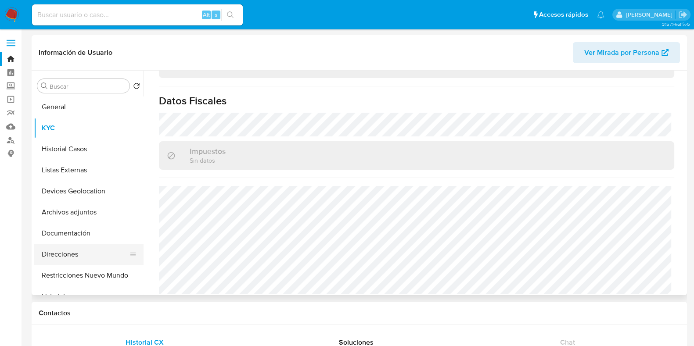
click at [88, 257] on button "Direcciones" at bounding box center [85, 254] width 103 height 21
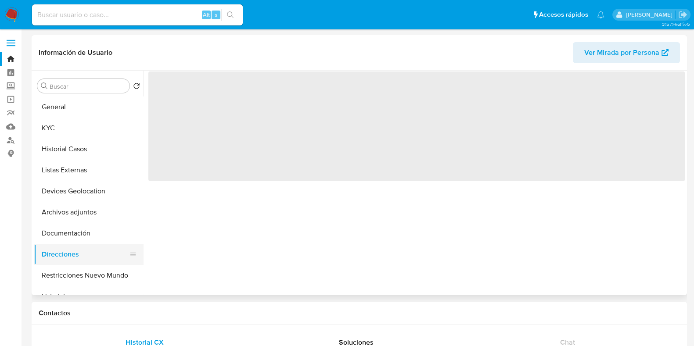
scroll to position [0, 0]
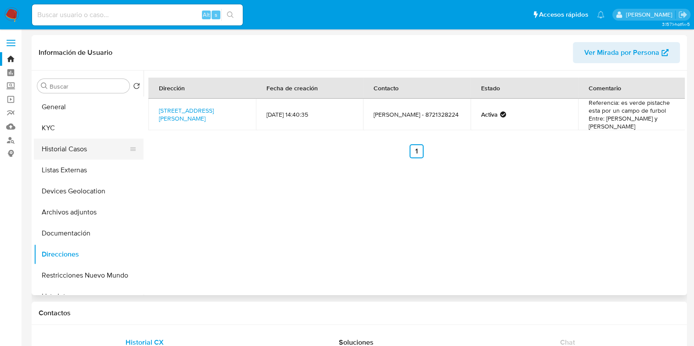
click at [59, 153] on button "Historial Casos" at bounding box center [85, 149] width 103 height 21
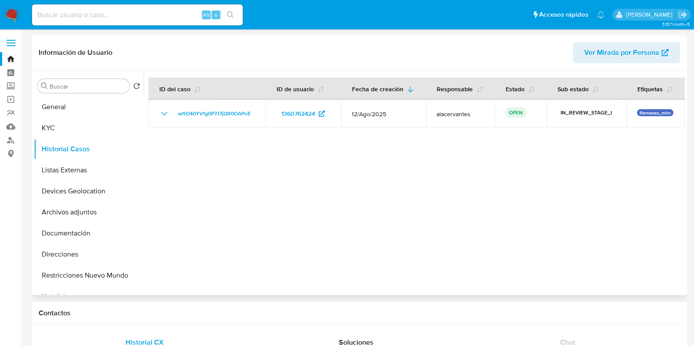
click at [431, 238] on div at bounding box center [414, 183] width 541 height 225
click at [57, 169] on button "Listas Externas" at bounding box center [85, 170] width 103 height 21
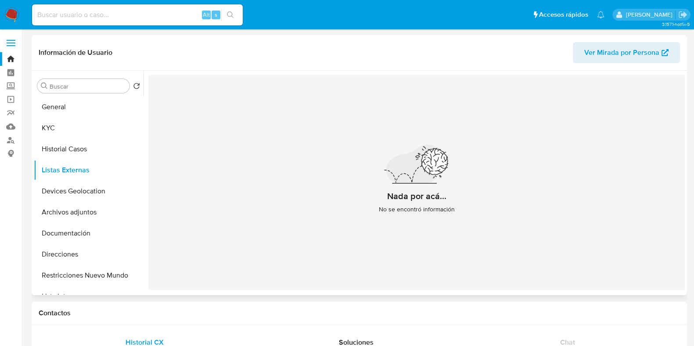
click at [323, 180] on div "Nada por acá... No se encontró información" at bounding box center [416, 182] width 537 height 215
click at [74, 191] on button "Devices Geolocation" at bounding box center [85, 191] width 103 height 21
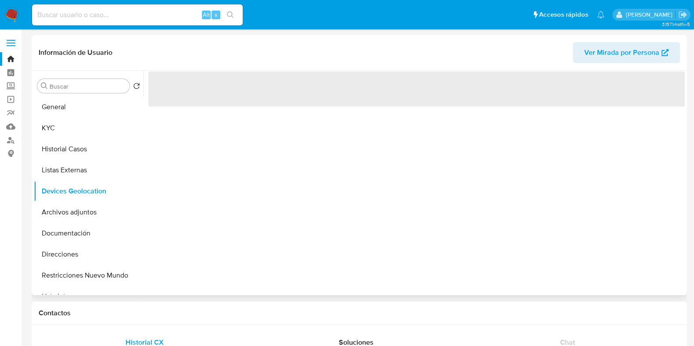
click at [279, 166] on div "‌" at bounding box center [414, 183] width 541 height 225
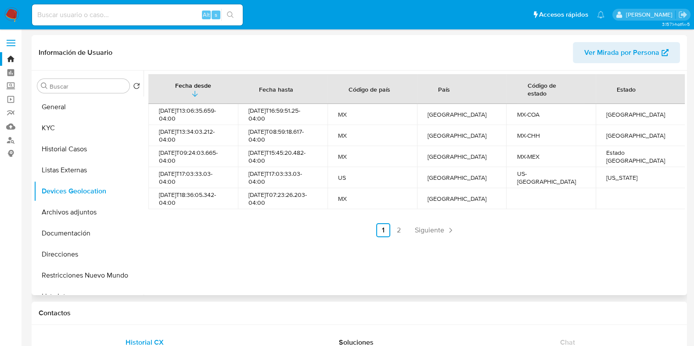
click at [402, 232] on link "2" at bounding box center [399, 230] width 14 height 14
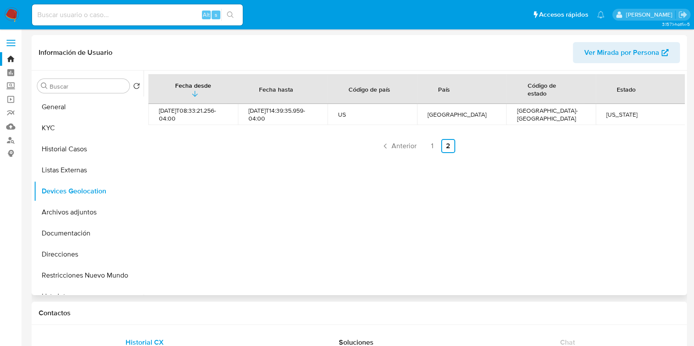
click at [416, 245] on div "Fecha desde Fecha hasta Código de país País Código de estado Estado 2024-09-07T…" at bounding box center [414, 183] width 541 height 225
click at [93, 220] on button "Archivos adjuntos" at bounding box center [85, 212] width 103 height 21
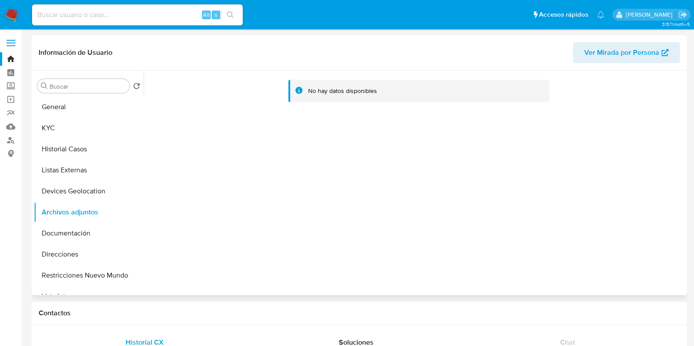
click at [374, 139] on div "No hay datos disponibles" at bounding box center [414, 183] width 541 height 225
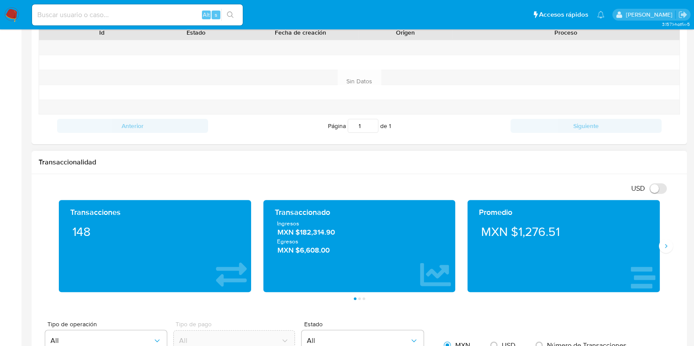
scroll to position [384, 0]
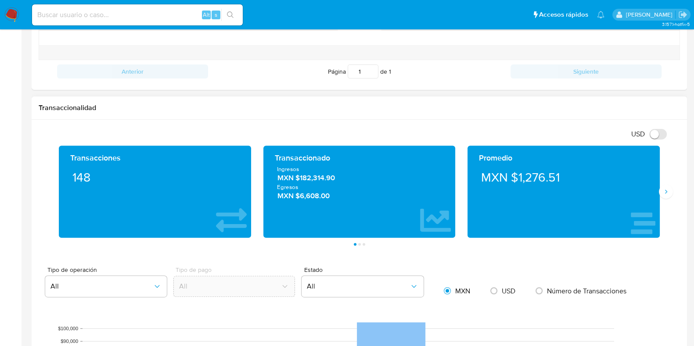
click at [672, 194] on div "Transacciones 148 Transaccionado Ingresos MXN $182,314.90 Egresos MXN $6,608.00…" at bounding box center [359, 196] width 641 height 100
click at [667, 190] on icon "Siguiente" at bounding box center [666, 191] width 7 height 7
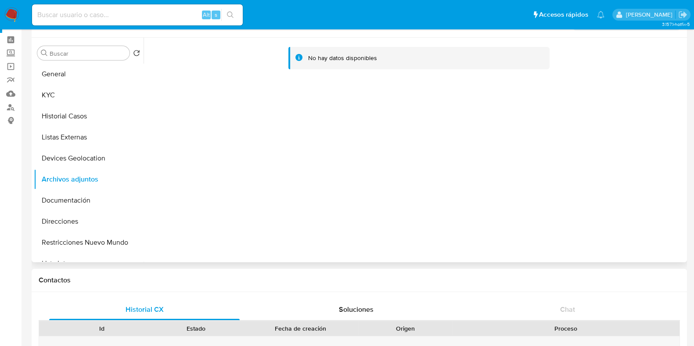
scroll to position [0, 0]
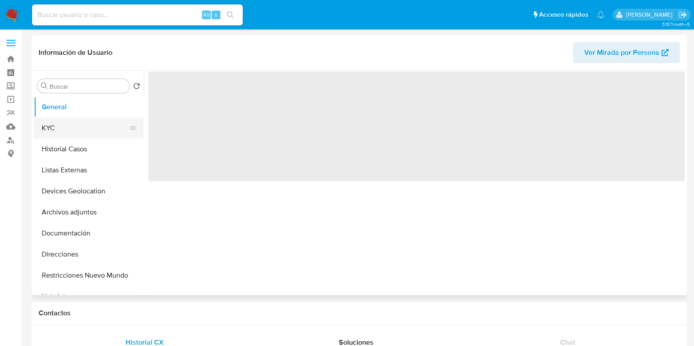
click at [103, 127] on button "KYC" at bounding box center [85, 128] width 103 height 21
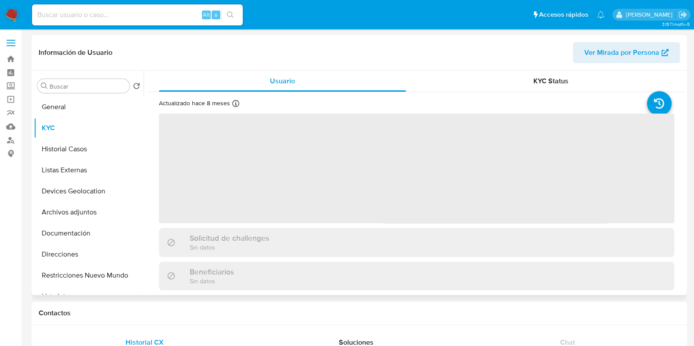
select select "10"
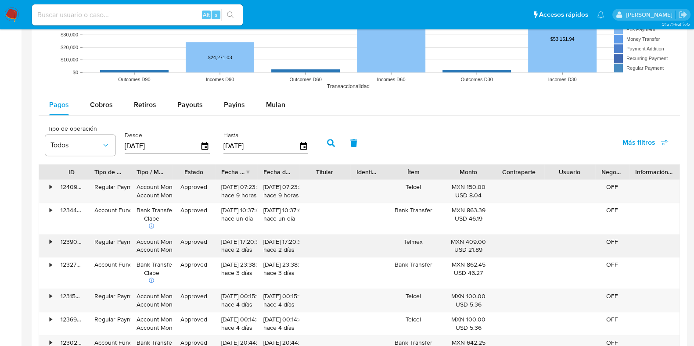
scroll to position [768, 0]
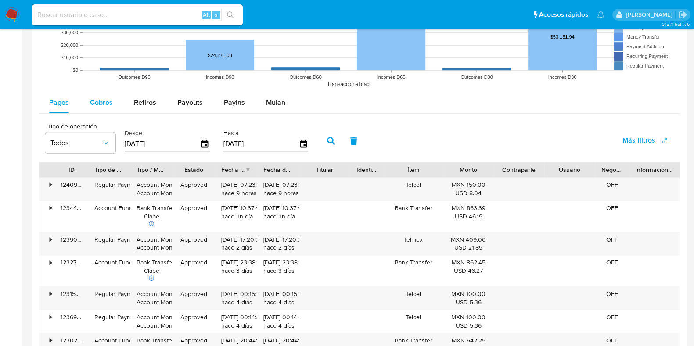
click at [105, 102] on span "Cobros" at bounding box center [101, 102] width 23 height 10
select select "10"
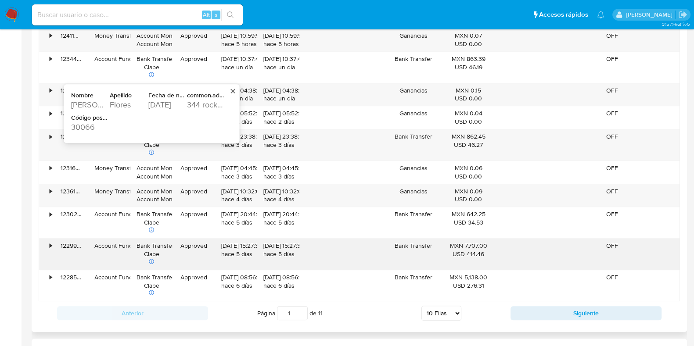
scroll to position [933, 0]
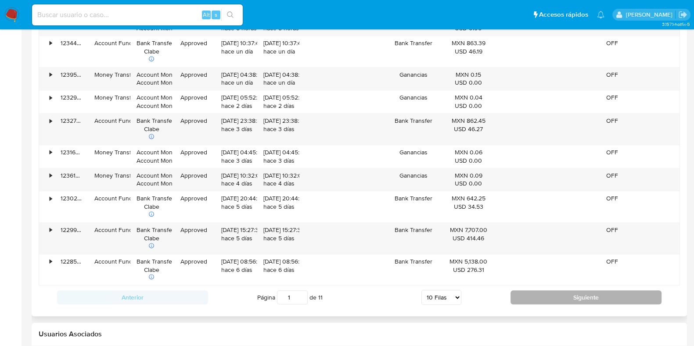
click at [560, 291] on button "Siguiente" at bounding box center [586, 298] width 151 height 14
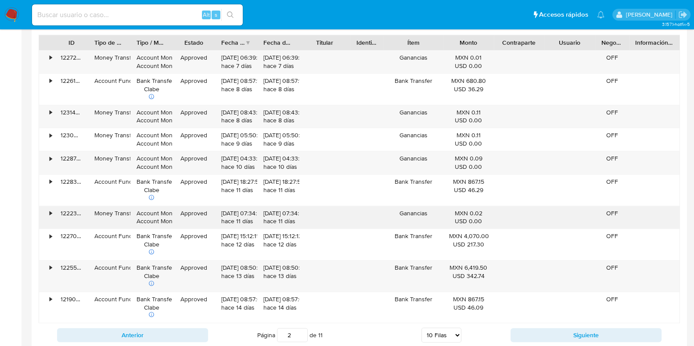
scroll to position [878, 0]
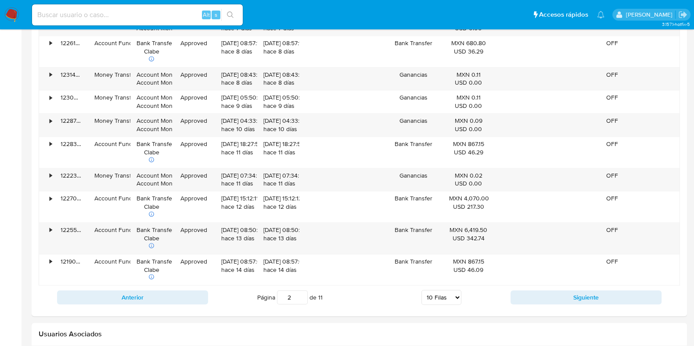
click at [534, 293] on button "Siguiente" at bounding box center [586, 298] width 151 height 14
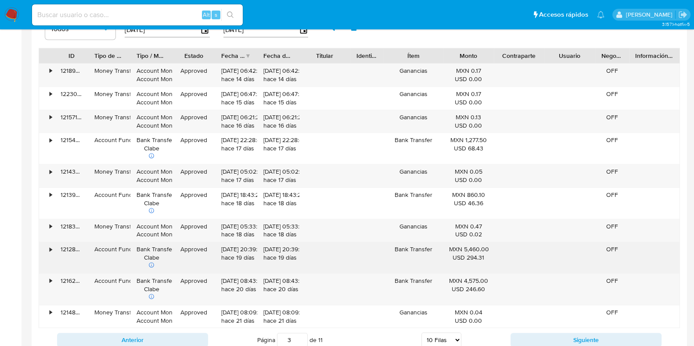
scroll to position [933, 0]
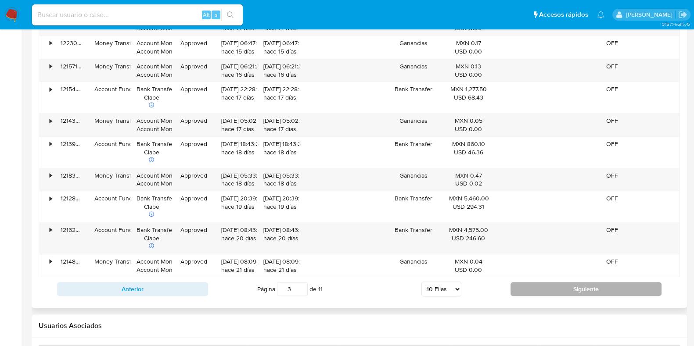
click at [531, 289] on button "Siguiente" at bounding box center [586, 289] width 151 height 14
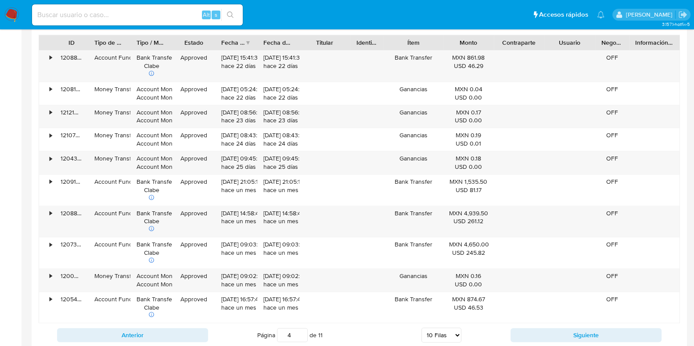
scroll to position [878, 0]
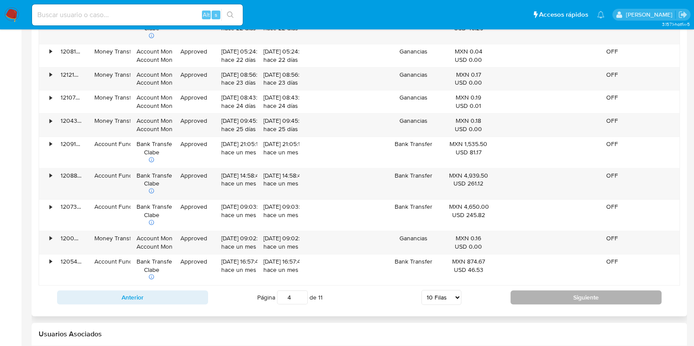
click at [548, 291] on button "Siguiente" at bounding box center [586, 298] width 151 height 14
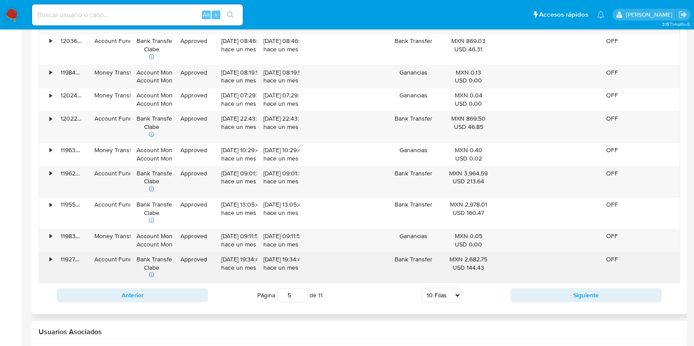
scroll to position [988, 0]
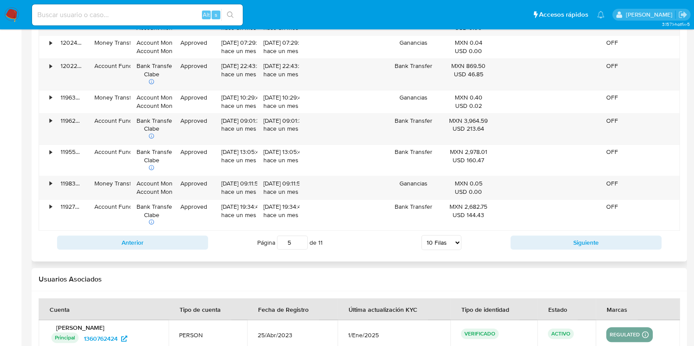
click at [513, 251] on div "Anterior Página 5 de 11 5 [PERSON_NAME] 10 [PERSON_NAME] 20 [PERSON_NAME] 25 [P…" at bounding box center [359, 243] width 641 height 24
click at [549, 243] on button "Siguiente" at bounding box center [586, 243] width 151 height 14
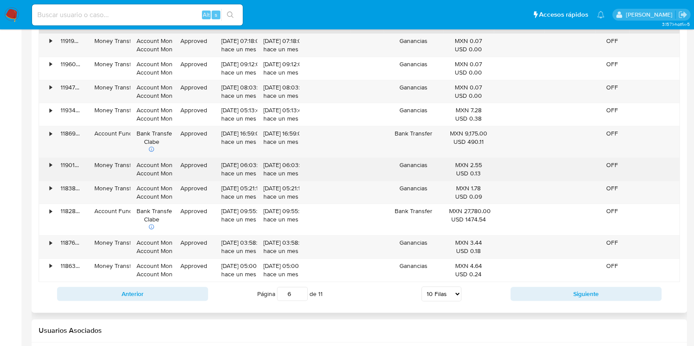
scroll to position [878, 0]
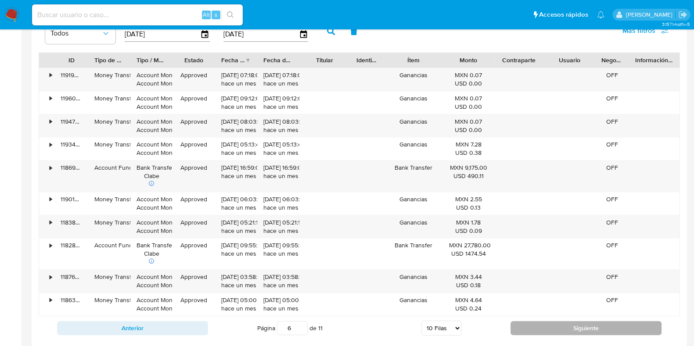
click at [564, 323] on button "Siguiente" at bounding box center [586, 328] width 151 height 14
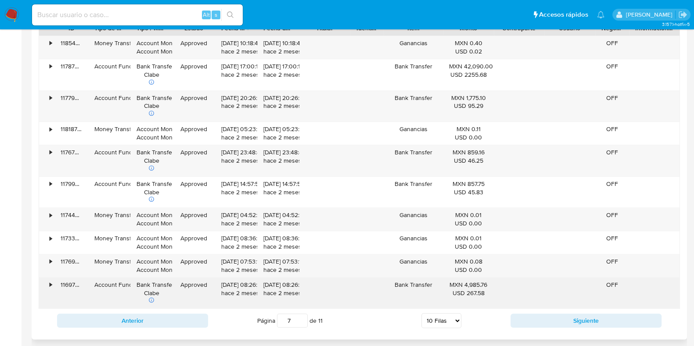
scroll to position [933, 0]
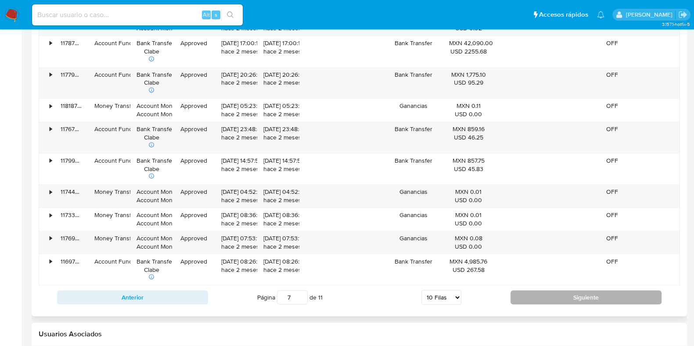
click at [559, 303] on button "Siguiente" at bounding box center [586, 298] width 151 height 14
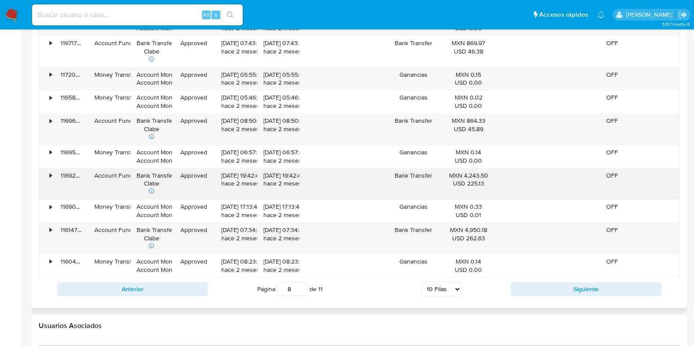
scroll to position [878, 0]
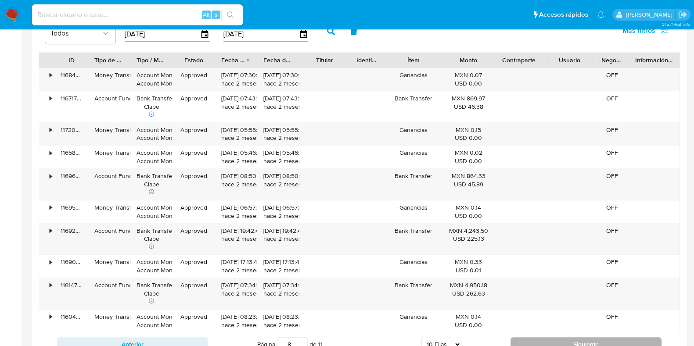
click at [574, 338] on button "Siguiente" at bounding box center [586, 345] width 151 height 14
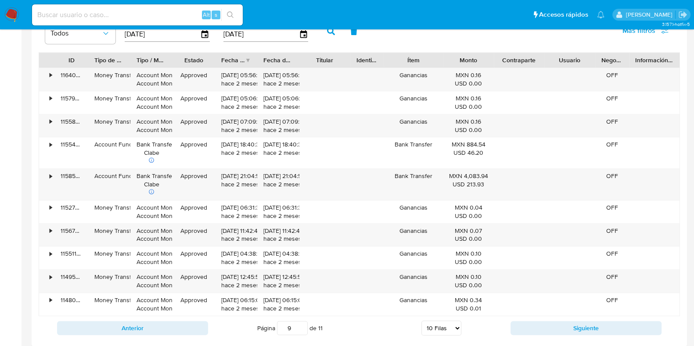
click at [571, 324] on button "Siguiente" at bounding box center [586, 328] width 151 height 14
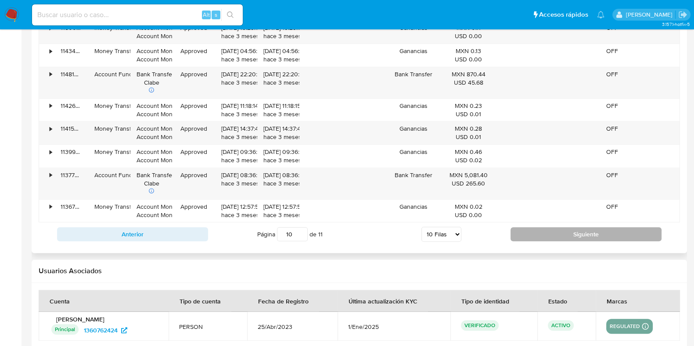
click at [564, 236] on button "Siguiente" at bounding box center [586, 234] width 151 height 14
type input "11"
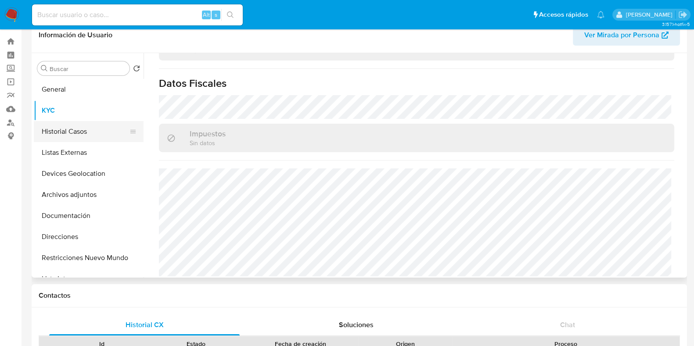
scroll to position [0, 0]
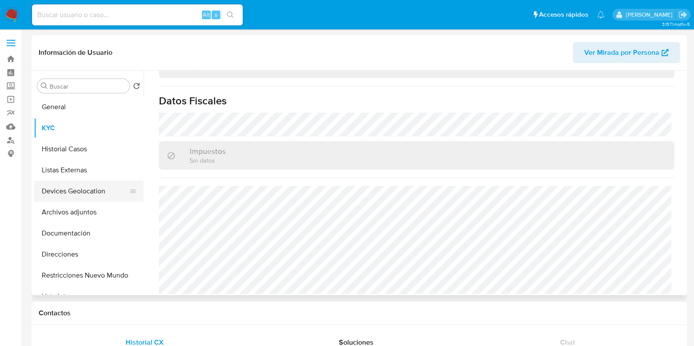
click at [76, 196] on button "Devices Geolocation" at bounding box center [85, 191] width 103 height 21
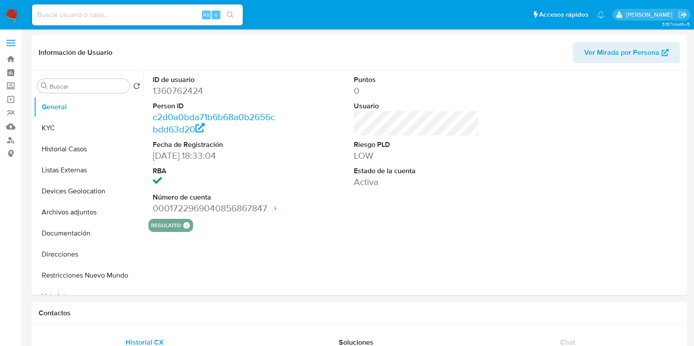
select select "10"
click at [79, 195] on button "Devices Geolocation" at bounding box center [85, 191] width 103 height 21
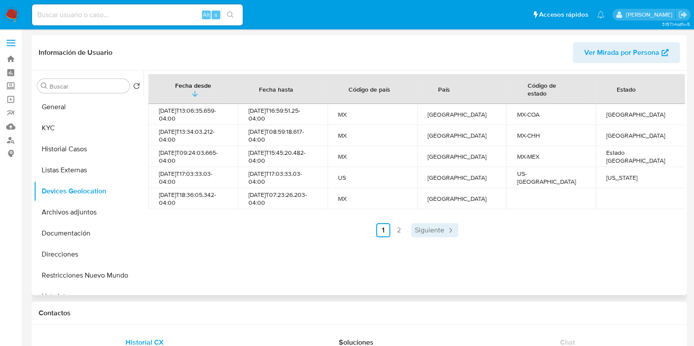
drag, startPoint x: 429, startPoint y: 221, endPoint x: 429, endPoint y: 227, distance: 5.3
click at [429, 222] on div "Fecha desde [GEOGRAPHIC_DATA] hasta Código de país País Código de estado Estado…" at bounding box center [416, 155] width 537 height 163
click at [436, 241] on div "Fecha desde [GEOGRAPHIC_DATA] hasta Código de país País Código de estado Estado…" at bounding box center [414, 183] width 541 height 225
click at [437, 230] on span "Siguiente" at bounding box center [429, 230] width 29 height 7
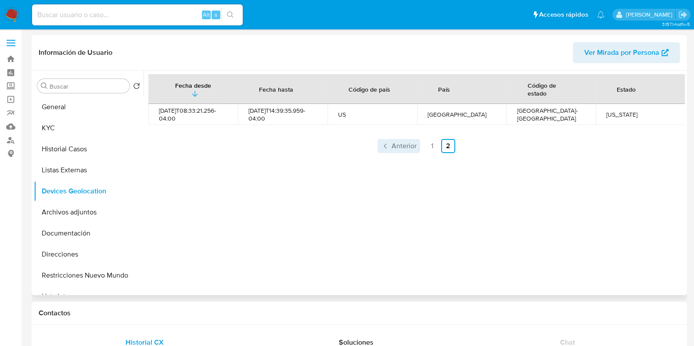
click at [406, 149] on span "Anterior" at bounding box center [404, 146] width 25 height 7
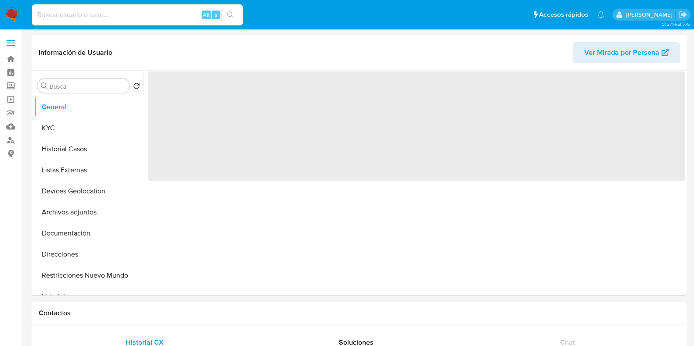
click at [70, 14] on input at bounding box center [137, 14] width 211 height 11
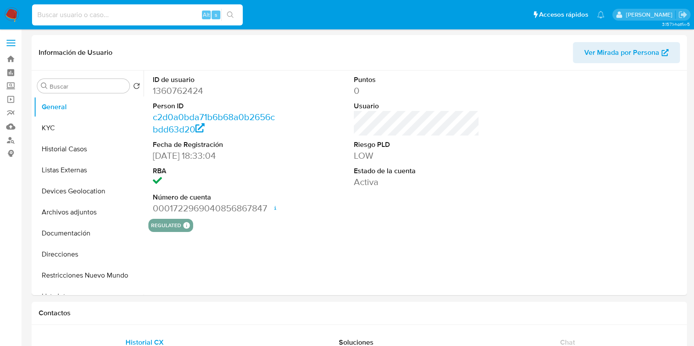
select select "10"
click at [12, 99] on link "Operaciones masivas" at bounding box center [52, 100] width 105 height 14
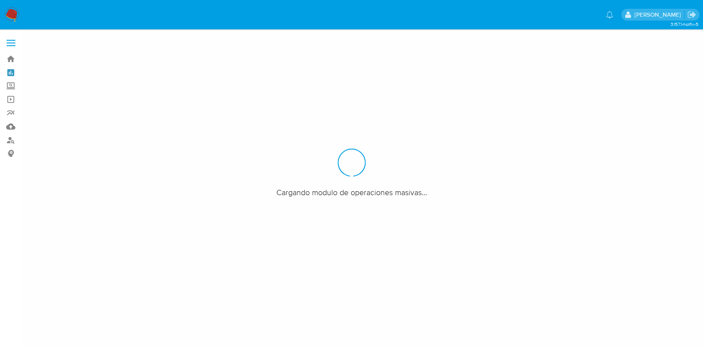
click at [12, 71] on link "Tablero" at bounding box center [52, 73] width 105 height 14
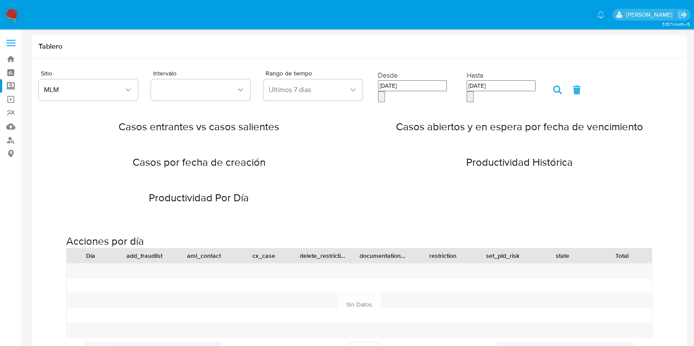
drag, startPoint x: 0, startPoint y: 0, endPoint x: 15, endPoint y: 87, distance: 88.6
click at [15, 87] on label "Screening" at bounding box center [52, 86] width 105 height 14
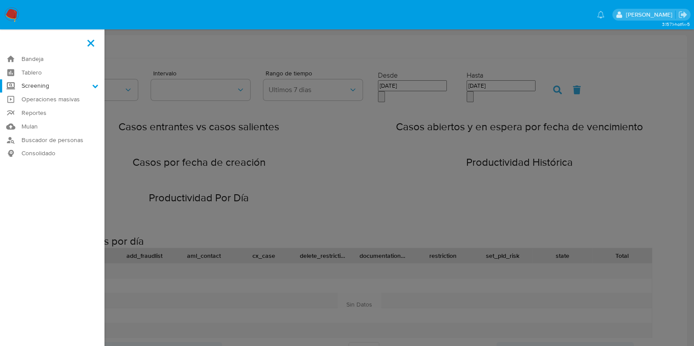
click at [0, 0] on input "Screening" at bounding box center [0, 0] width 0 height 0
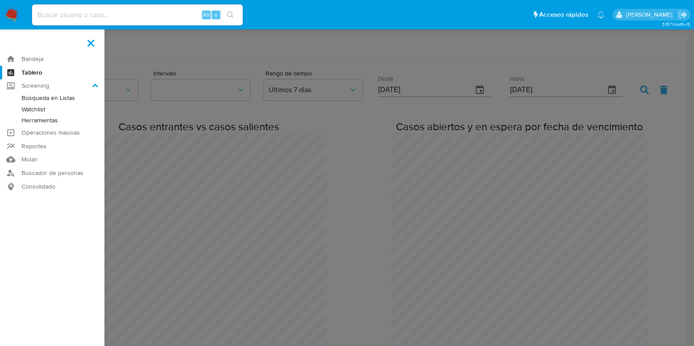
scroll to position [1480, 694]
click at [53, 125] on link "Herramientas" at bounding box center [52, 120] width 105 height 11
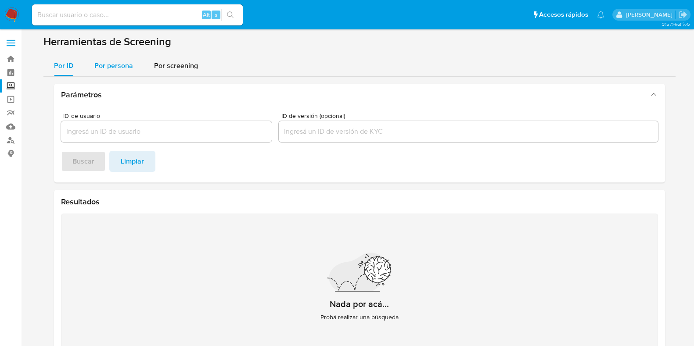
click at [125, 55] on div "Por persona" at bounding box center [113, 65] width 39 height 21
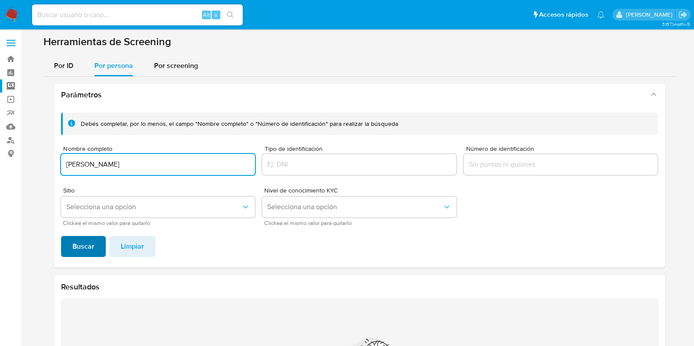
click at [93, 247] on span "Buscar" at bounding box center [83, 246] width 22 height 19
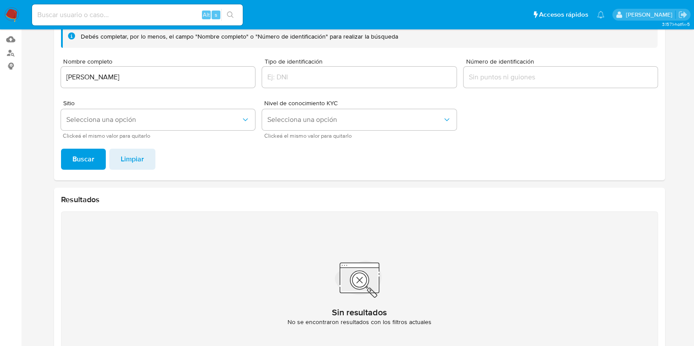
scroll to position [70, 0]
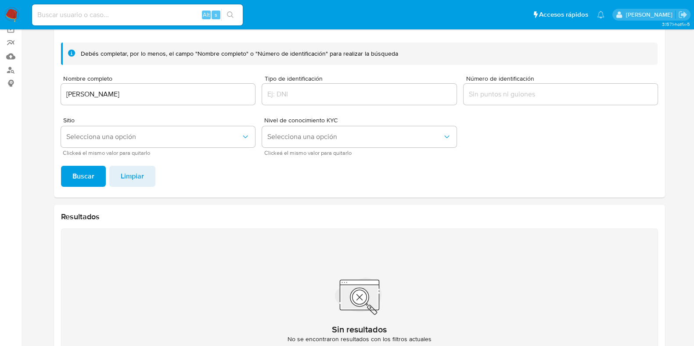
click at [138, 100] on div "SAIRA CARREON MACIAS" at bounding box center [158, 94] width 195 height 21
click at [139, 99] on input "SAIRA CARREON MACIAS" at bounding box center [158, 94] width 195 height 11
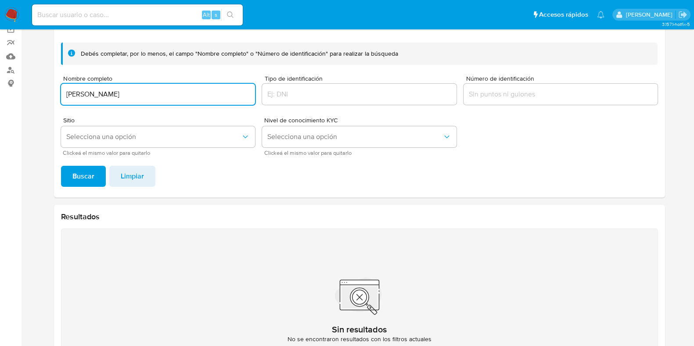
click at [139, 99] on input "SAIRA CARREON MACIAS" at bounding box center [158, 94] width 195 height 11
click at [61, 166] on button "Buscar" at bounding box center [83, 176] width 45 height 21
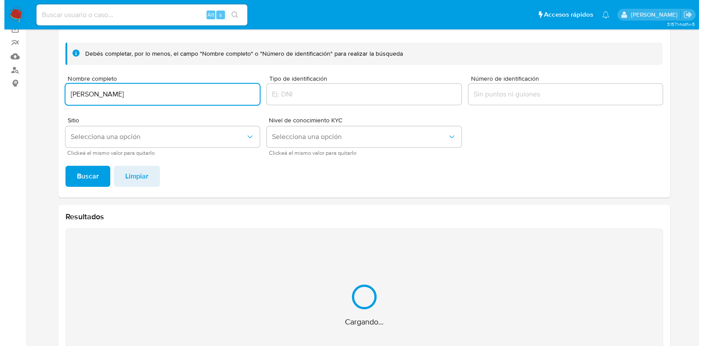
scroll to position [125, 0]
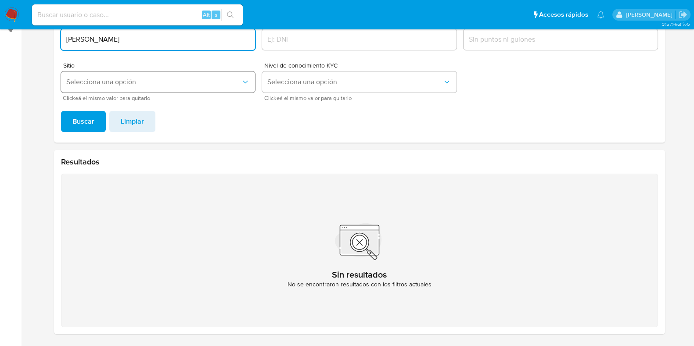
click at [211, 72] on button "Selecciona una opción" at bounding box center [158, 82] width 195 height 21
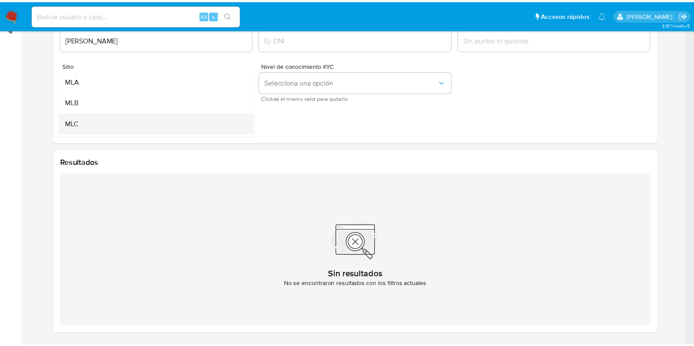
scroll to position [54, 0]
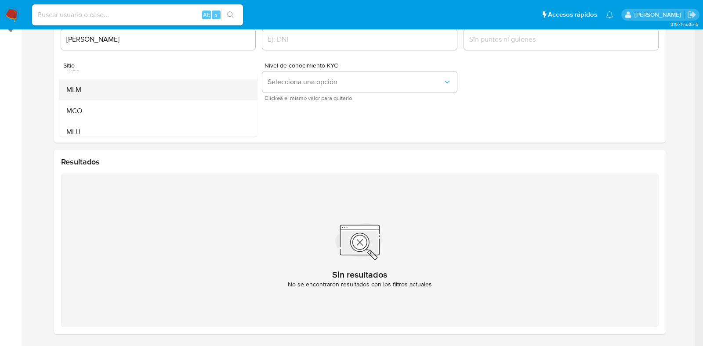
click at [82, 92] on div "MLM" at bounding box center [155, 89] width 179 height 21
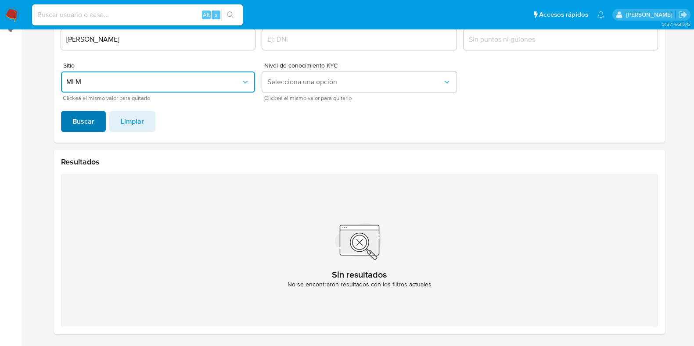
click at [80, 125] on span "Buscar" at bounding box center [83, 121] width 22 height 19
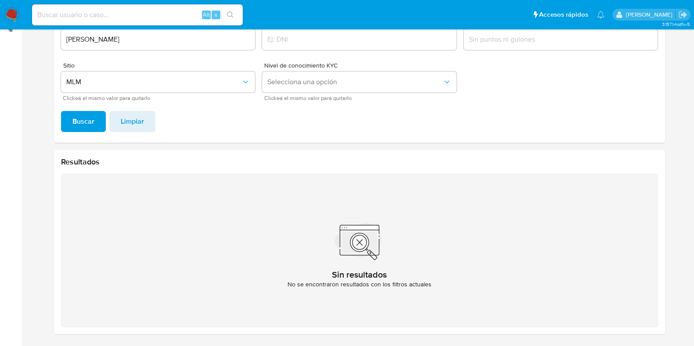
click at [192, 43] on input "SAIRA CARREON MACIAS" at bounding box center [158, 39] width 195 height 11
type input "MILAGROS GUADALUPE SERRANO ALVARADO"
click at [94, 119] on button "Buscar" at bounding box center [83, 121] width 45 height 21
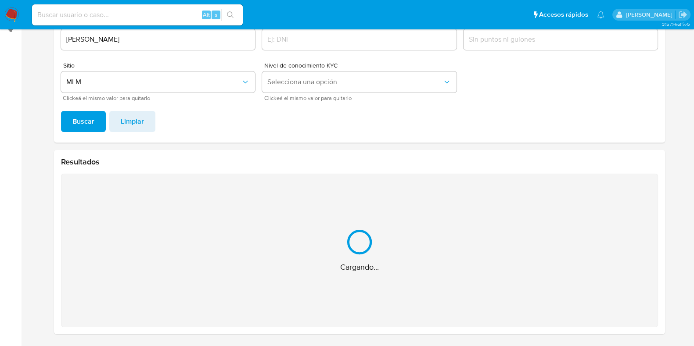
scroll to position [0, 0]
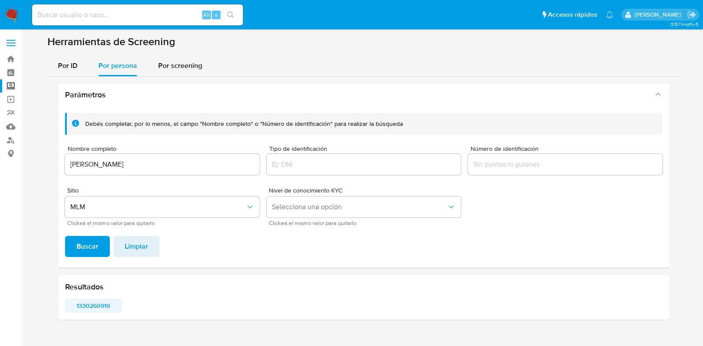
click at [103, 303] on span "1330260919" at bounding box center [93, 306] width 44 height 12
click at [60, 16] on input at bounding box center [137, 14] width 211 height 11
type input "1360762424"
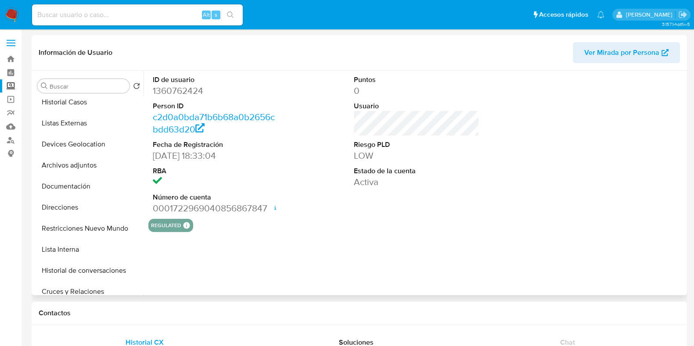
scroll to position [165, 0]
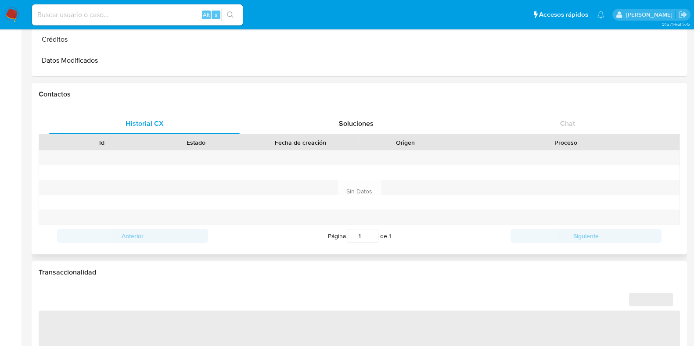
select select "10"
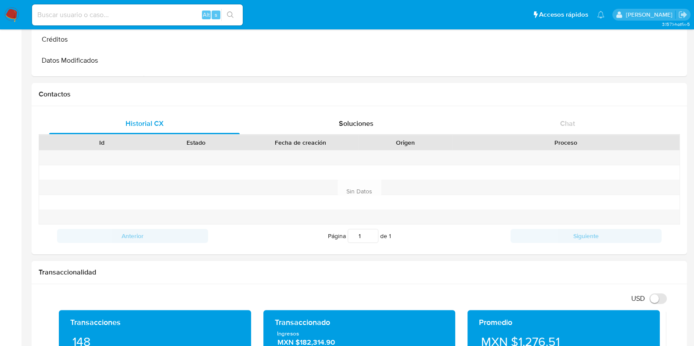
scroll to position [329, 0]
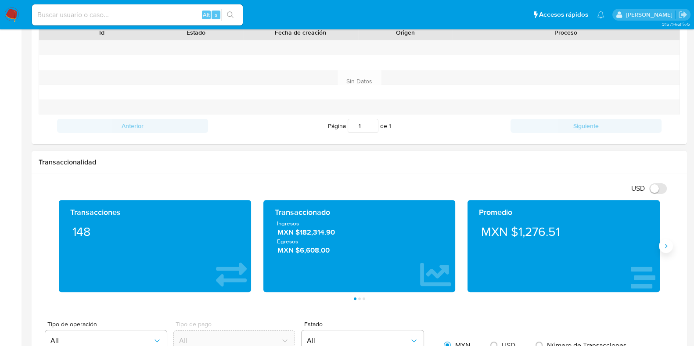
click at [669, 245] on icon "Siguiente" at bounding box center [666, 246] width 7 height 7
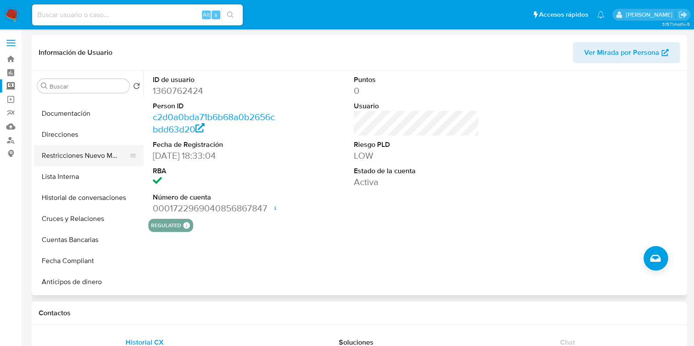
scroll to position [109, 0]
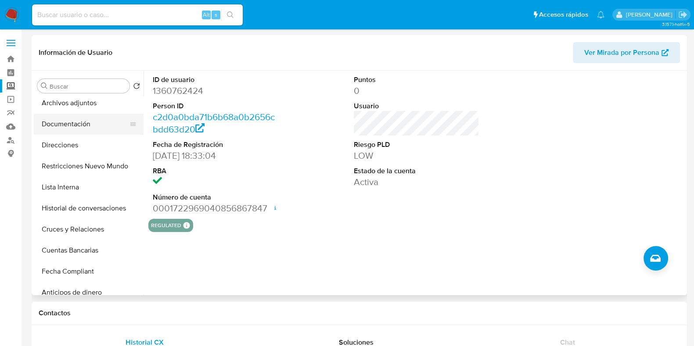
click at [84, 130] on button "Documentación" at bounding box center [85, 124] width 103 height 21
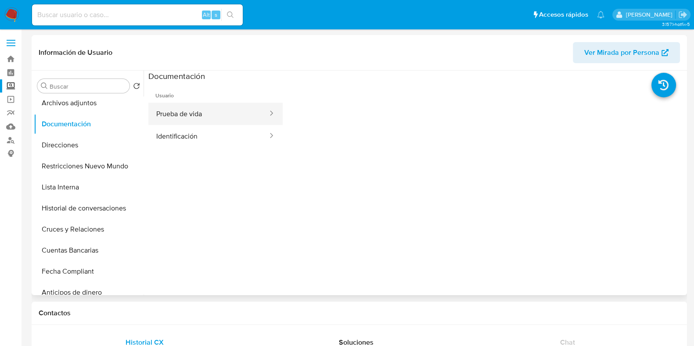
click at [239, 115] on button "Prueba de vida" at bounding box center [208, 114] width 120 height 22
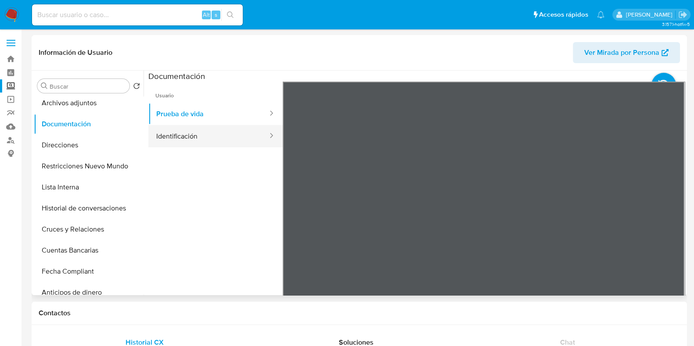
click at [221, 133] on button "Identificación" at bounding box center [208, 136] width 120 height 22
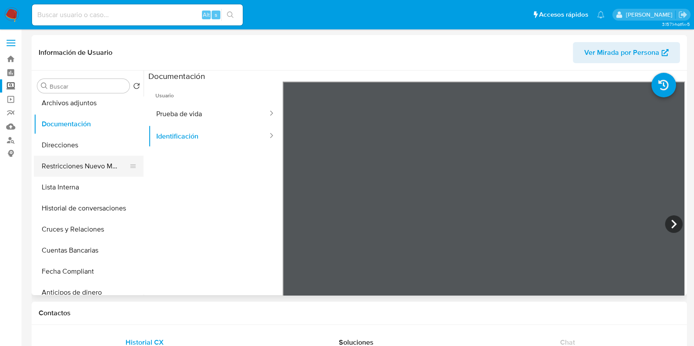
click at [92, 161] on button "Restricciones Nuevo Mundo" at bounding box center [85, 166] width 103 height 21
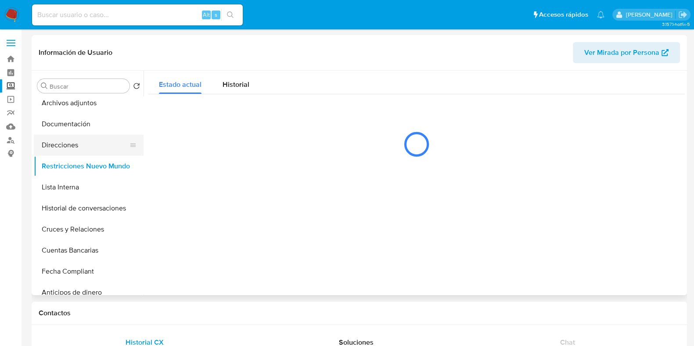
click at [88, 143] on button "Direcciones" at bounding box center [85, 145] width 103 height 21
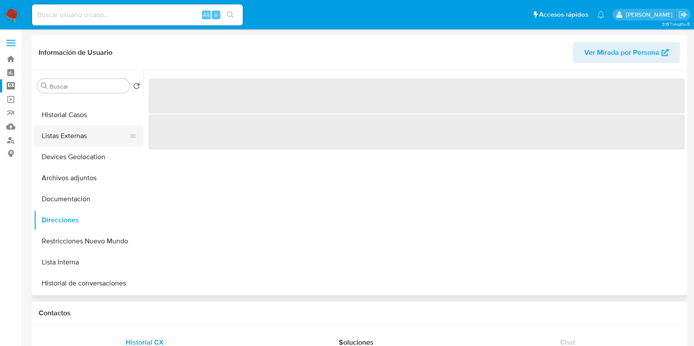
scroll to position [0, 0]
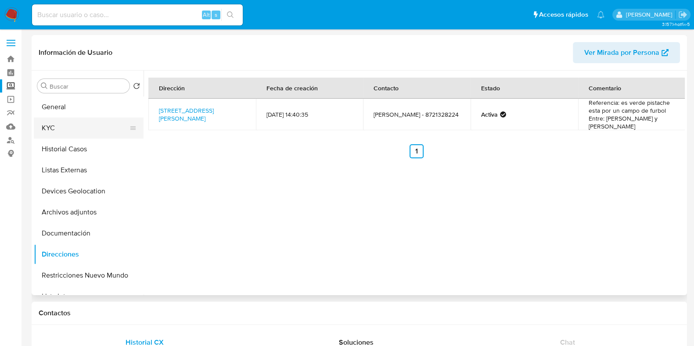
click at [76, 135] on button "KYC" at bounding box center [85, 128] width 103 height 21
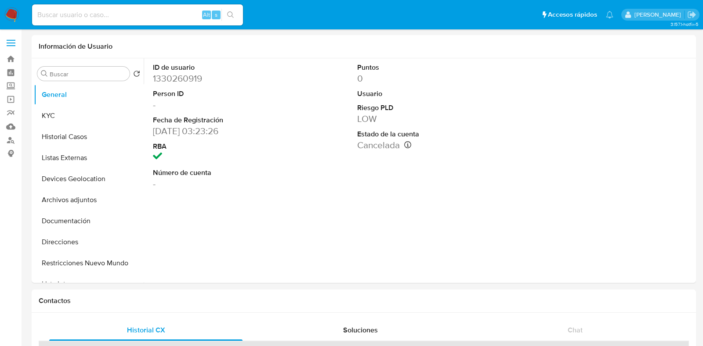
select select "10"
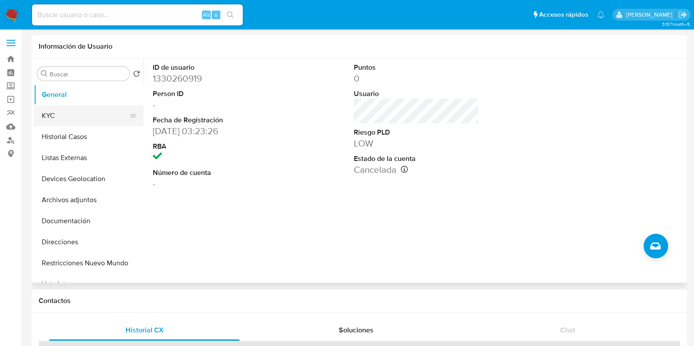
click at [90, 121] on button "KYC" at bounding box center [85, 115] width 103 height 21
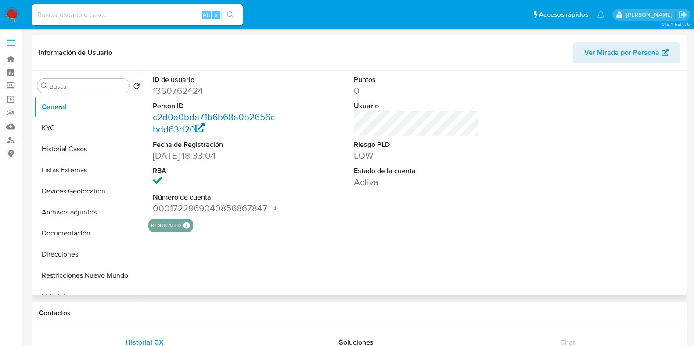
select select "10"
drag, startPoint x: 529, startPoint y: 88, endPoint x: 522, endPoint y: 88, distance: 7.5
click at [529, 88] on div "ID de usuario 1360762424 Person ID c2d0a0bda71b6b68a0b2656cbdd63d20 Fecha de Re…" at bounding box center [416, 145] width 537 height 148
click at [187, 92] on dd "1360762424" at bounding box center [216, 91] width 126 height 12
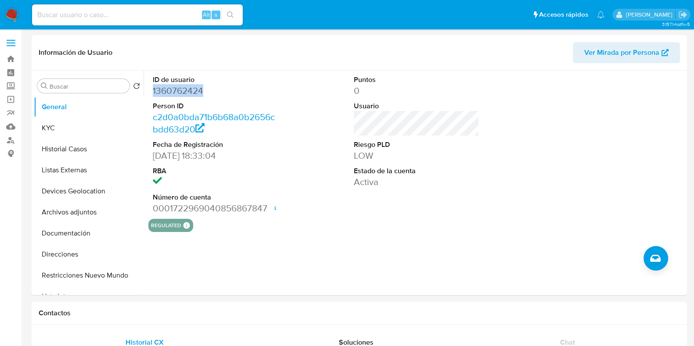
copy dd "1360762424"
click at [12, 7] on img at bounding box center [11, 14] width 15 height 15
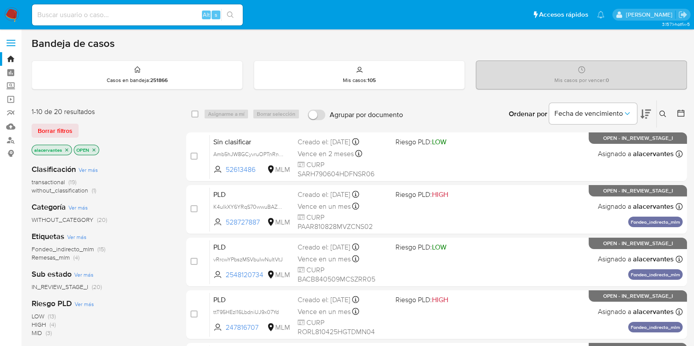
click at [665, 113] on icon at bounding box center [663, 114] width 7 height 7
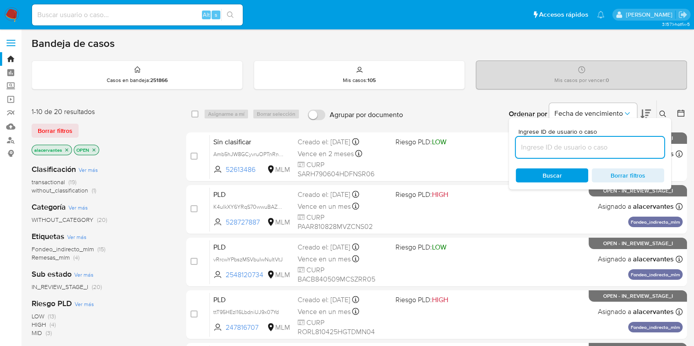
click at [578, 142] on input at bounding box center [590, 147] width 148 height 11
type input "1360762424"
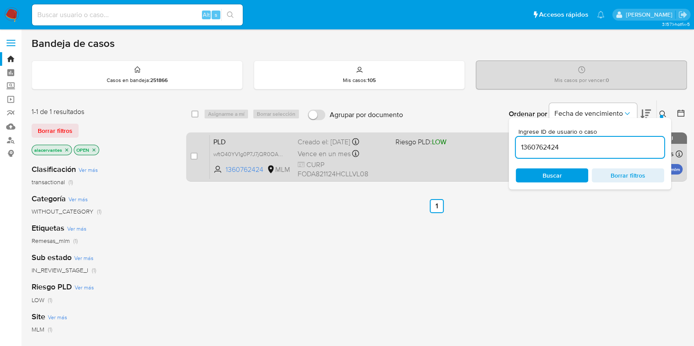
click at [455, 170] on div "PLD wftO40YV1g0P7J7jQR0OAPoE 1360762424 MLM Riesgo PLD: LOW Creado el: [DATE] C…" at bounding box center [446, 157] width 473 height 44
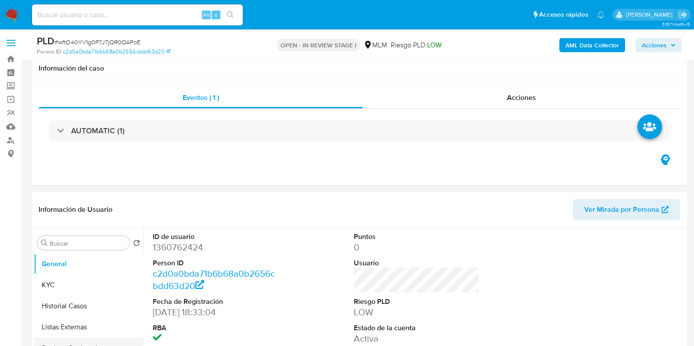
scroll to position [109, 0]
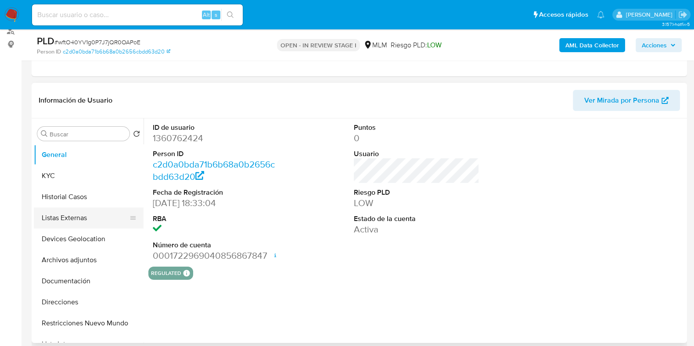
select select "10"
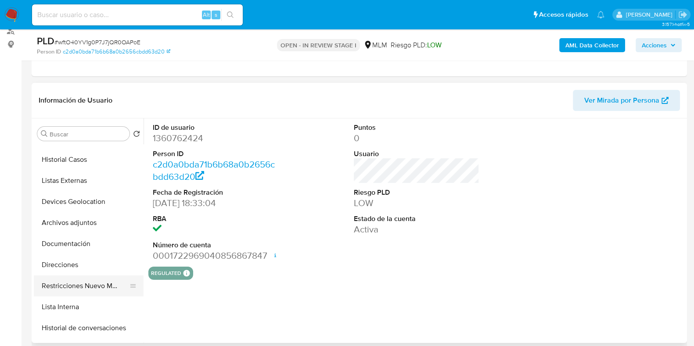
scroll to position [54, 0]
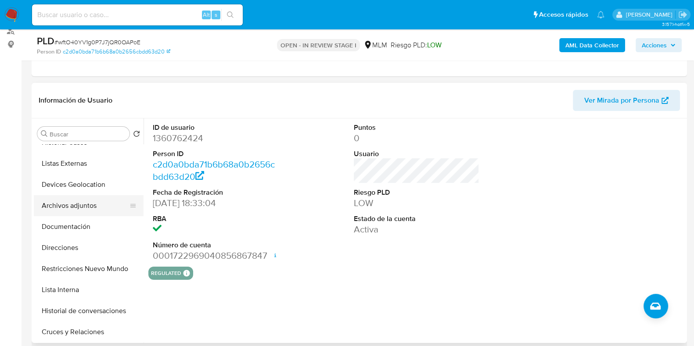
click at [75, 210] on button "Archivos adjuntos" at bounding box center [85, 205] width 103 height 21
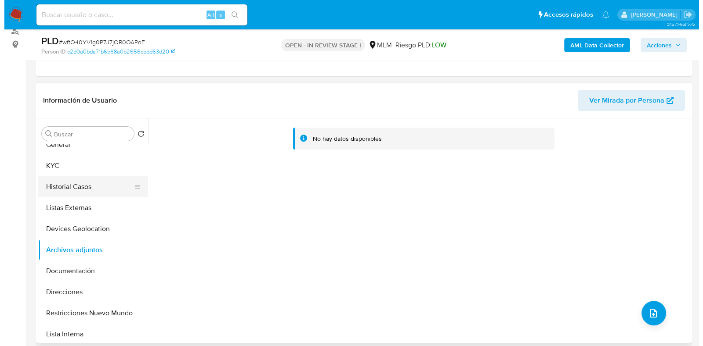
scroll to position [0, 0]
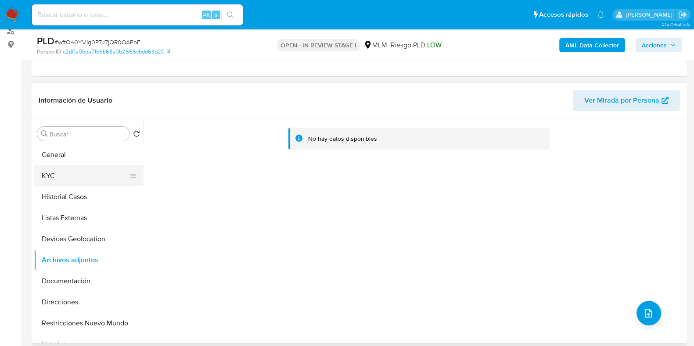
click at [72, 177] on button "KYC" at bounding box center [85, 176] width 103 height 21
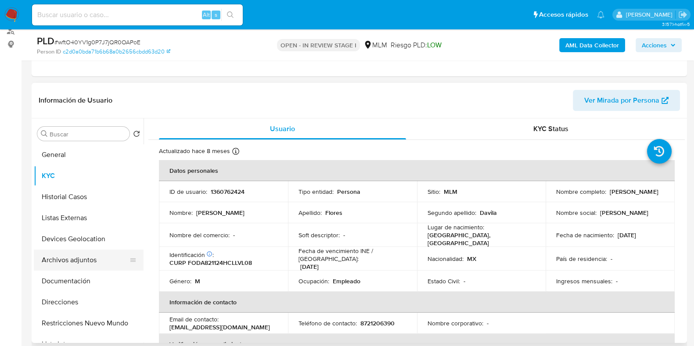
click at [72, 259] on button "Archivos adjuntos" at bounding box center [85, 260] width 103 height 21
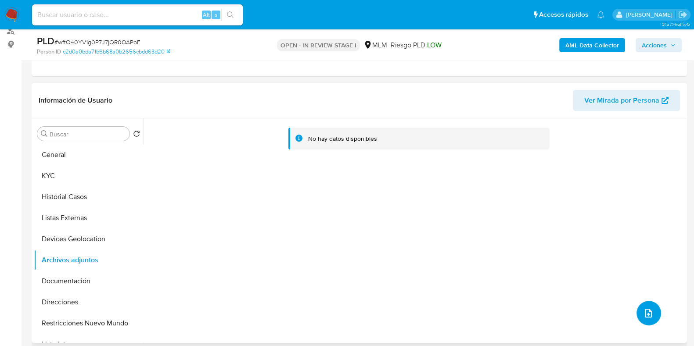
click at [648, 306] on button "upload-file" at bounding box center [649, 313] width 25 height 25
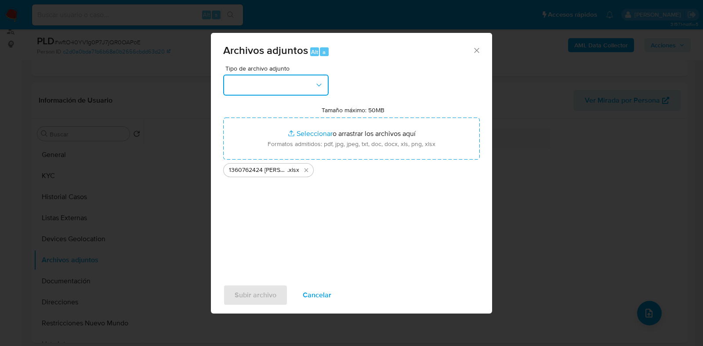
click at [292, 84] on button "button" at bounding box center [275, 85] width 105 height 21
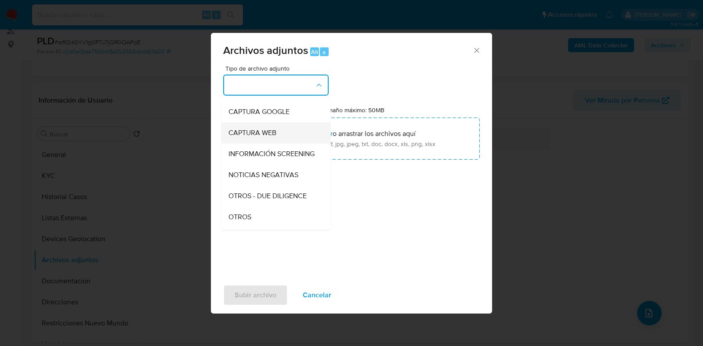
scroll to position [54, 0]
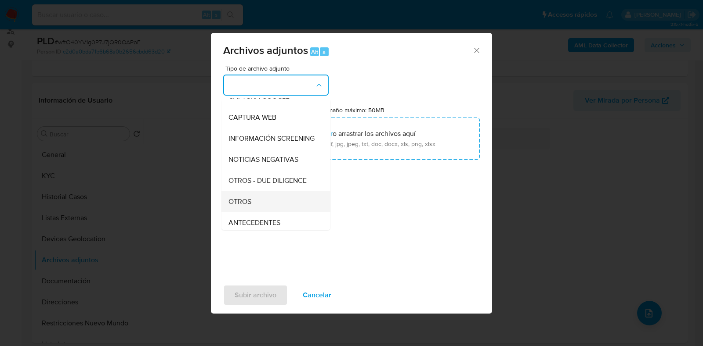
click at [263, 207] on div "OTROS" at bounding box center [273, 201] width 90 height 21
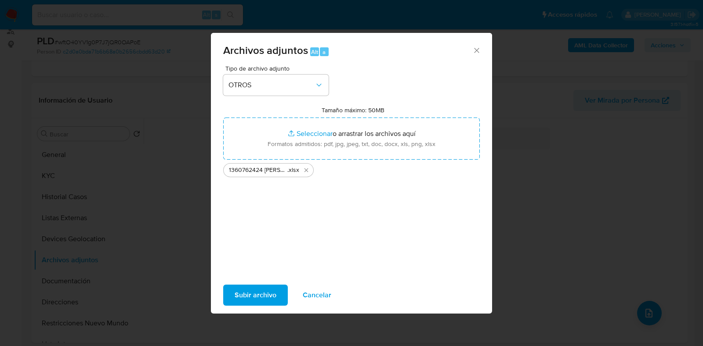
click at [258, 295] on span "Subir archivo" at bounding box center [255, 295] width 42 height 19
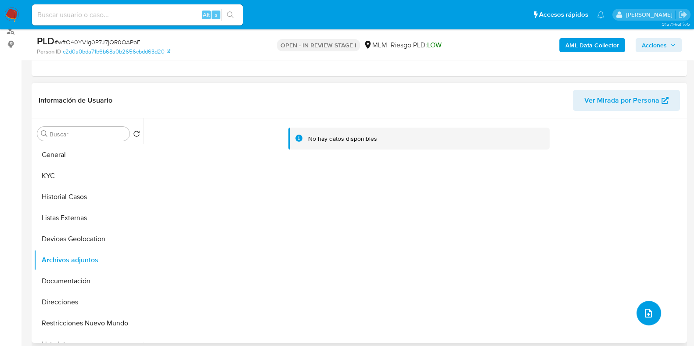
click at [647, 310] on icon "upload-file" at bounding box center [648, 313] width 11 height 11
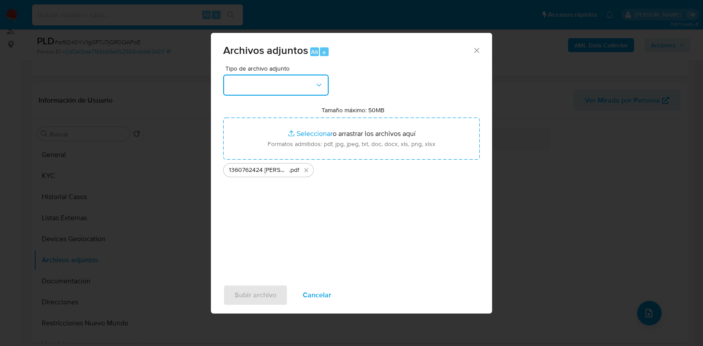
click at [319, 82] on icon "button" at bounding box center [318, 85] width 9 height 9
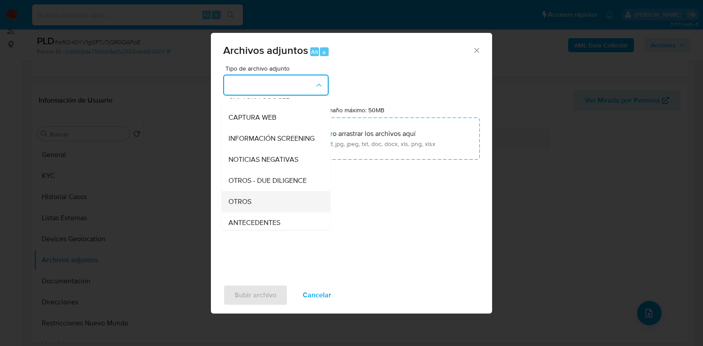
click at [270, 209] on div "OTROS" at bounding box center [273, 201] width 90 height 21
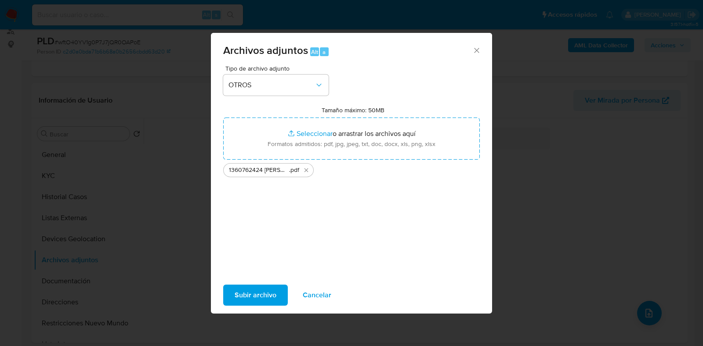
click at [259, 295] on span "Subir archivo" at bounding box center [255, 295] width 42 height 19
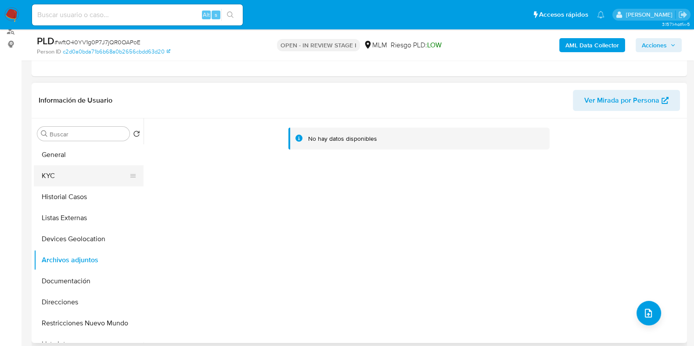
click at [61, 177] on button "KYC" at bounding box center [85, 176] width 103 height 21
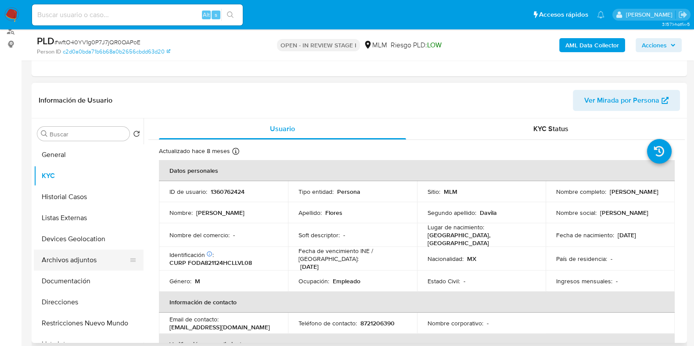
click at [76, 263] on button "Archivos adjuntos" at bounding box center [85, 260] width 103 height 21
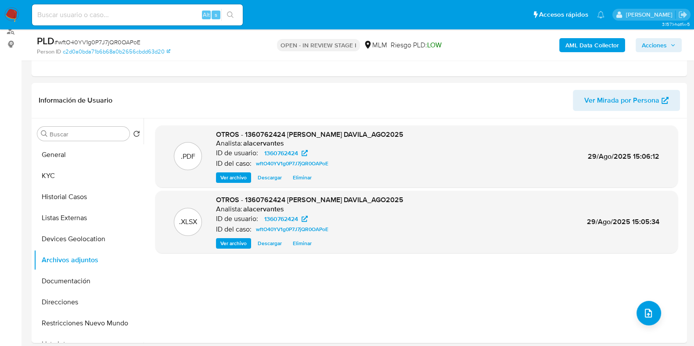
click at [650, 43] on span "Acciones" at bounding box center [654, 45] width 25 height 14
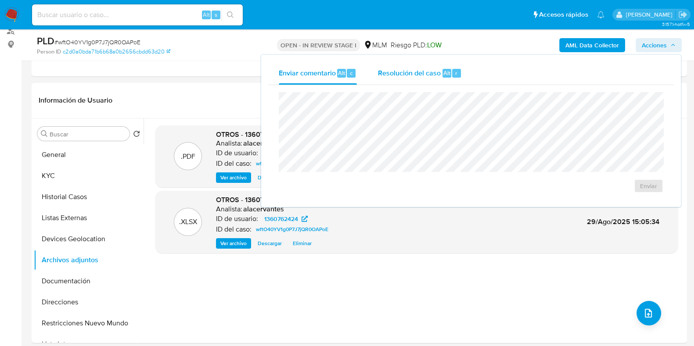
click at [443, 78] on div "Resolución del caso Alt r" at bounding box center [420, 73] width 84 height 23
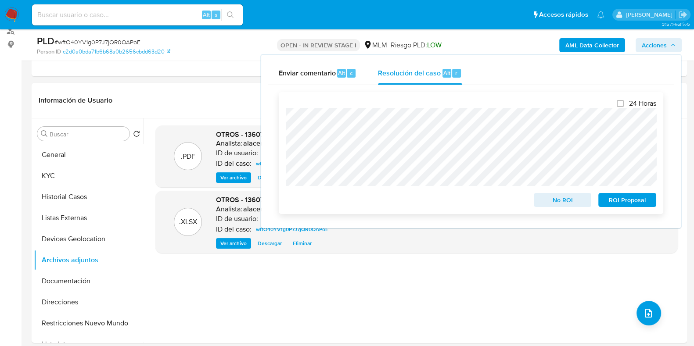
click at [561, 198] on span "No ROI" at bounding box center [563, 200] width 46 height 12
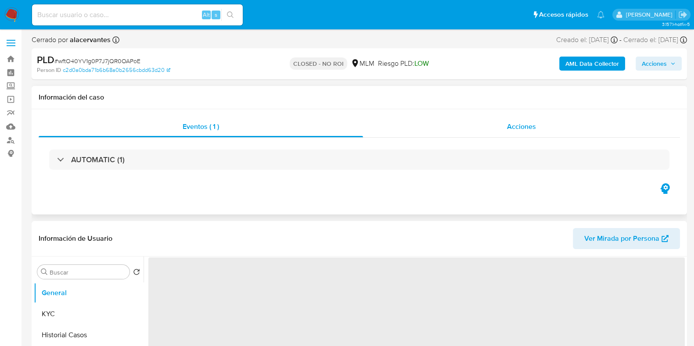
click at [500, 128] on div "Acciones" at bounding box center [521, 126] width 317 height 21
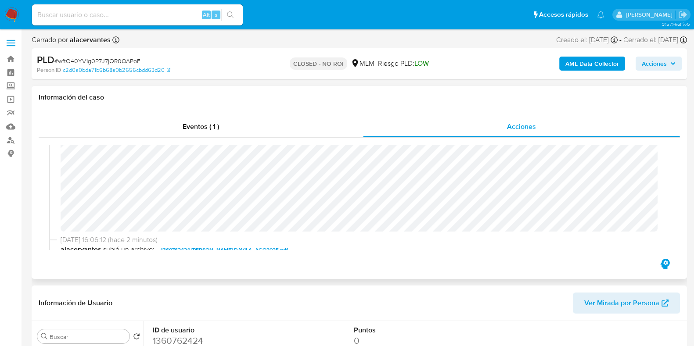
select select "10"
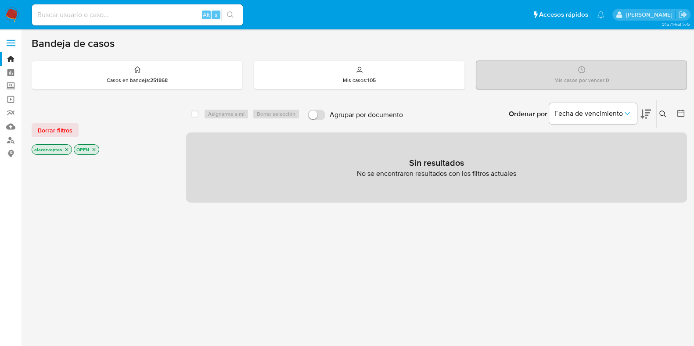
click at [12, 8] on img at bounding box center [11, 14] width 15 height 15
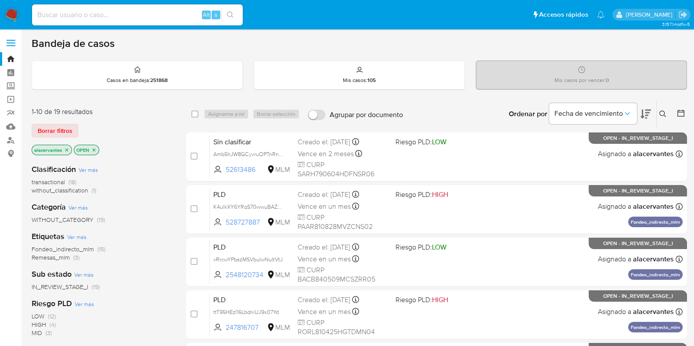
click at [151, 11] on input at bounding box center [137, 14] width 211 height 11
click at [662, 112] on icon at bounding box center [663, 114] width 7 height 7
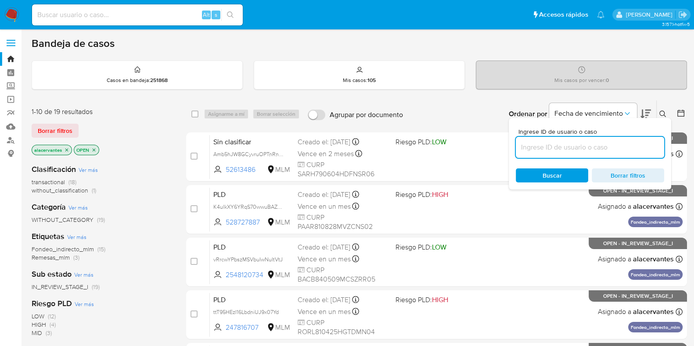
click at [529, 151] on input at bounding box center [590, 147] width 148 height 11
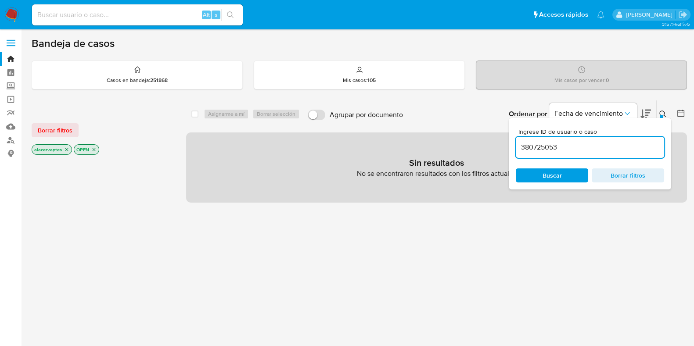
click at [607, 155] on div "380725053" at bounding box center [590, 147] width 148 height 21
click at [602, 151] on input "380725053" at bounding box center [590, 147] width 148 height 11
type input "380725053"
click at [574, 174] on span "Buscar" at bounding box center [552, 175] width 60 height 12
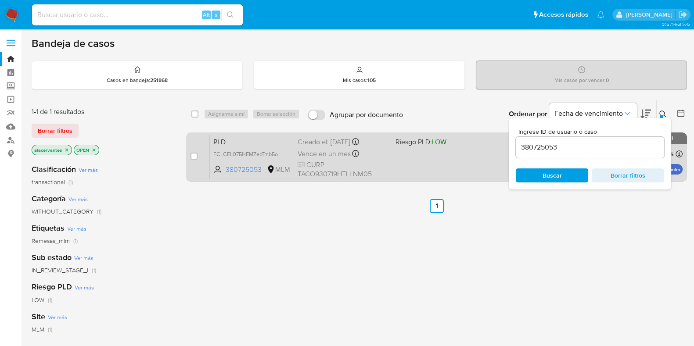
click at [406, 156] on div "PLD FCLCEL075lkEMZepTmb5oc2H 380725053 MLM Riesgo PLD: LOW Creado el: 12/08/202…" at bounding box center [446, 157] width 473 height 44
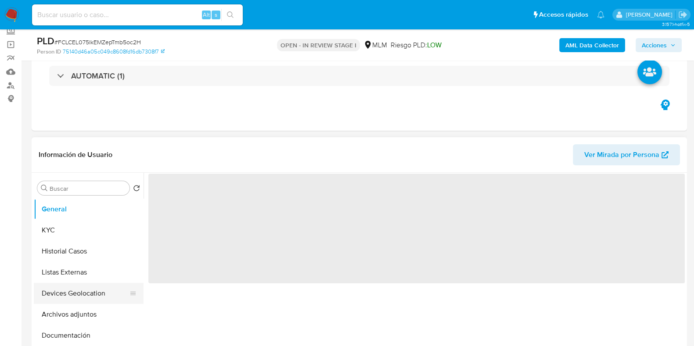
scroll to position [109, 0]
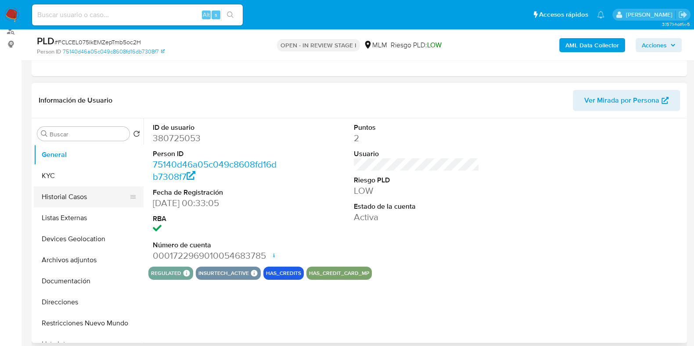
select select "10"
click at [79, 202] on button "Historial Casos" at bounding box center [85, 197] width 103 height 21
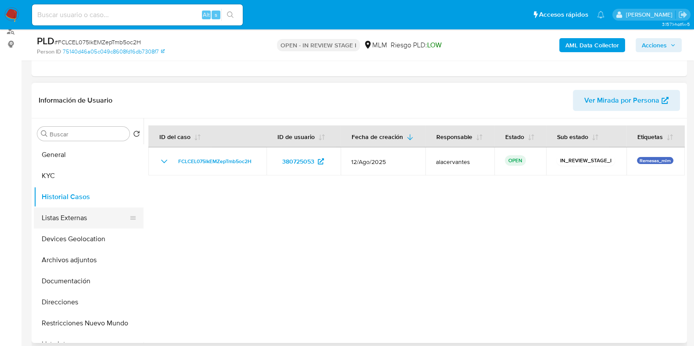
click at [80, 223] on button "Listas Externas" at bounding box center [85, 218] width 103 height 21
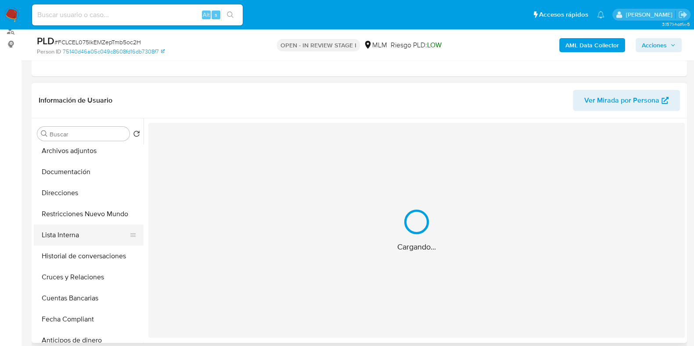
click at [86, 240] on button "Lista Interna" at bounding box center [85, 235] width 103 height 21
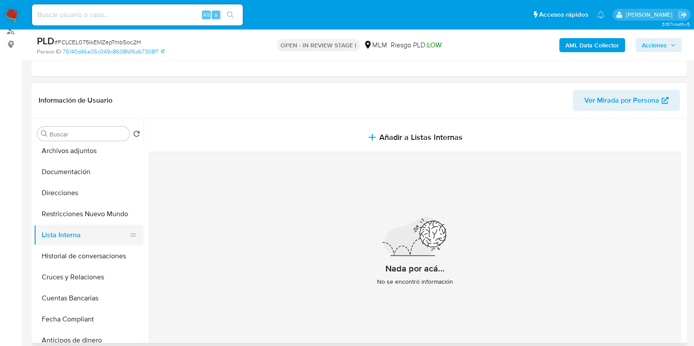
scroll to position [0, 0]
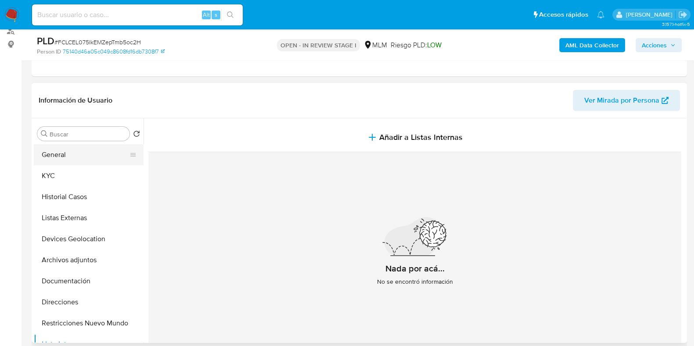
click at [74, 159] on button "General" at bounding box center [85, 154] width 103 height 21
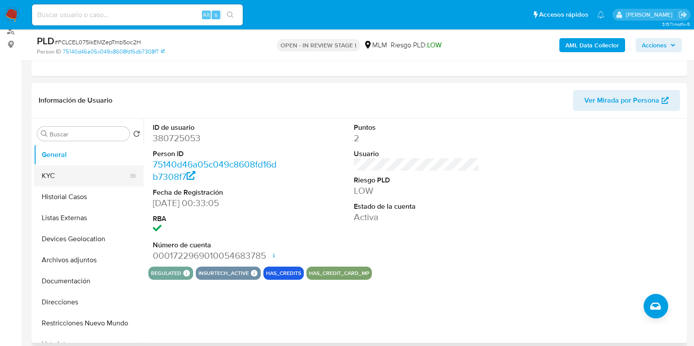
click at [80, 176] on button "KYC" at bounding box center [85, 176] width 103 height 21
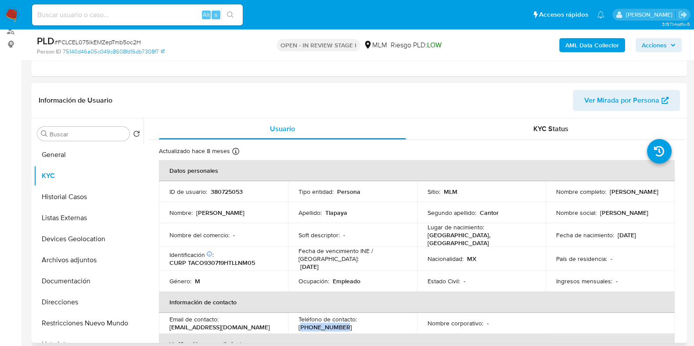
drag, startPoint x: 394, startPoint y: 317, endPoint x: 404, endPoint y: 317, distance: 9.7
click at [404, 317] on div "Teléfono de contacto : (222) 3966982" at bounding box center [353, 324] width 108 height 16
click at [227, 324] on p "[EMAIL_ADDRESS][DOMAIN_NAME]" at bounding box center [219, 328] width 101 height 8
click at [228, 324] on p "[EMAIL_ADDRESS][DOMAIN_NAME]" at bounding box center [219, 328] width 101 height 8
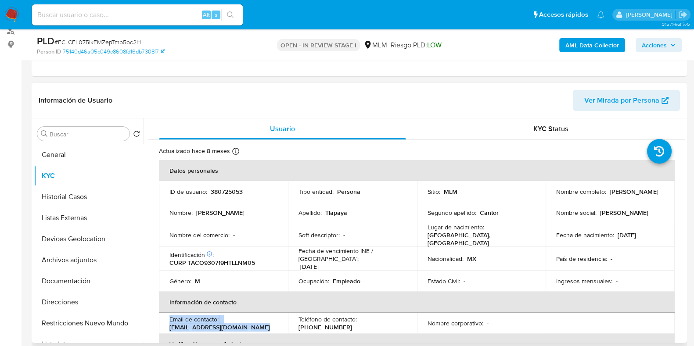
click at [231, 324] on p "[EMAIL_ADDRESS][DOMAIN_NAME]" at bounding box center [219, 328] width 101 height 8
click at [233, 324] on p "[EMAIL_ADDRESS][DOMAIN_NAME]" at bounding box center [219, 328] width 101 height 8
click at [238, 324] on p "[EMAIL_ADDRESS][DOMAIN_NAME]" at bounding box center [219, 328] width 101 height 8
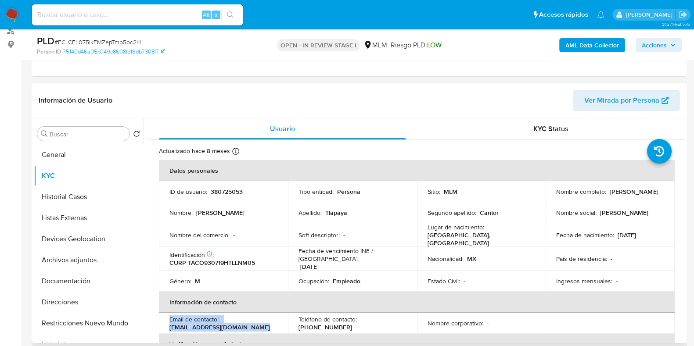
click at [240, 321] on div "Email de contacto : tlapayacantor@gmail.com" at bounding box center [223, 324] width 108 height 16
click at [241, 321] on div "Email de contacto : tlapayacantor@gmail.com" at bounding box center [223, 324] width 108 height 16
drag, startPoint x: 240, startPoint y: 321, endPoint x: 169, endPoint y: 321, distance: 70.3
click at [169, 321] on div "Email de contacto : tlapayacantor@gmail.com" at bounding box center [223, 324] width 108 height 16
copy p "tlapayacantor@gmail.com"
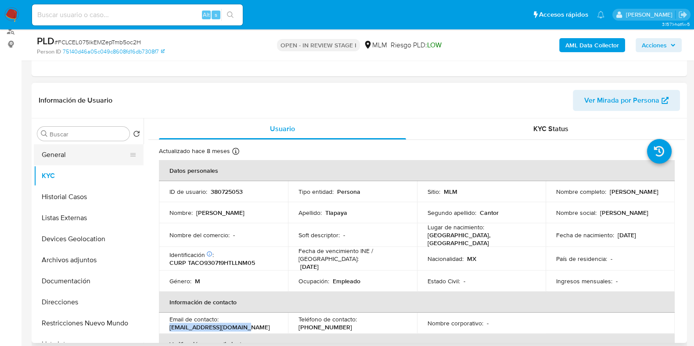
click at [70, 159] on button "General" at bounding box center [85, 154] width 103 height 21
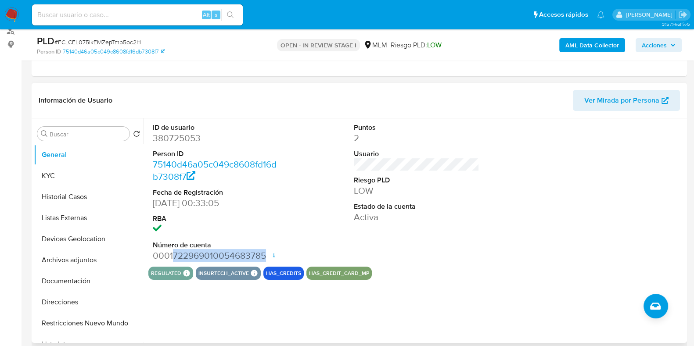
drag, startPoint x: 182, startPoint y: 255, endPoint x: 265, endPoint y: 255, distance: 83.0
click at [265, 255] on dd "0001722969010054683785 Fecha de apertura 07/03/2024 19:53 Estado ACTIVE" at bounding box center [216, 256] width 126 height 12
copy dd "722969010054683785"
click at [92, 244] on button "Devices Geolocation" at bounding box center [85, 239] width 103 height 21
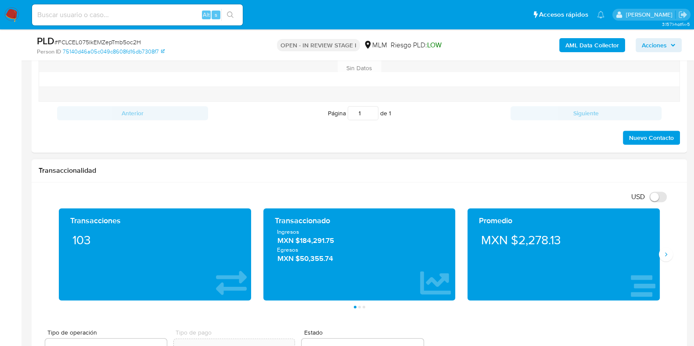
scroll to position [549, 0]
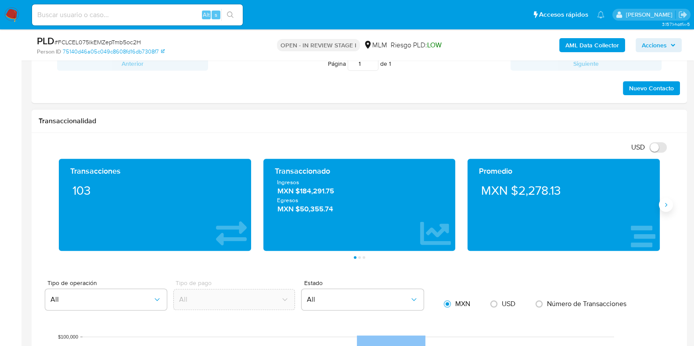
click at [665, 206] on icon "Siguiente" at bounding box center [666, 205] width 7 height 7
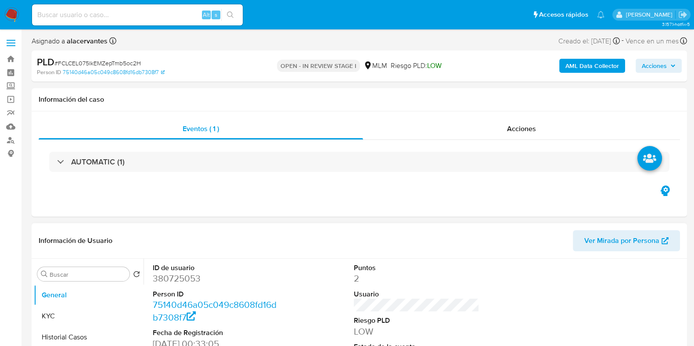
select select "10"
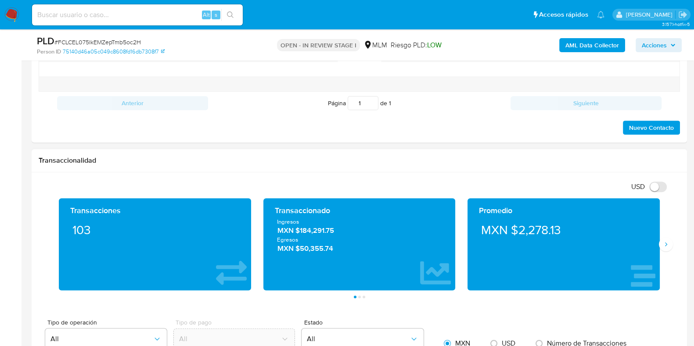
scroll to position [549, 0]
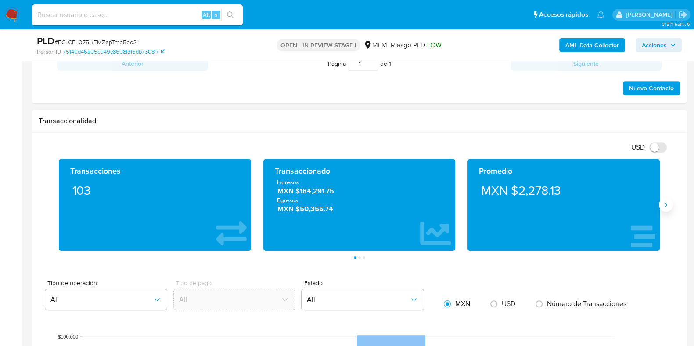
click at [668, 209] on button "Siguiente" at bounding box center [666, 205] width 14 height 14
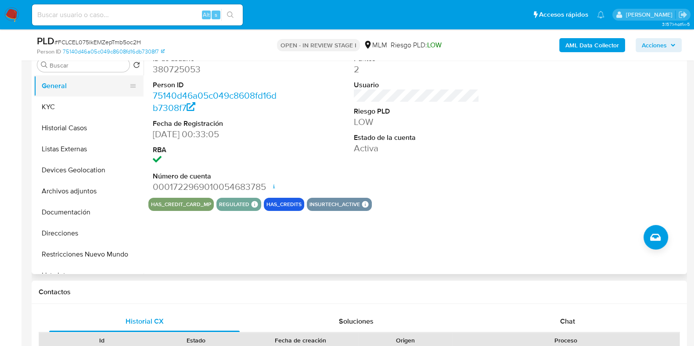
scroll to position [109, 0]
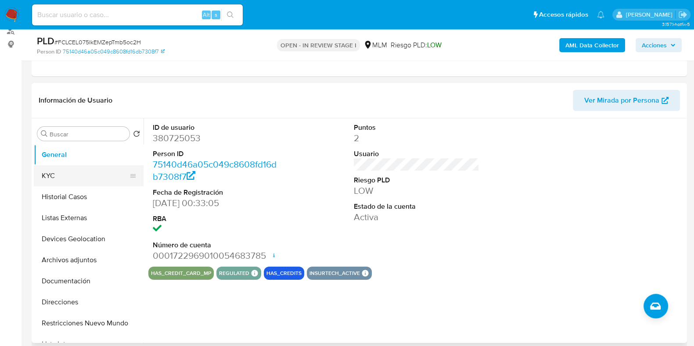
click at [72, 167] on button "KYC" at bounding box center [85, 176] width 103 height 21
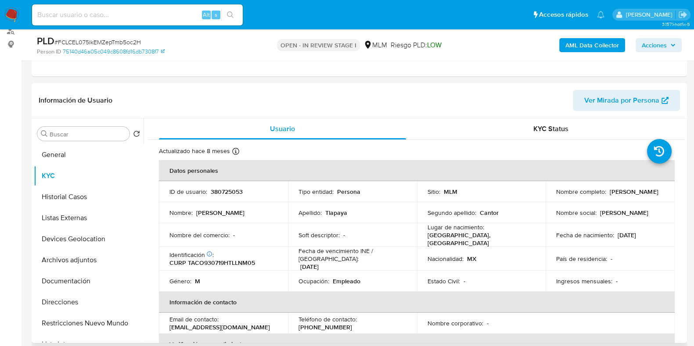
click at [267, 90] on header "Información de Usuario Ver Mirada por Persona" at bounding box center [359, 100] width 641 height 21
click at [93, 154] on button "General" at bounding box center [85, 154] width 103 height 21
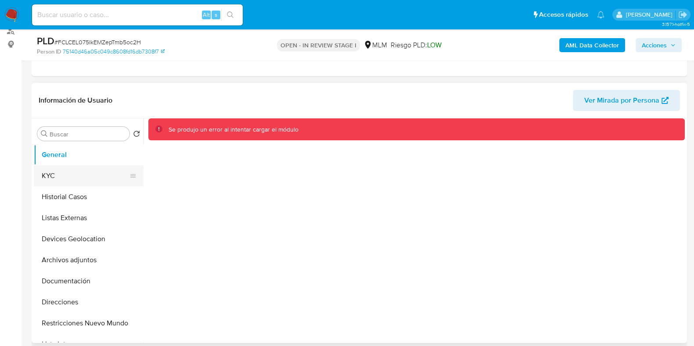
click at [73, 170] on button "KYC" at bounding box center [85, 176] width 103 height 21
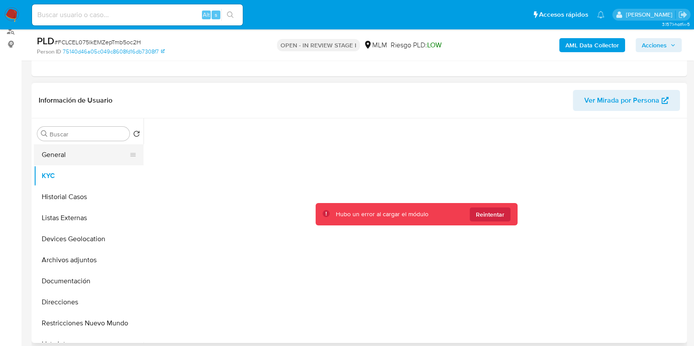
click at [73, 156] on button "General" at bounding box center [85, 154] width 103 height 21
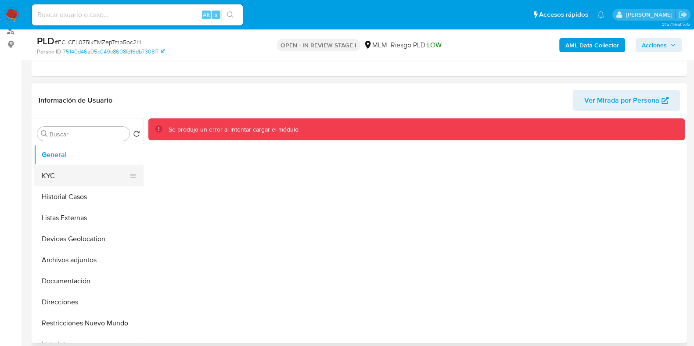
click at [70, 171] on button "KYC" at bounding box center [85, 176] width 103 height 21
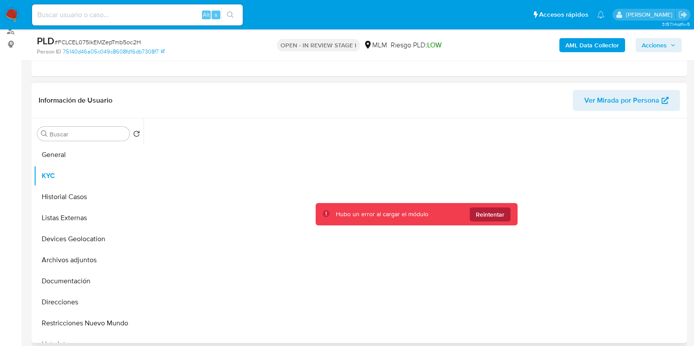
click at [490, 216] on span "Reintentar" at bounding box center [490, 215] width 29 height 14
click at [490, 215] on span "Reintentar" at bounding box center [490, 215] width 29 height 14
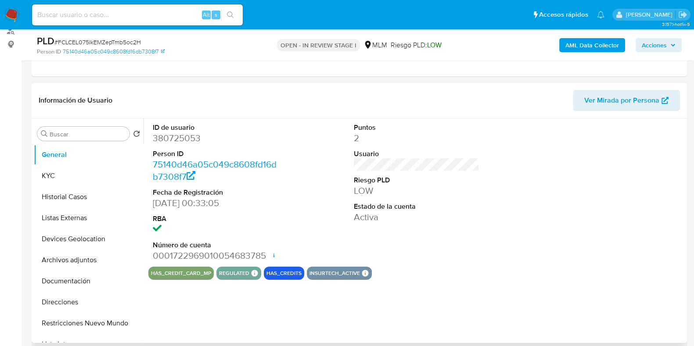
select select "10"
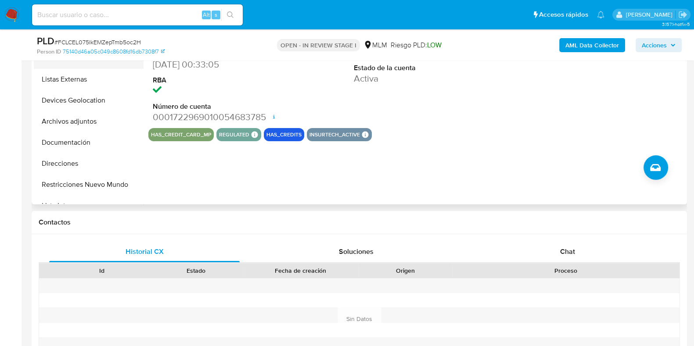
scroll to position [193, 0]
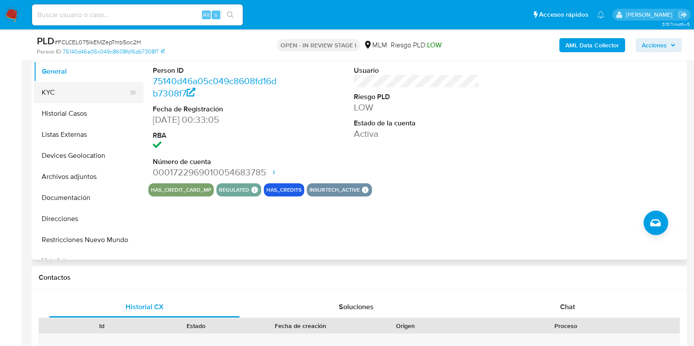
click at [59, 95] on button "KYC" at bounding box center [85, 92] width 103 height 21
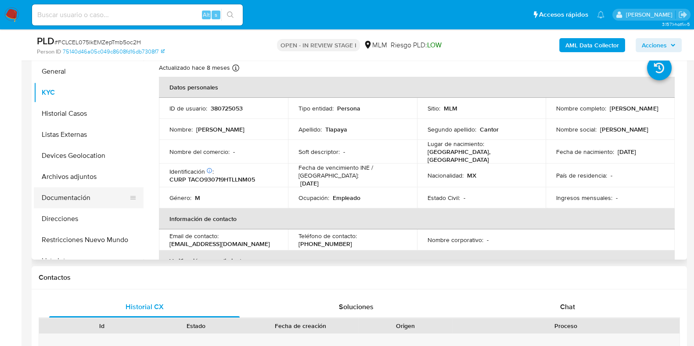
click at [63, 197] on button "Documentación" at bounding box center [85, 197] width 103 height 21
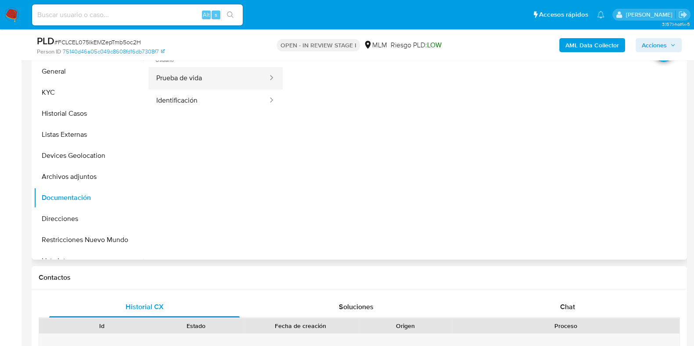
click at [191, 73] on button "Prueba de vida" at bounding box center [208, 78] width 120 height 22
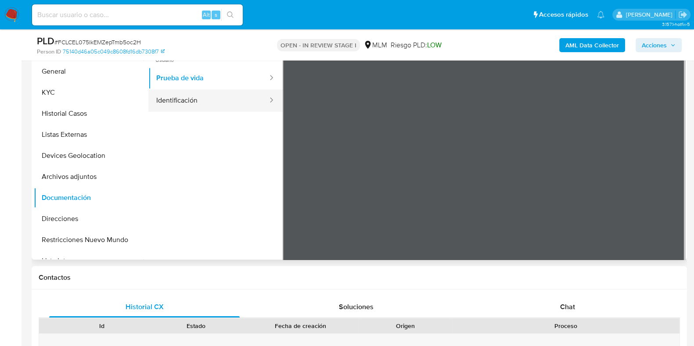
click at [239, 106] on button "Identificación" at bounding box center [208, 101] width 120 height 22
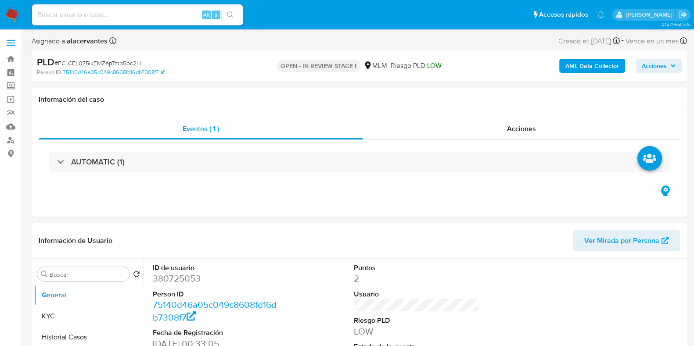
select select "10"
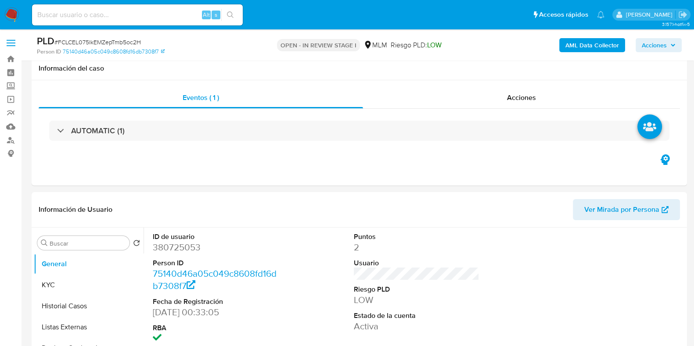
scroll to position [54, 0]
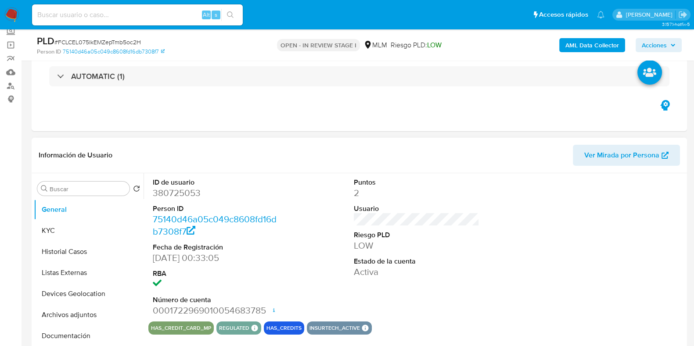
click at [473, 165] on header "Información de Usuario Ver Mirada por Persona" at bounding box center [359, 155] width 641 height 21
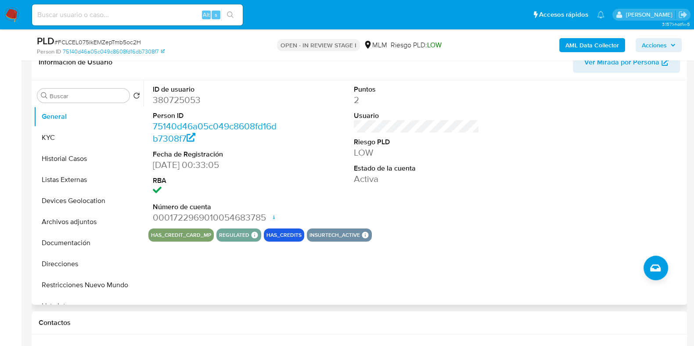
scroll to position [165, 0]
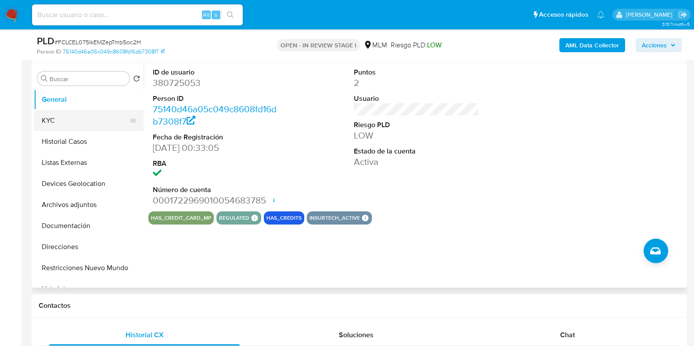
click at [76, 122] on button "KYC" at bounding box center [85, 120] width 103 height 21
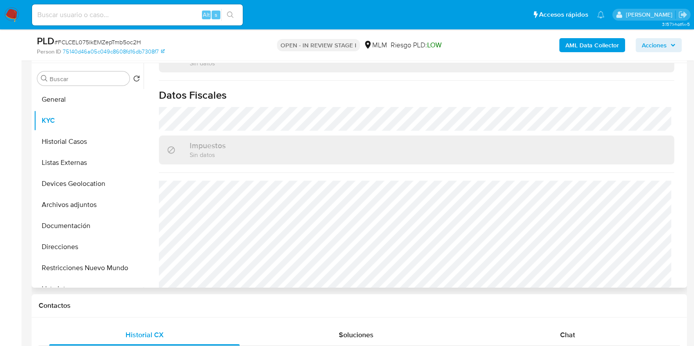
scroll to position [543, 0]
click at [78, 252] on button "Direcciones" at bounding box center [85, 247] width 103 height 21
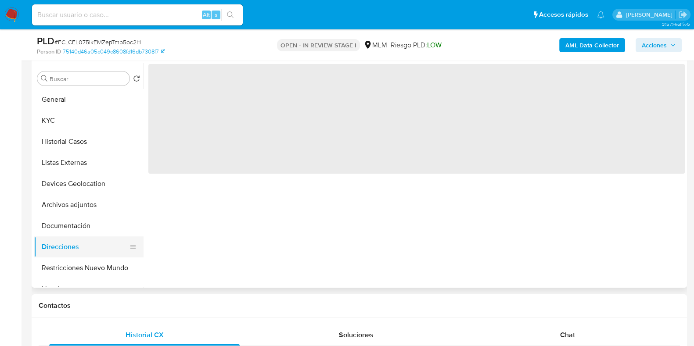
scroll to position [0, 0]
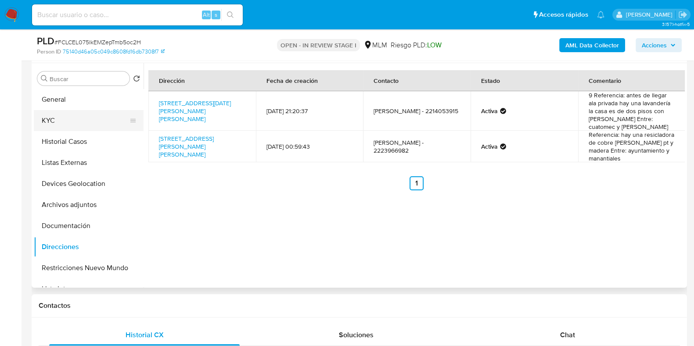
click at [104, 112] on button "KYC" at bounding box center [85, 120] width 103 height 21
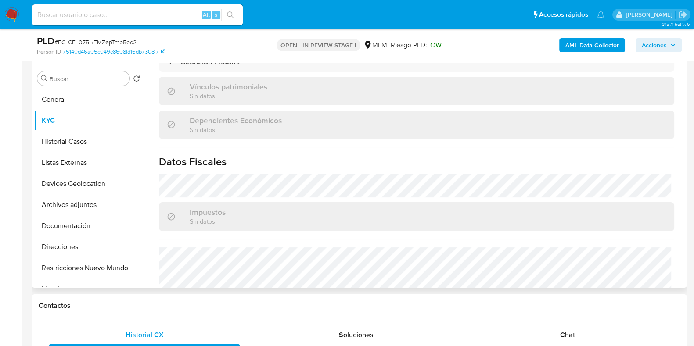
scroll to position [543, 0]
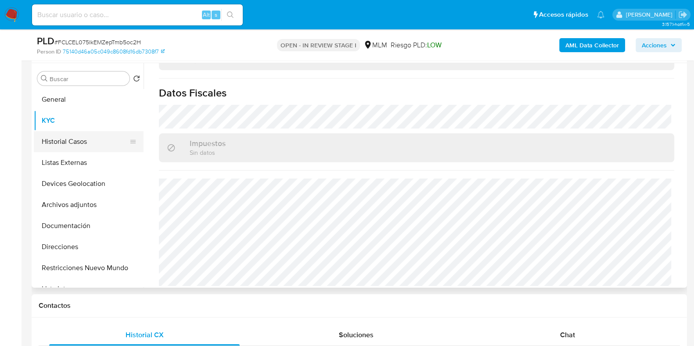
click at [77, 137] on button "Historial Casos" at bounding box center [85, 141] width 103 height 21
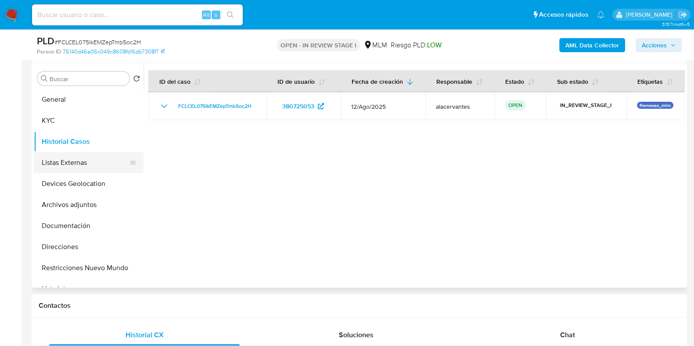
click at [68, 161] on button "Listas Externas" at bounding box center [85, 162] width 103 height 21
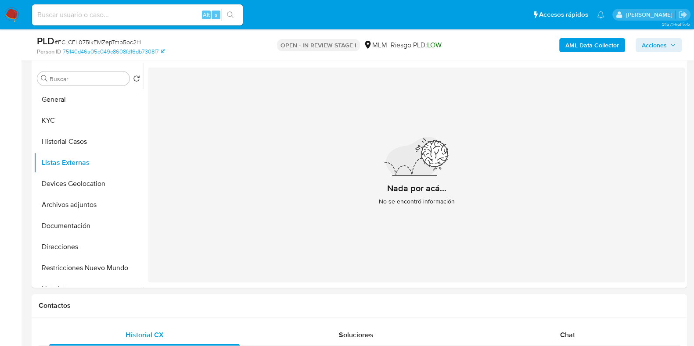
click at [299, 198] on div "Nada por acá... No se encontró información" at bounding box center [416, 175] width 537 height 215
click at [79, 184] on button "Devices Geolocation" at bounding box center [85, 183] width 103 height 21
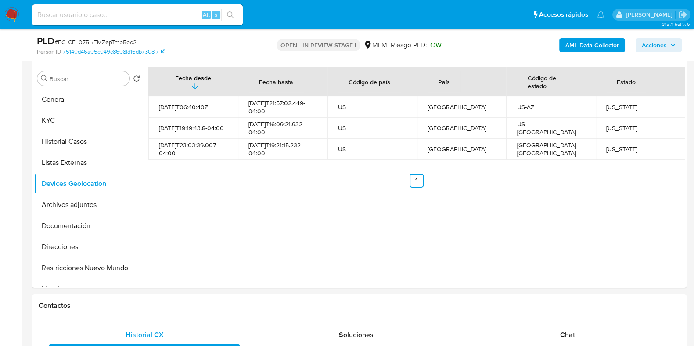
click at [432, 236] on div "Fecha desde Fecha hasta Código de país País Código de estado Estado 2022-11-15T…" at bounding box center [414, 175] width 541 height 225
click at [205, 218] on div "Fecha desde Fecha hasta Código de país País Código de estado Estado 2022-11-15T…" at bounding box center [414, 175] width 541 height 225
click at [72, 198] on button "Archivos adjuntos" at bounding box center [85, 205] width 103 height 21
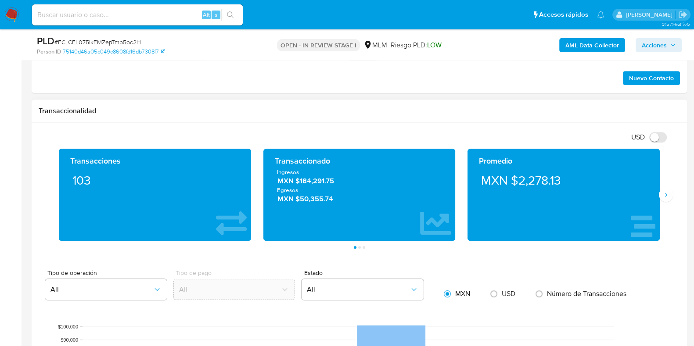
scroll to position [604, 0]
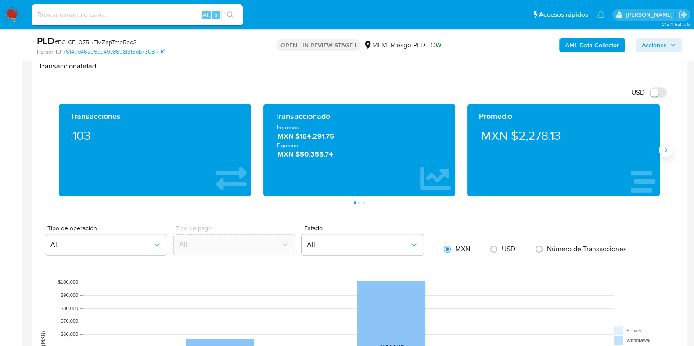
click at [667, 152] on icon "Siguiente" at bounding box center [666, 150] width 7 height 7
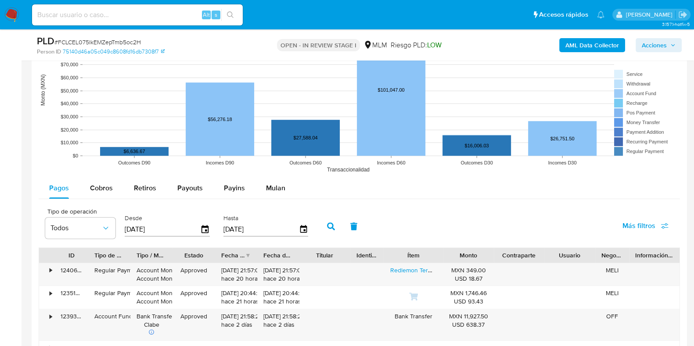
scroll to position [878, 0]
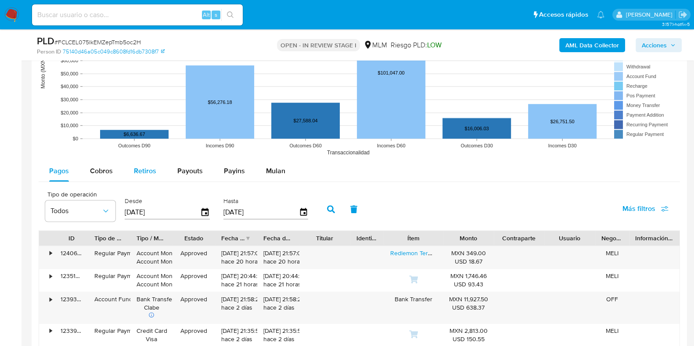
click at [102, 168] on span "Cobros" at bounding box center [101, 171] width 23 height 10
select select "10"
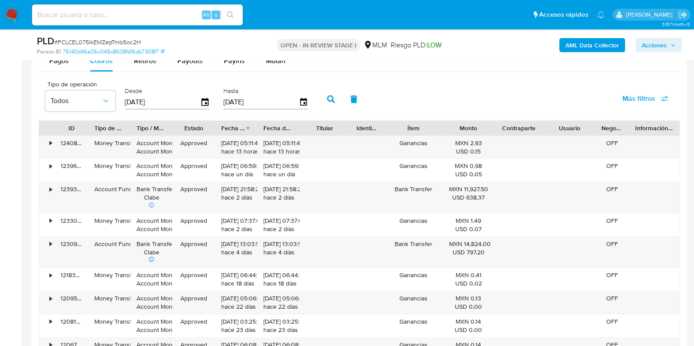
scroll to position [1043, 0]
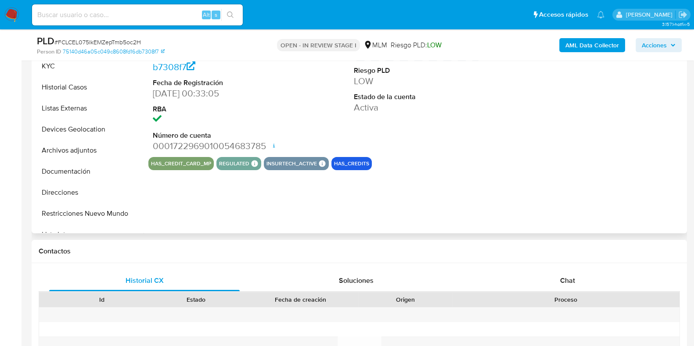
select select "10"
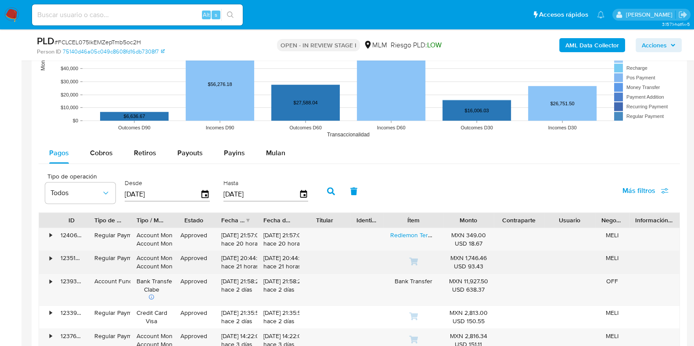
scroll to position [933, 0]
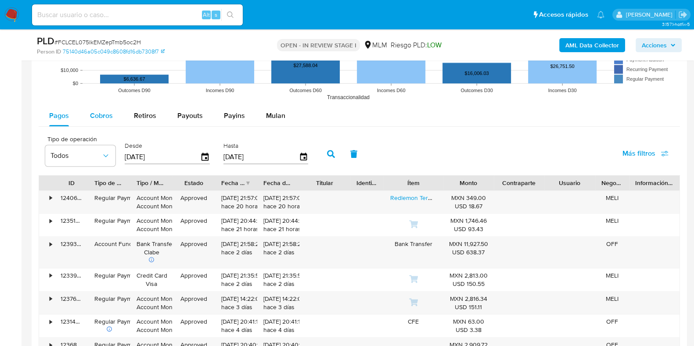
click at [106, 119] on span "Cobros" at bounding box center [101, 116] width 23 height 10
select select "10"
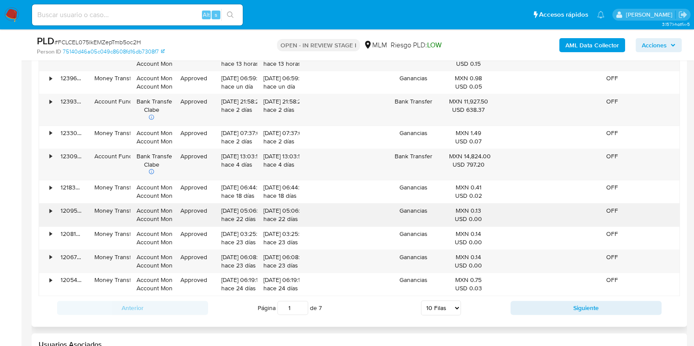
scroll to position [1043, 0]
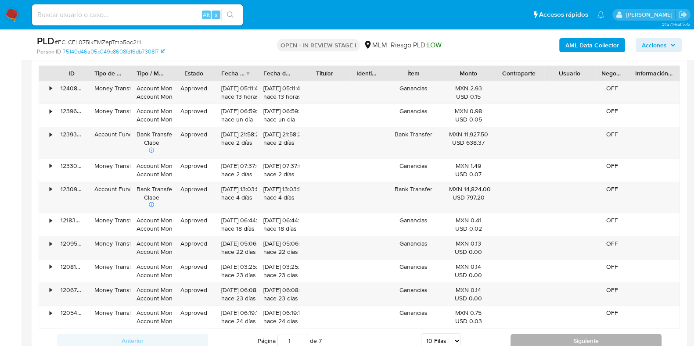
click at [577, 337] on button "Siguiente" at bounding box center [586, 341] width 151 height 14
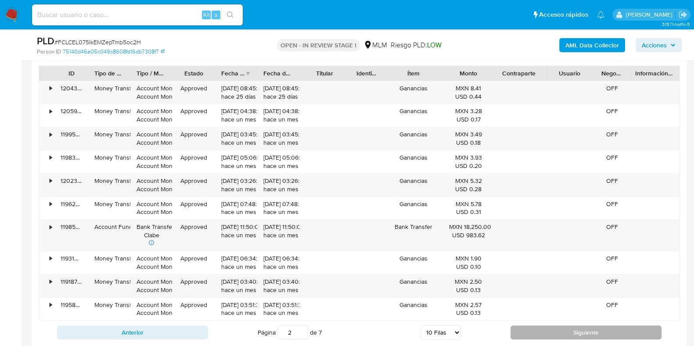
click at [609, 335] on button "Siguiente" at bounding box center [586, 333] width 151 height 14
type input "3"
